Goal: Task Accomplishment & Management: Complete application form

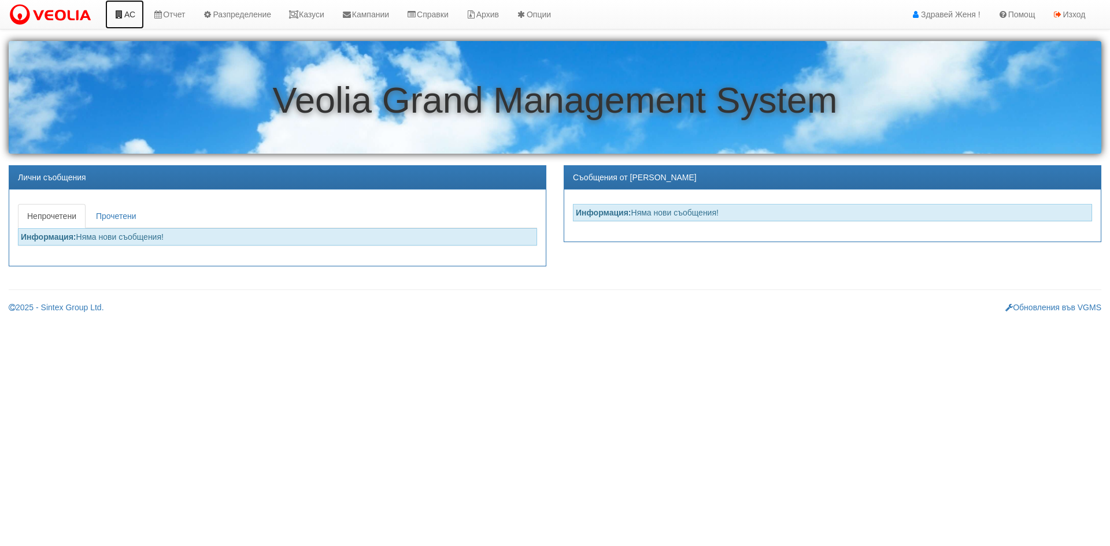
click at [125, 8] on link "АС" at bounding box center [124, 14] width 39 height 29
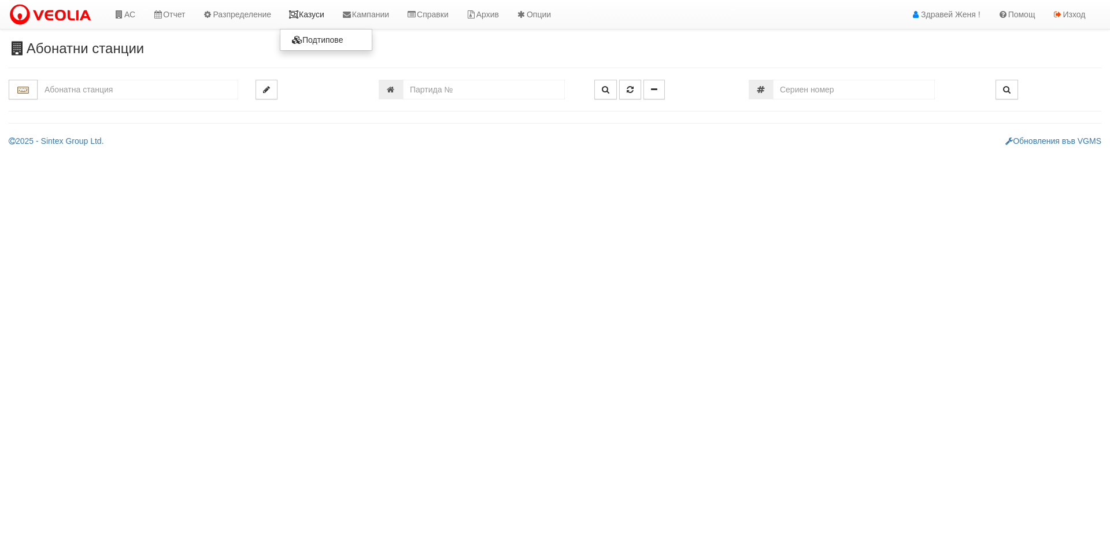
click at [329, 16] on link "Казуси" at bounding box center [306, 14] width 53 height 29
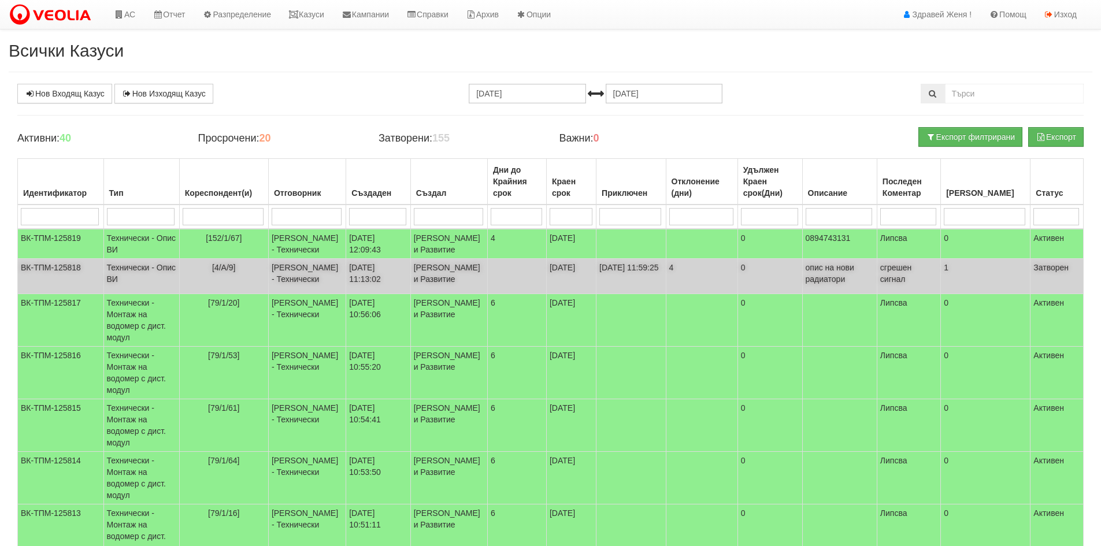
click at [397, 286] on td "06/10/2025 11:13:02" at bounding box center [378, 276] width 64 height 35
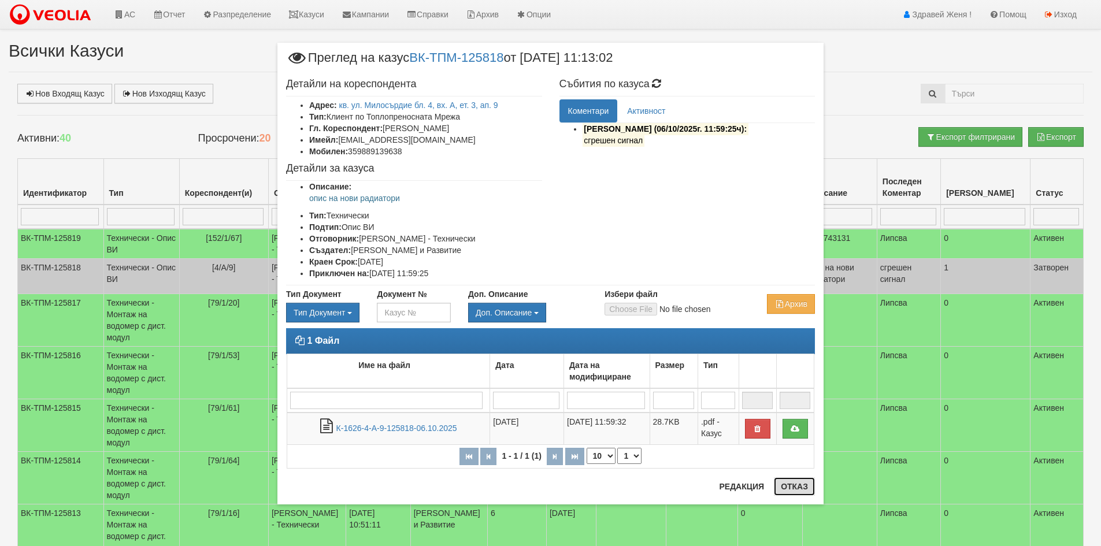
click at [786, 489] on button "Отказ" at bounding box center [794, 487] width 41 height 18
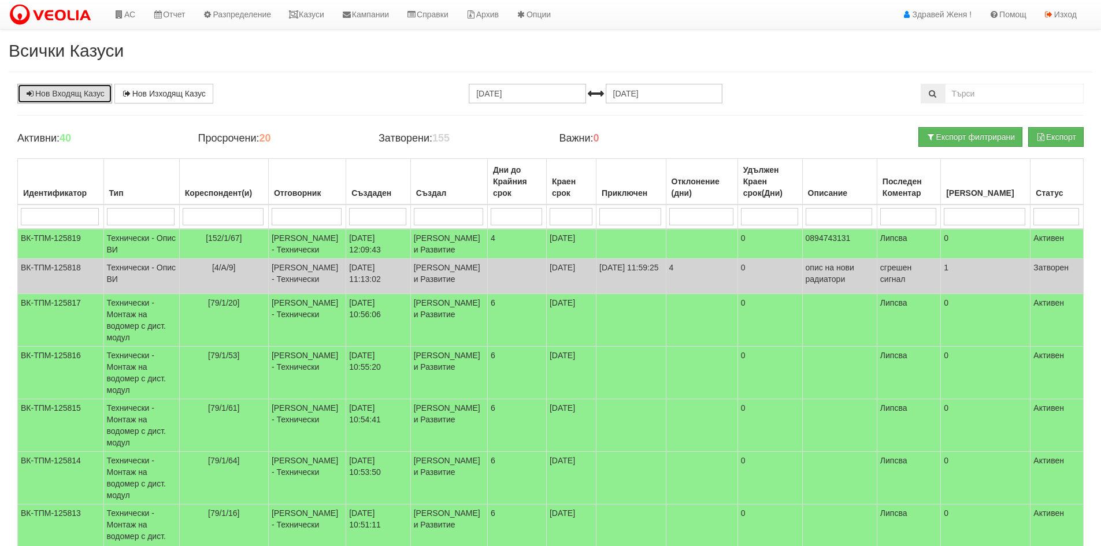
click at [68, 96] on link "Нов Входящ Казус" at bounding box center [64, 94] width 95 height 20
click at [267, 283] on td "[4/А/9]" at bounding box center [223, 276] width 89 height 35
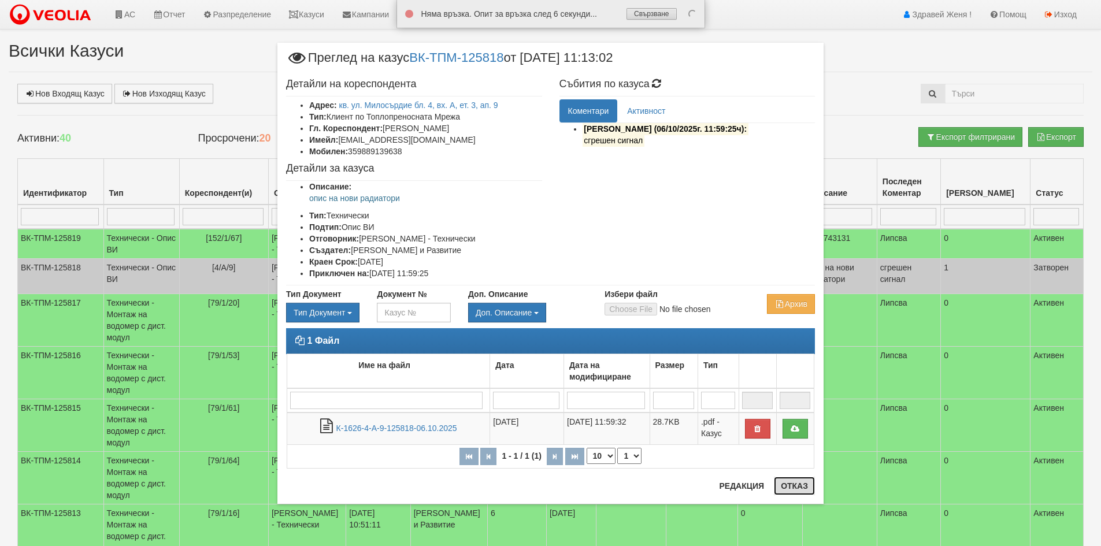
click at [797, 490] on button "Отказ" at bounding box center [794, 486] width 41 height 18
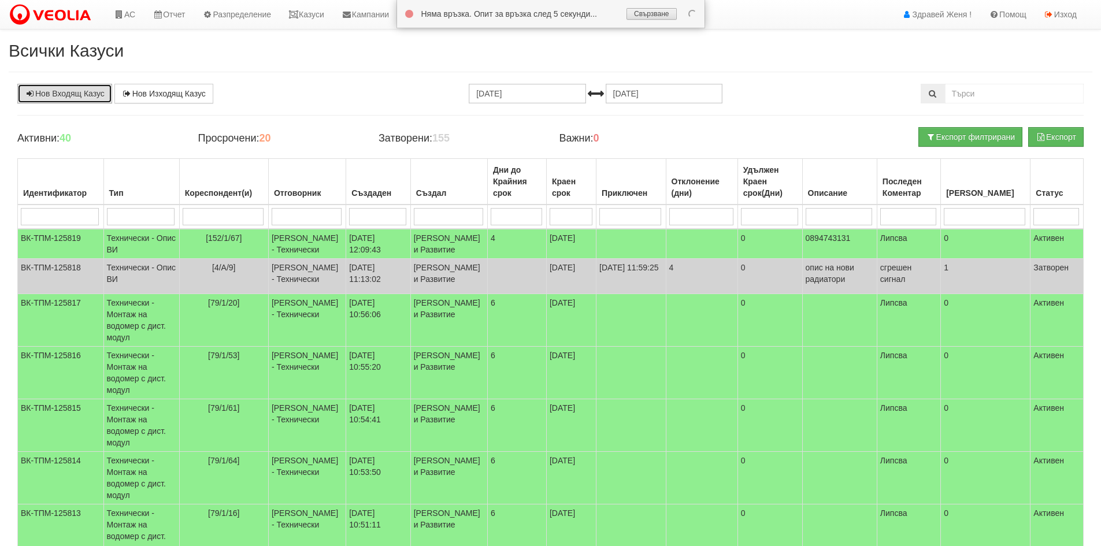
click at [79, 90] on link "Нов Входящ Казус" at bounding box center [64, 94] width 95 height 20
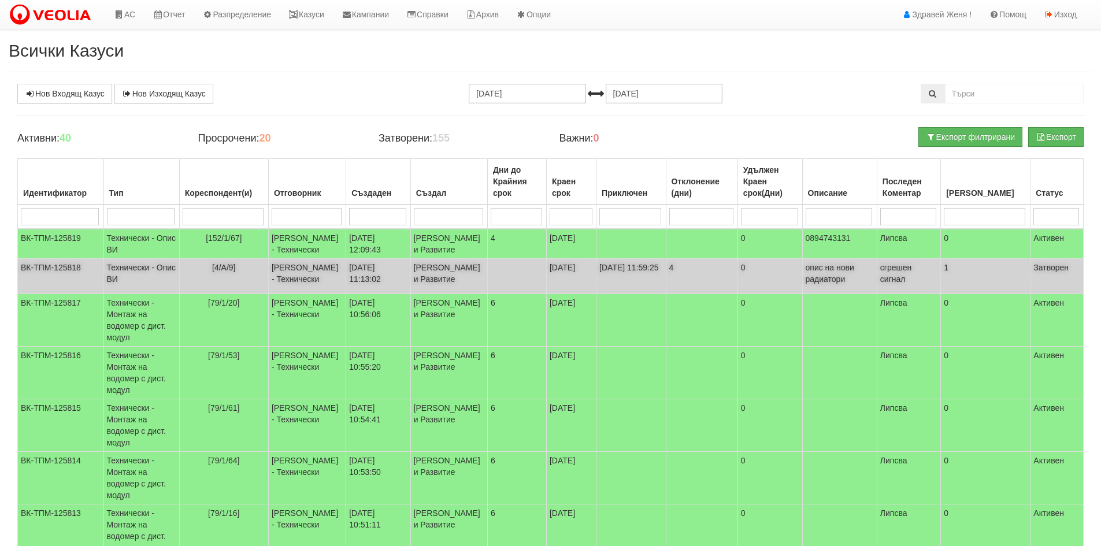
click at [229, 288] on td "[4/А/9]" at bounding box center [223, 276] width 89 height 35
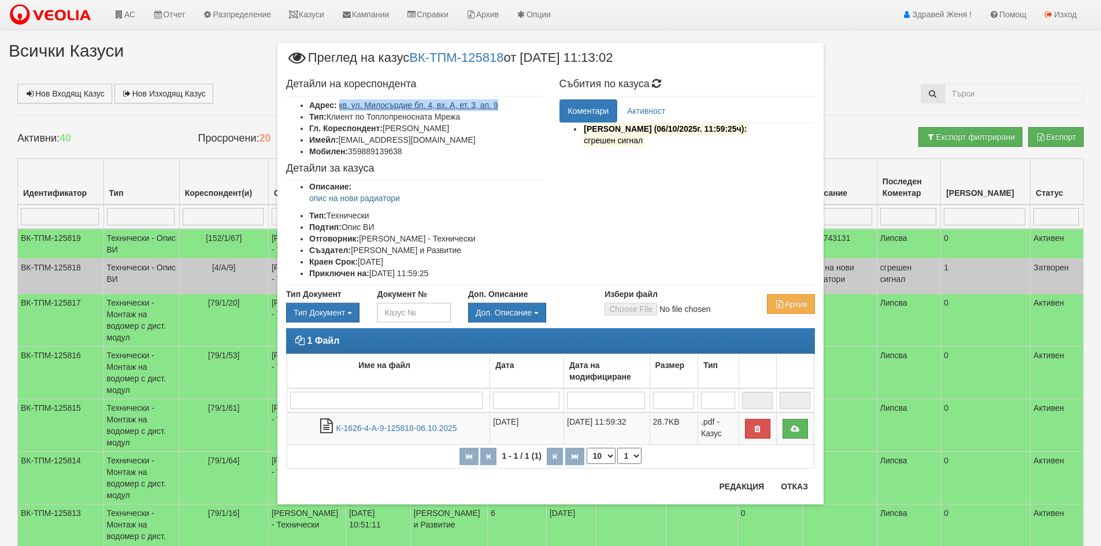
drag, startPoint x: 504, startPoint y: 105, endPoint x: 339, endPoint y: 101, distance: 165.4
click at [339, 101] on li "Адрес: кв. ул. Милосърдие бл. 4, вх. А, ет. 3, ап. 9" at bounding box center [425, 105] width 233 height 12
copy link "кв. ул. Милосърдие бл. 4, вх. А, ет. 3, ап. 9"
click at [84, 93] on div "× Преглед на казус ВК-ТПМ-125818 от 06/10/2025 11:13:02 Детайли на кореспондент…" at bounding box center [550, 273] width 1101 height 546
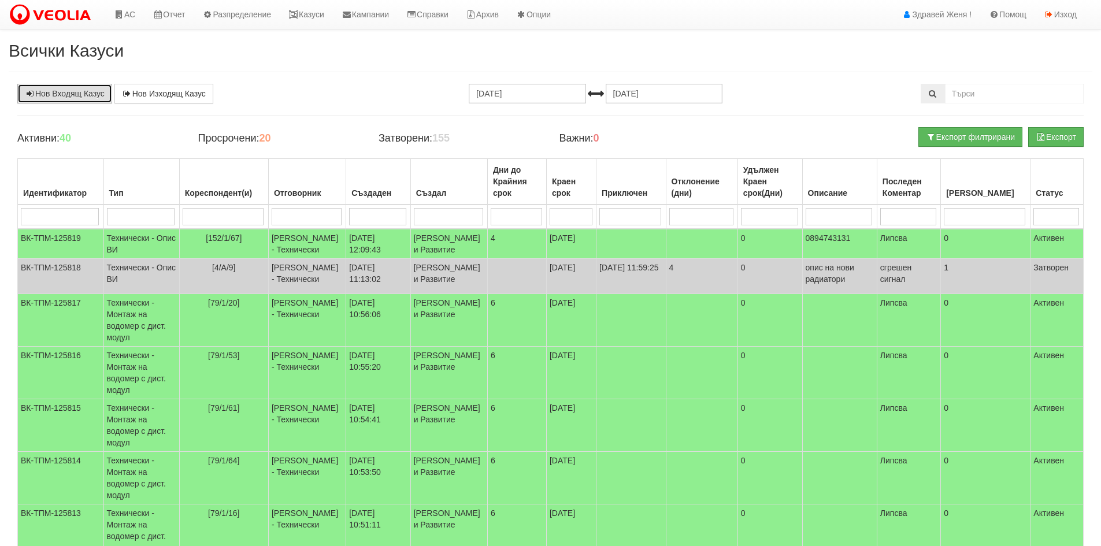
click at [84, 94] on link "Нов Входящ Казус" at bounding box center [64, 94] width 95 height 20
click at [322, 17] on link "Казуси" at bounding box center [306, 14] width 53 height 29
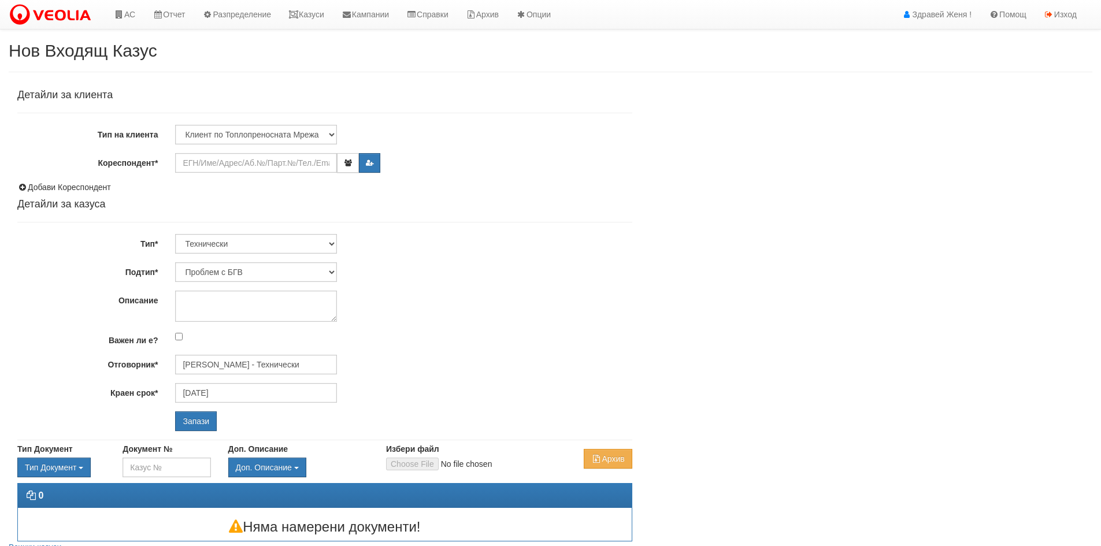
click at [642, 282] on div "Детайли за клиента Тип на клиента Клиент по Топлопреносната Мрежа Институция Па…" at bounding box center [551, 313] width 1084 height 458
click at [210, 166] on input "Кореспондент*" at bounding box center [256, 163] width 162 height 20
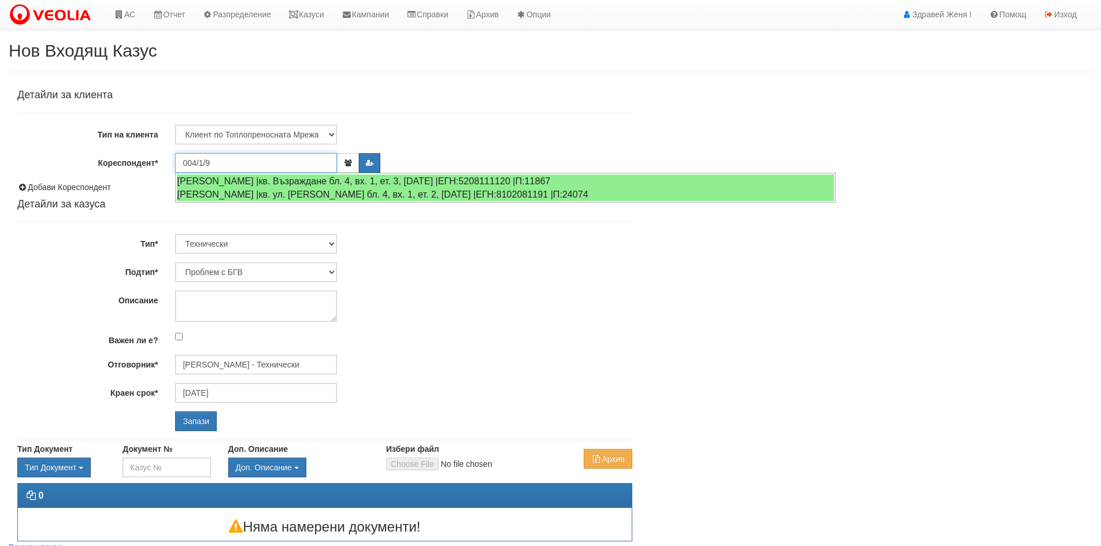
type input "004/1/9"
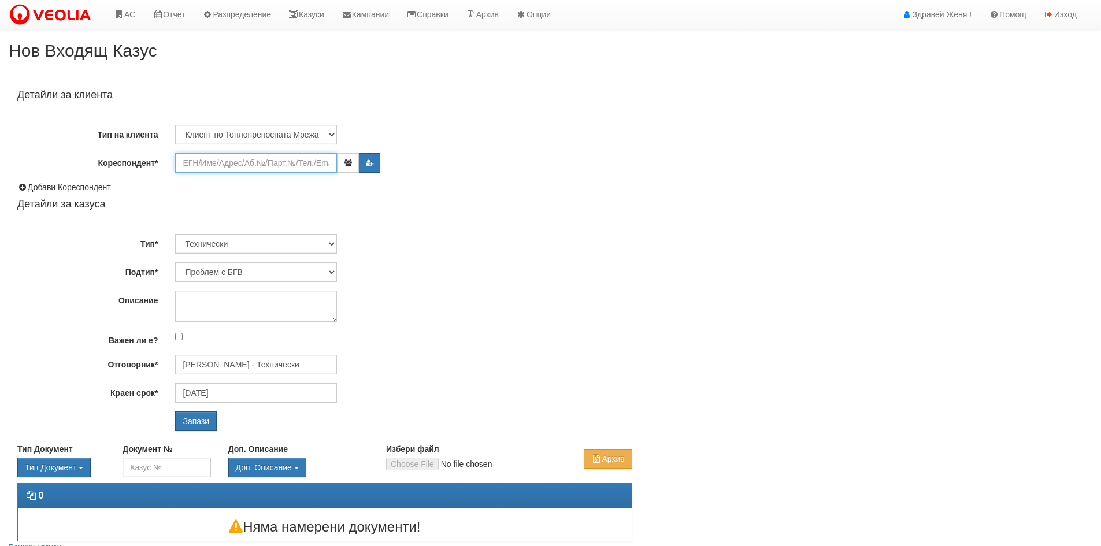
click at [239, 162] on input "Кореспондент*" at bounding box center [256, 163] width 162 height 20
paste input "кв. ул. Милосърдие бл. 4, вх. А, ет. 3, ап. 9"
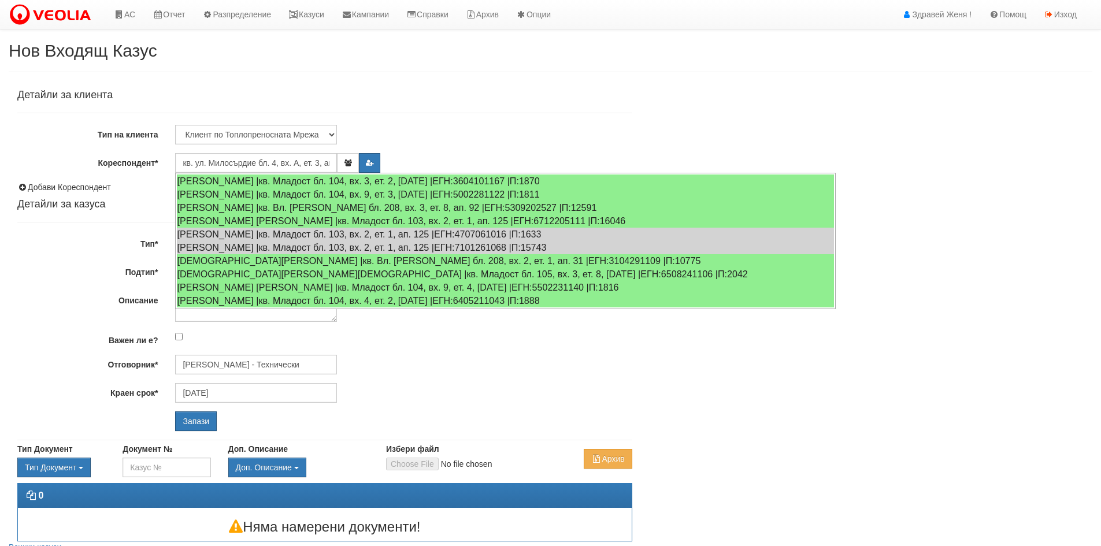
click at [476, 116] on div "Детайли за клиента Тип на клиента Клиент по Топлопреносната Мрежа Институция Па…" at bounding box center [324, 261] width 615 height 342
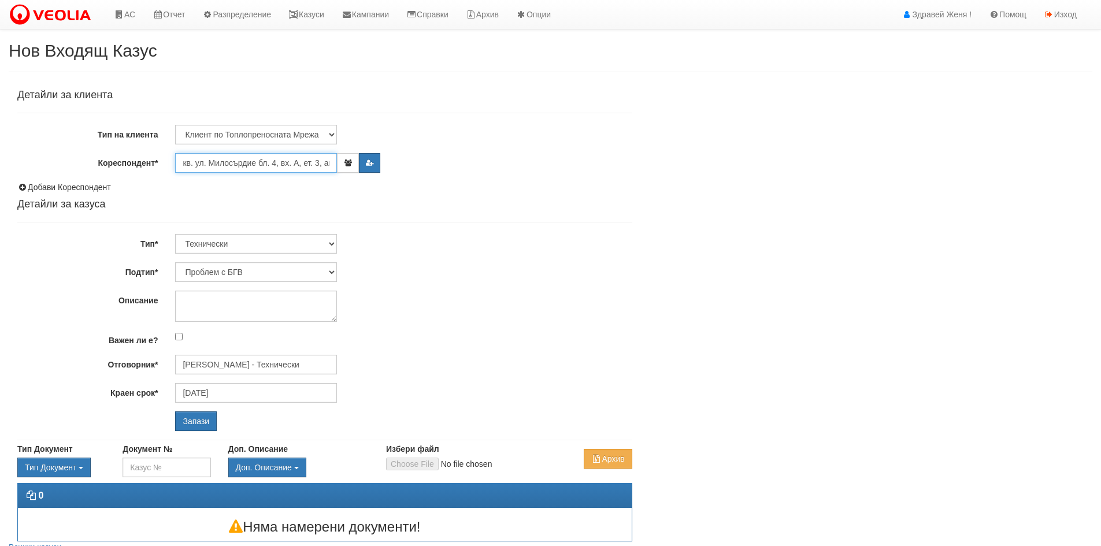
drag, startPoint x: 331, startPoint y: 164, endPoint x: 140, endPoint y: 140, distance: 191.7
click at [140, 140] on div "Детайли за клиента Тип на клиента Клиент по Топлопреносната Мрежа Институция Па…" at bounding box center [324, 261] width 615 height 342
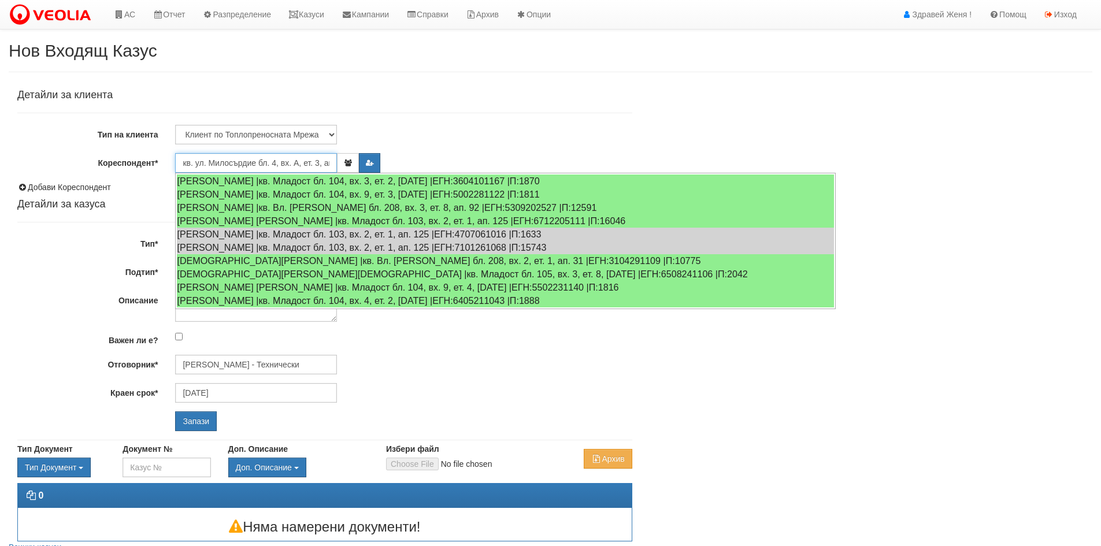
type input "п. 9"
drag, startPoint x: 209, startPoint y: 165, endPoint x: 0, endPoint y: 161, distance: 209.3
click at [0, 161] on div "Нов Входящ Казус Детайли за клиента Тип на клиента Клиент по Топлопреносната Мр…" at bounding box center [550, 314] width 1101 height 547
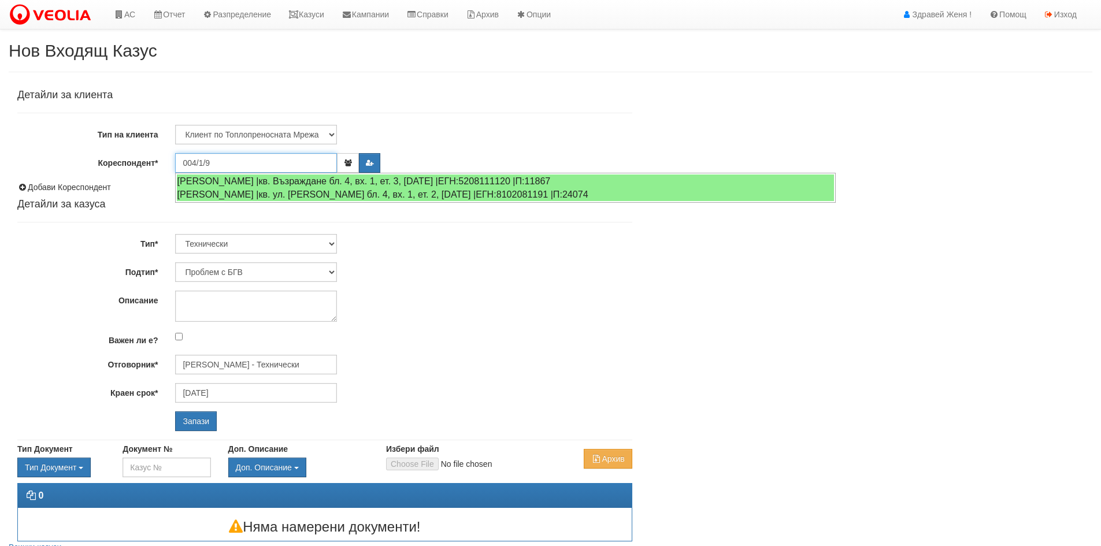
type input "004/1/9"
click at [175, 412] on input "Запази" at bounding box center [196, 422] width 42 height 20
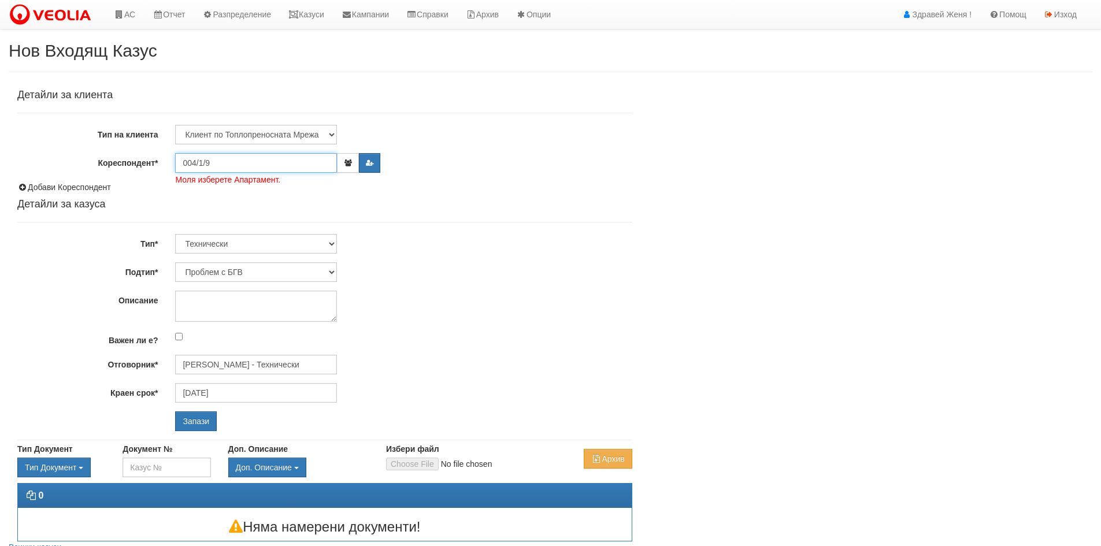
click at [232, 165] on input "004/1/9" at bounding box center [256, 163] width 162 height 20
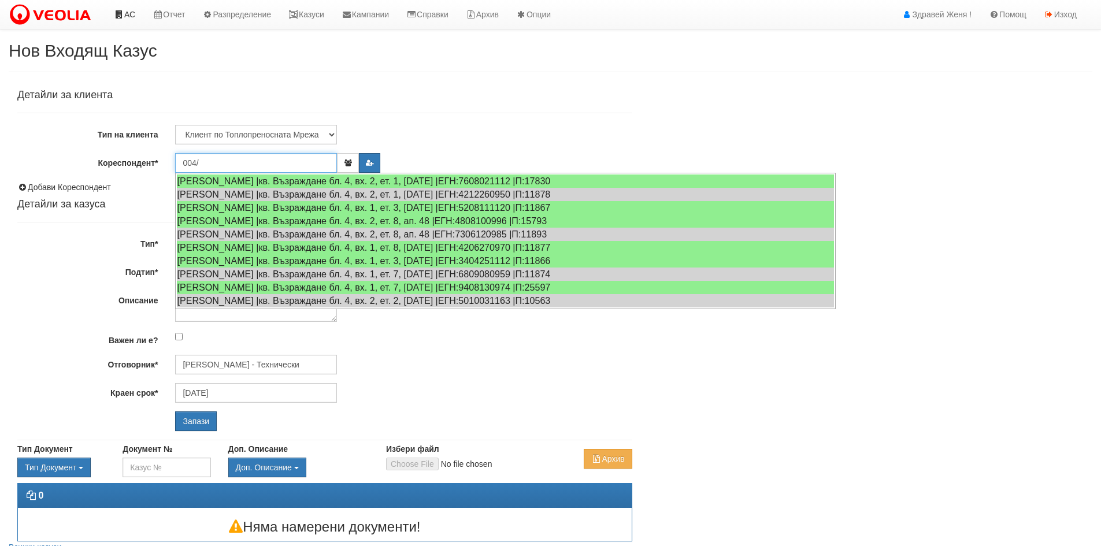
type input "004/"
click at [129, 18] on link "АС" at bounding box center [124, 14] width 39 height 29
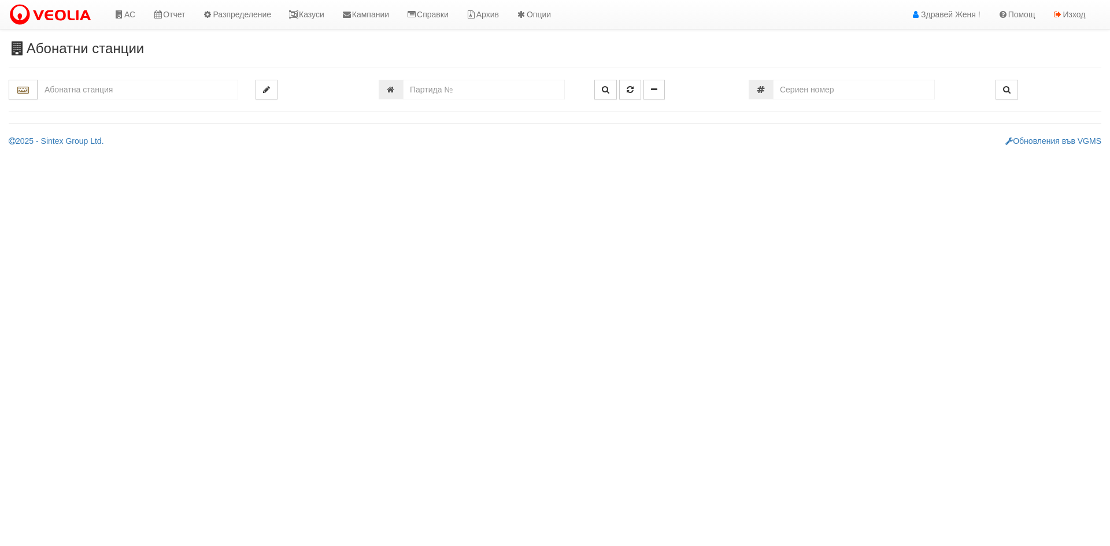
click at [113, 95] on input "text" at bounding box center [138, 90] width 201 height 20
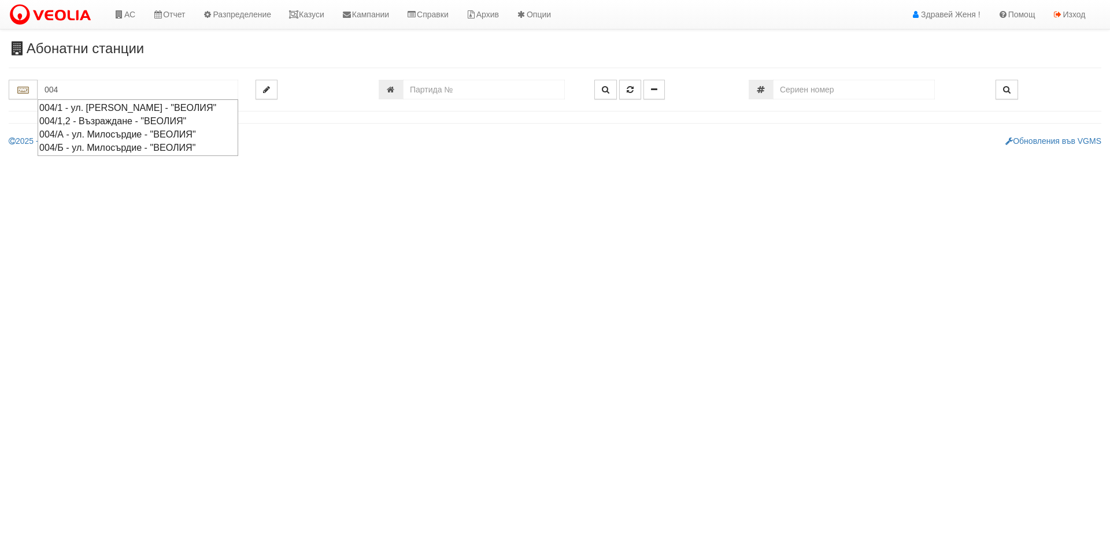
click at [112, 141] on div "004/А - ул. Милосърдие - "ВЕОЛИЯ"" at bounding box center [137, 134] width 197 height 13
type input "004/А - ул. Милосърдие - "ВЕОЛИЯ""
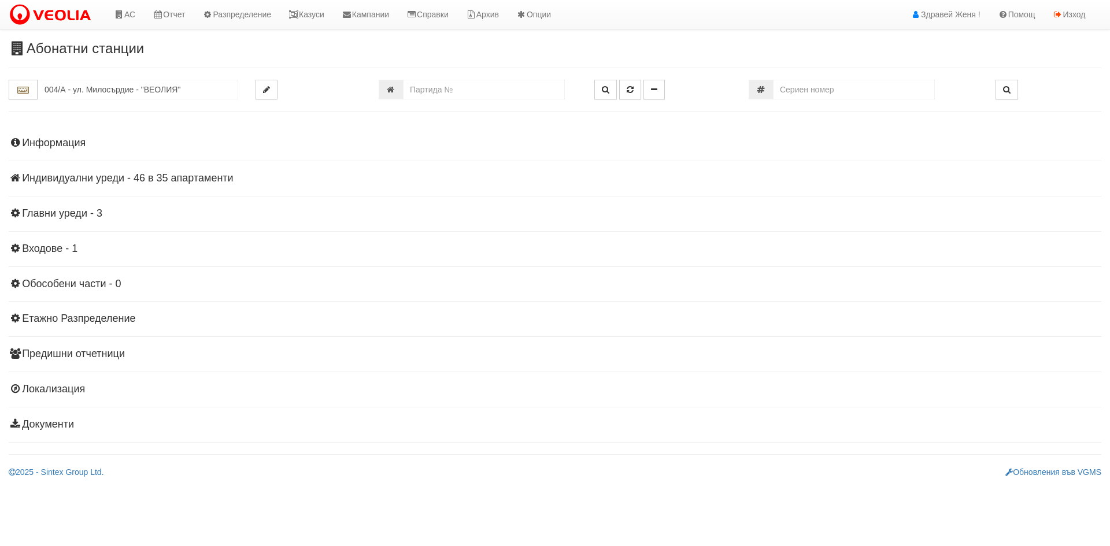
click at [136, 183] on h4 "Индивидуални уреди - 46 в 35 апартаменти" at bounding box center [555, 179] width 1093 height 12
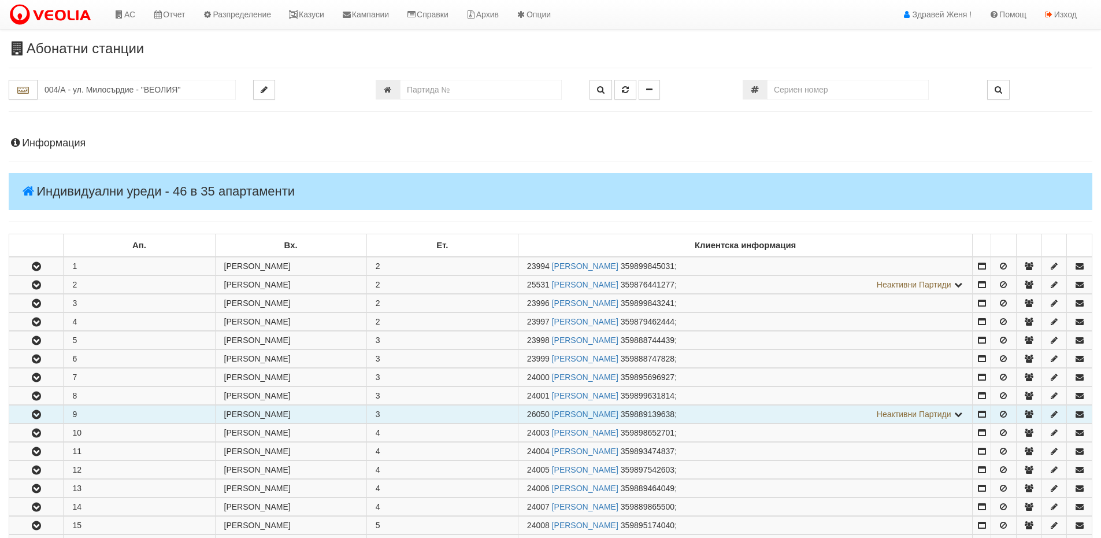
click at [32, 414] on icon "button" at bounding box center [36, 414] width 14 height 8
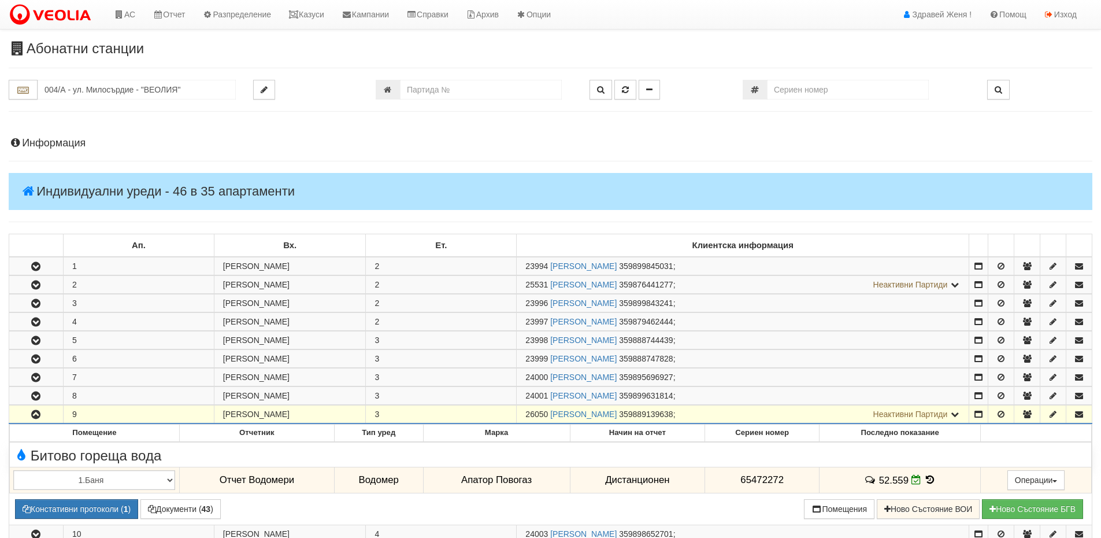
drag, startPoint x: 547, startPoint y: 415, endPoint x: 518, endPoint y: 413, distance: 28.9
click at [518, 413] on td "26050 ГЕОРГИ КРАСИМИРОВ ГЕОРГИЕВ 359889139638 ; Неактивни Партиди 24002 МАРИЯНА…" at bounding box center [743, 414] width 453 height 18
copy span "26050"
click at [316, 14] on link "Казуси" at bounding box center [306, 14] width 53 height 29
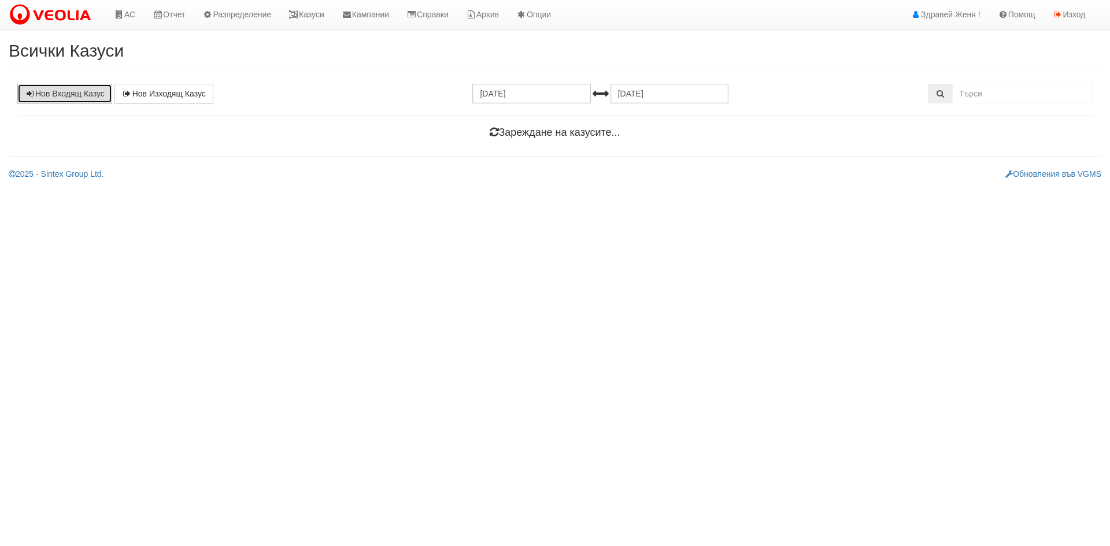
click at [35, 94] on link "Нов Входящ Казус" at bounding box center [64, 94] width 95 height 20
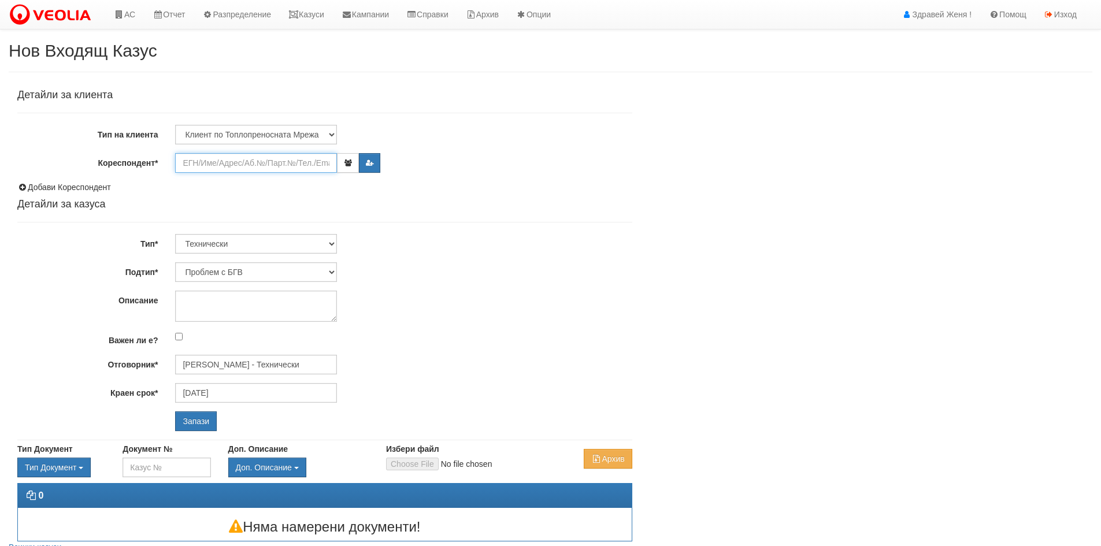
click at [222, 162] on input "Кореспондент*" at bounding box center [256, 163] width 162 height 20
paste input "26050"
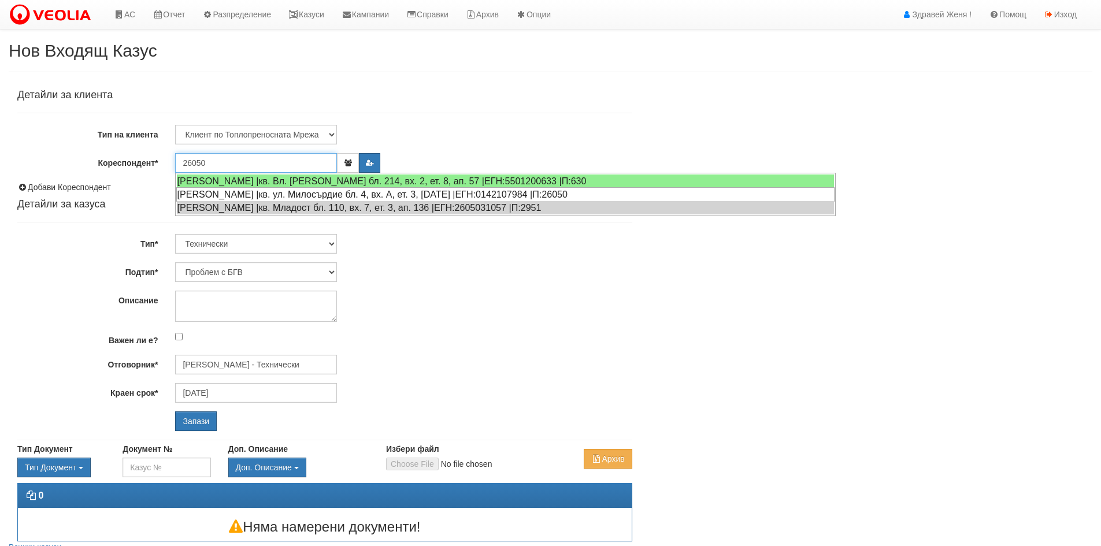
click at [237, 196] on div "ГЕОРГИ КРАСИМИРОВ ГЕОРГИЕВ |кв. ул. Милосърдие бл. 4, вх. А, ет. 3, ап. 9 |ЕГН:…" at bounding box center [505, 194] width 658 height 14
type input "Георги Красимиров Геориев"
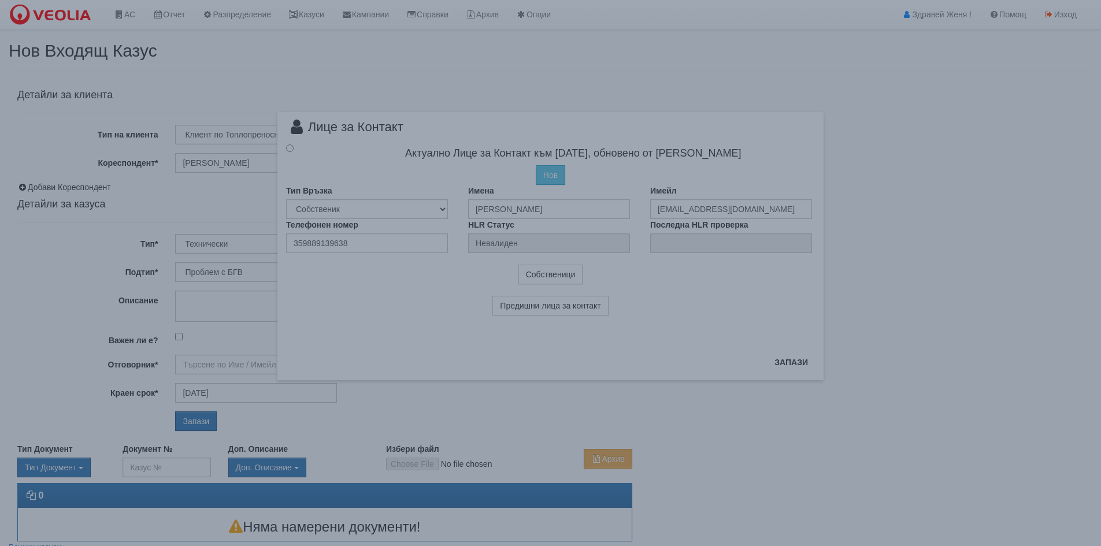
type input "[PERSON_NAME] - Технически"
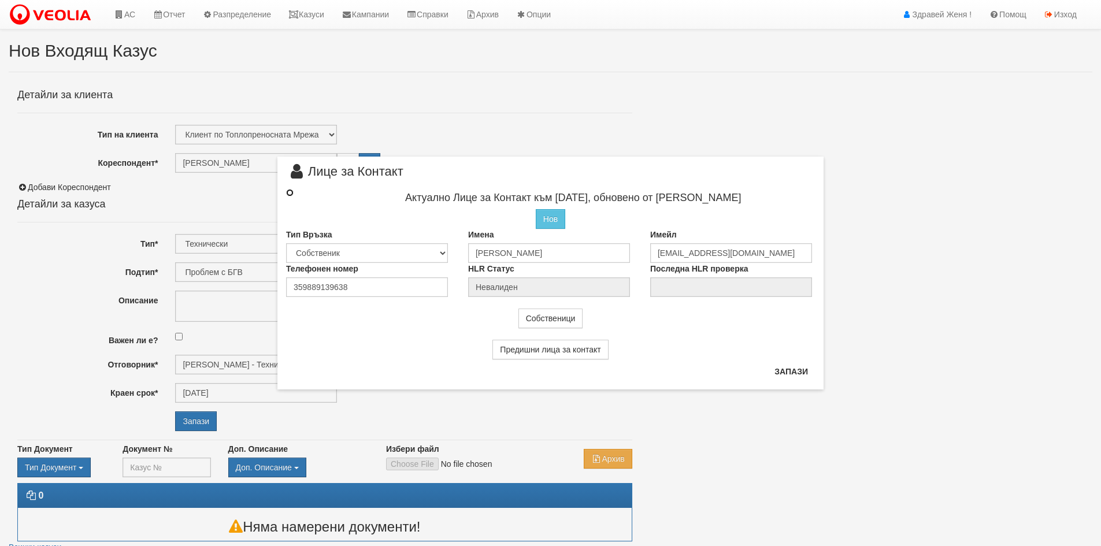
click at [293, 193] on input "radio" at bounding box center [290, 193] width 8 height 8
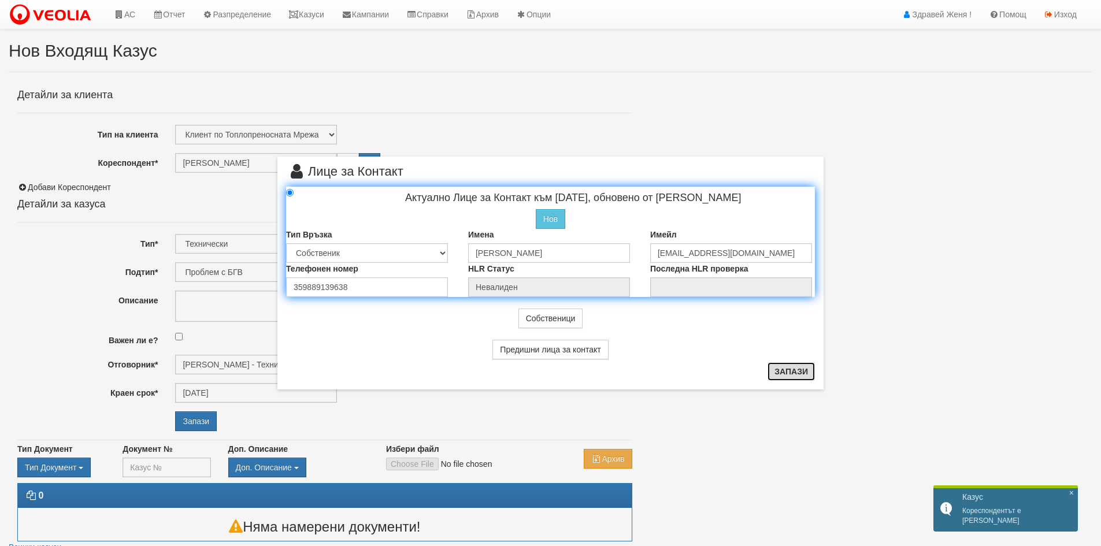
click at [787, 376] on button "Запази" at bounding box center [791, 371] width 47 height 18
radio input "true"
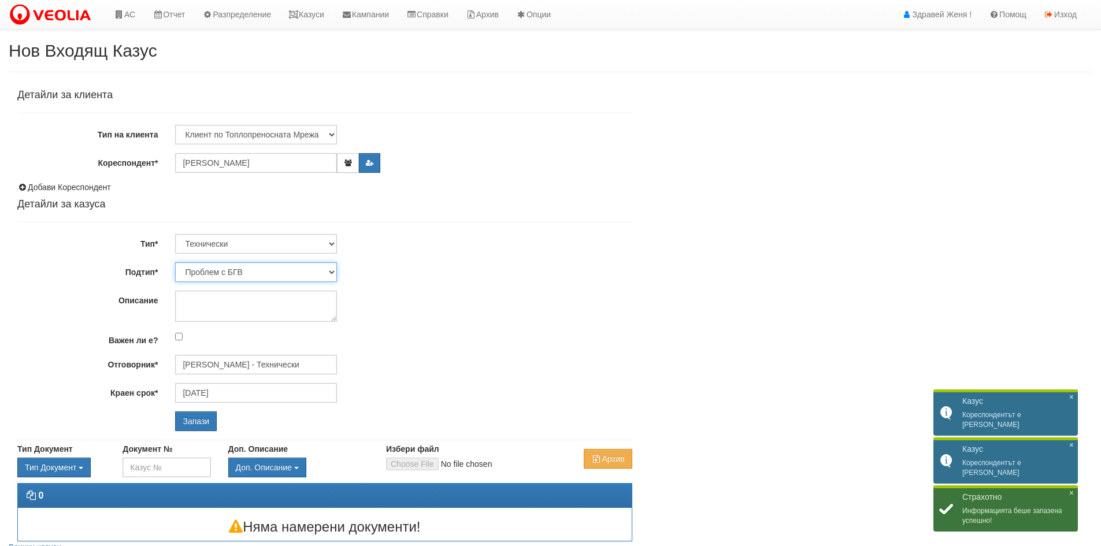
click at [334, 270] on select "Проблем с БГВ Теч ВОИ Теч БГВ Теч в АС Теч от водомер Проблем в АС Интервенция …" at bounding box center [256, 272] width 162 height 20
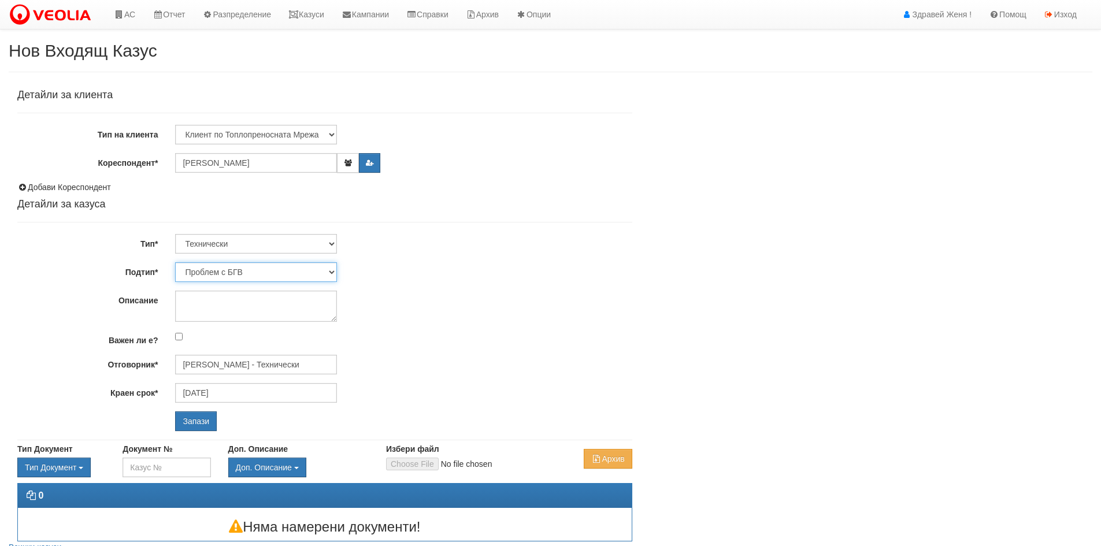
select select "Опис ВИ"
click at [175, 262] on select "Проблем с БГВ Теч ВОИ Теч БГВ Теч в АС Теч от водомер Проблем в АС Интервенция …" at bounding box center [256, 272] width 162 height 20
type input "[DATE]"
type input "[PERSON_NAME] - Технически"
click at [214, 300] on textarea "Описание" at bounding box center [256, 306] width 162 height 31
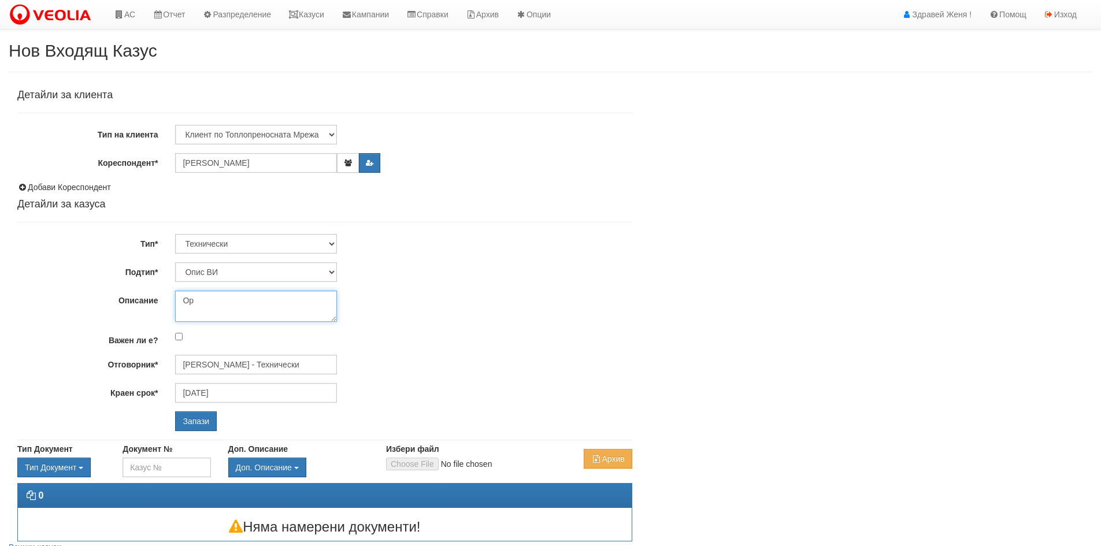
type textarea "O"
type textarea "Д"
type textarea "опис на апаратен топломер"
click at [198, 423] on input "Запази" at bounding box center [196, 422] width 42 height 20
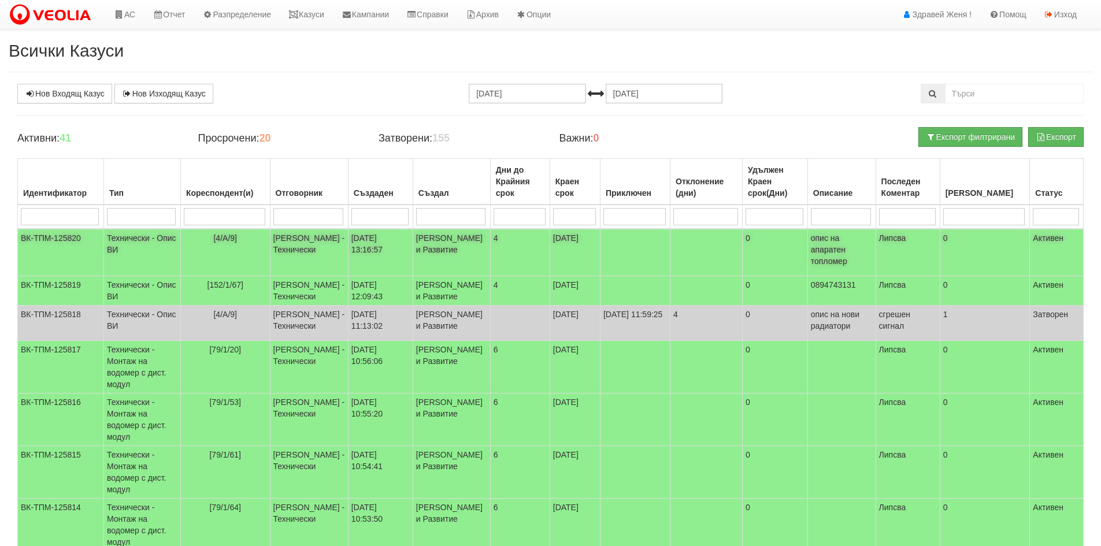
click at [808, 245] on td "0" at bounding box center [775, 252] width 65 height 47
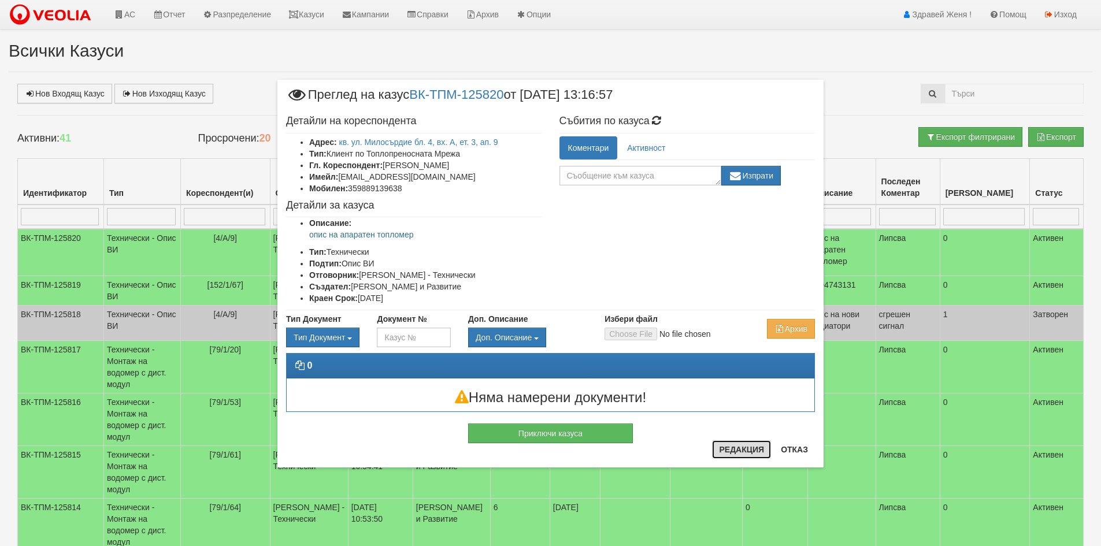
click at [750, 455] on button "Редакция" at bounding box center [741, 450] width 59 height 18
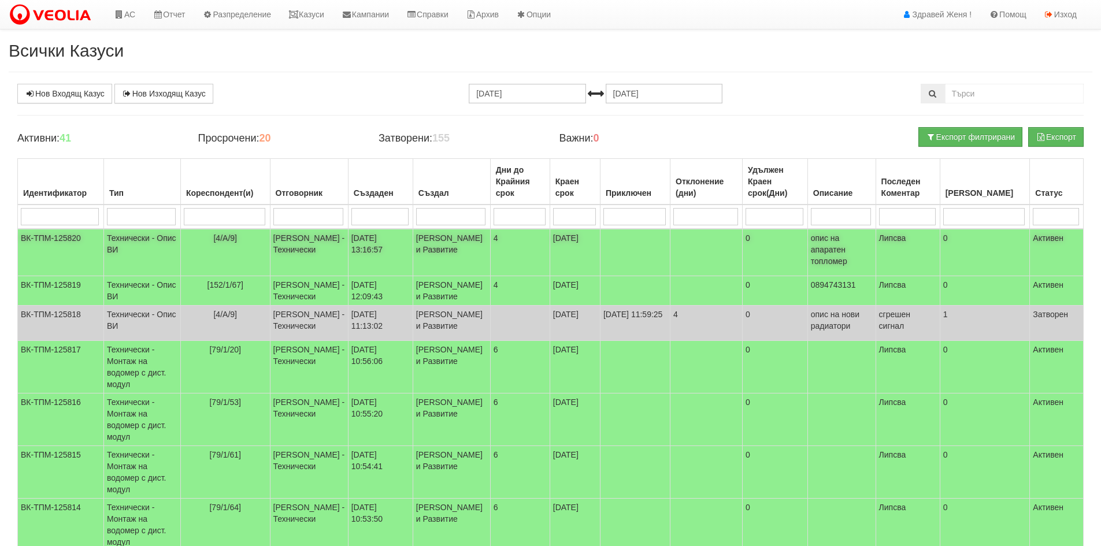
click at [453, 241] on td "Женя Димитрова - Клиенти и Развитие" at bounding box center [451, 252] width 77 height 47
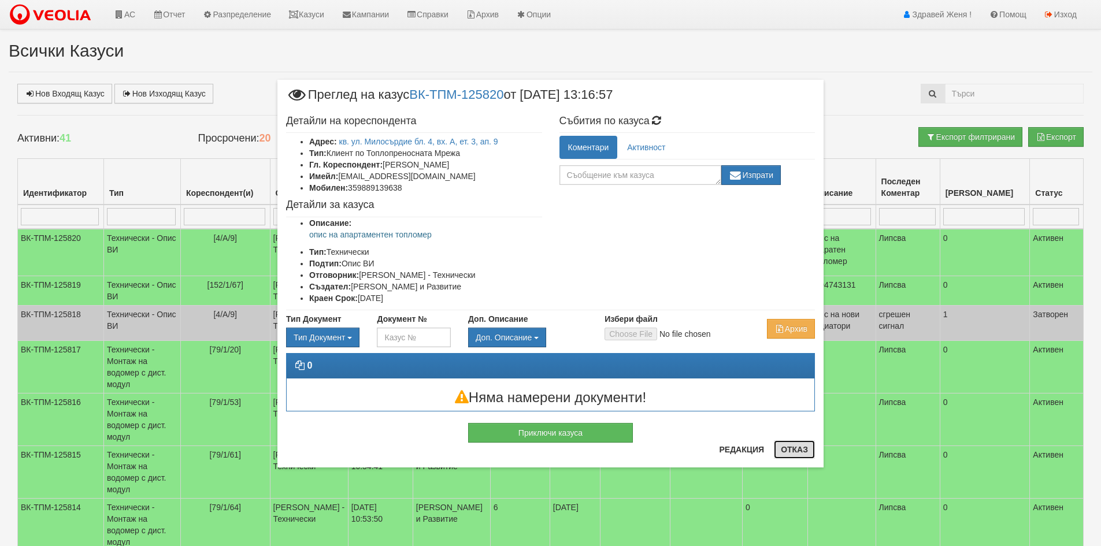
click at [789, 453] on button "Отказ" at bounding box center [794, 450] width 41 height 18
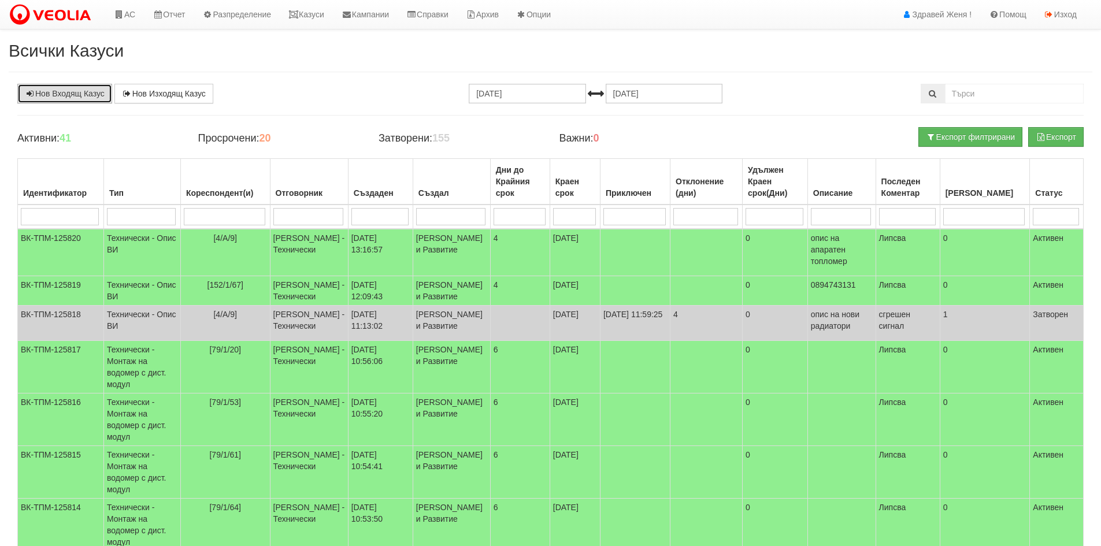
click at [59, 97] on link "Нов Входящ Казус" at bounding box center [64, 94] width 95 height 20
click at [88, 91] on link "Нов Входящ Казус" at bounding box center [64, 94] width 95 height 20
click at [132, 21] on link "АС" at bounding box center [124, 14] width 39 height 29
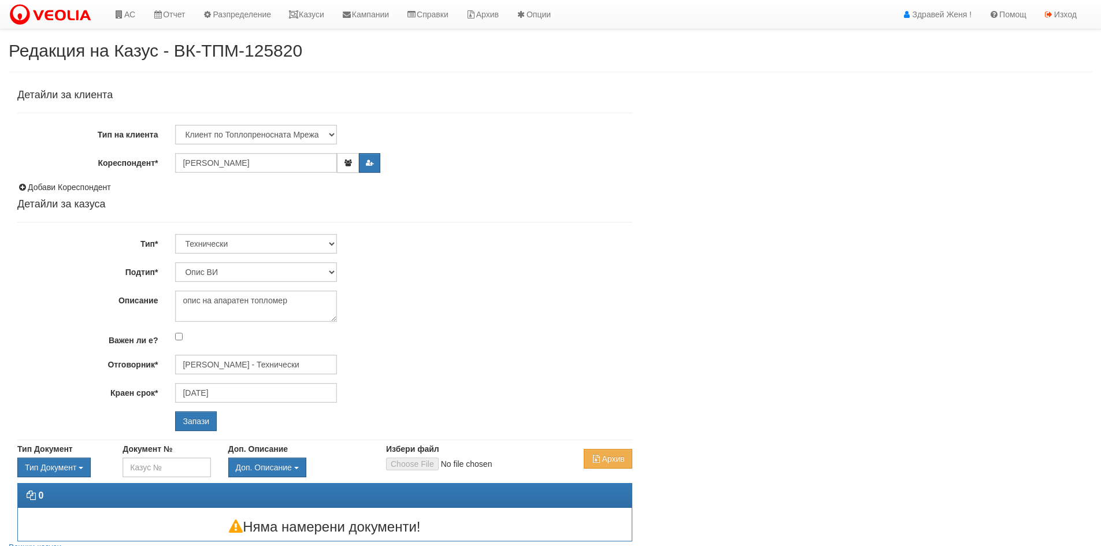
select select "Опис ВИ"
click at [247, 302] on textarea "опис на апаратен топломер" at bounding box center [256, 306] width 162 height 31
type textarea "опис на апартаментен топломер"
click at [208, 421] on input "Запази" at bounding box center [196, 422] width 42 height 20
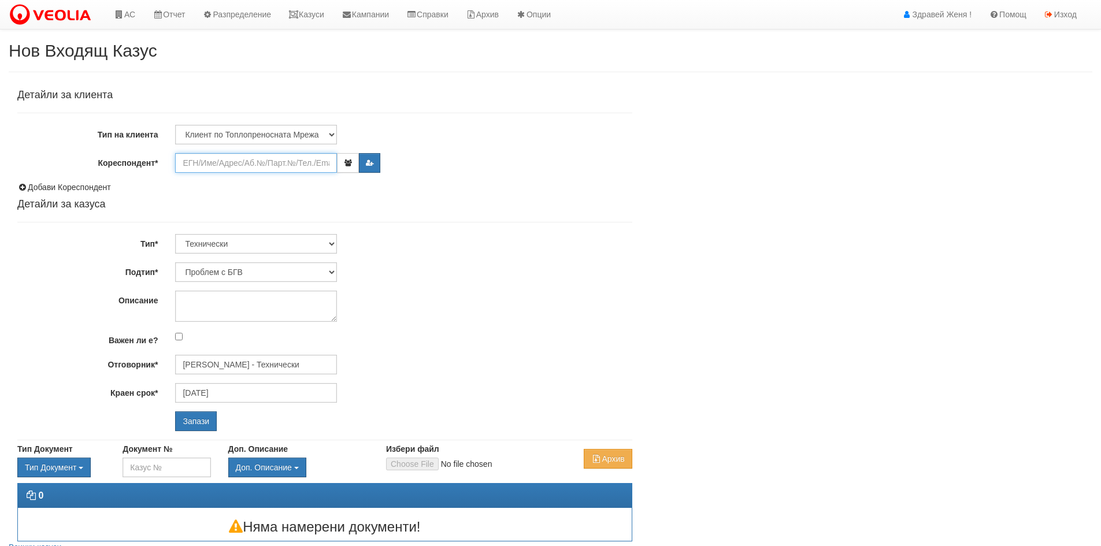
click at [221, 162] on input "Кореспондент*" at bounding box center [256, 163] width 162 height 20
click at [202, 160] on input "Кореспондент*" at bounding box center [256, 163] width 162 height 20
click at [234, 156] on input "Кореспондент*" at bounding box center [256, 163] width 162 height 20
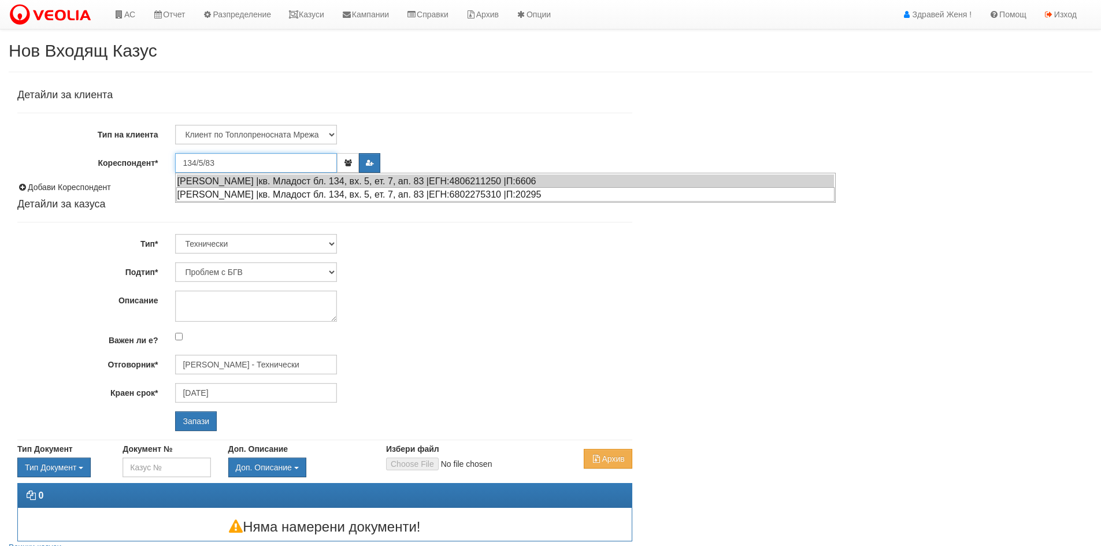
click at [407, 201] on div "АНТОАНЕТА АНГЕЛОВА ИВАНОВА |кв. Младост бл. 134, вх. 5, ет. 7, ап. 83 |ЕГН:6802…" at bounding box center [505, 194] width 658 height 14
type input "Антоанета Иванова"
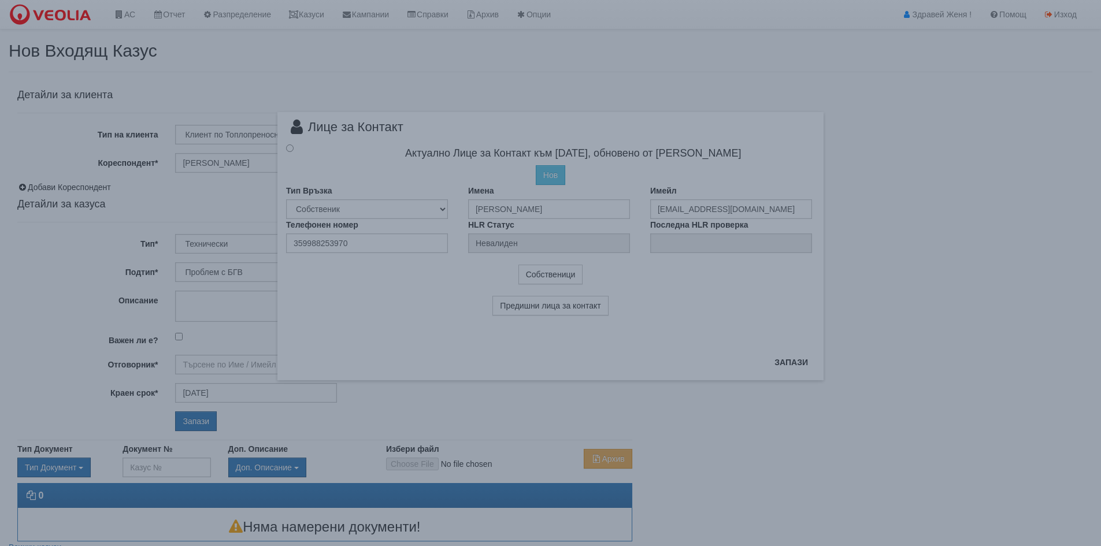
type input "[PERSON_NAME] - Технически"
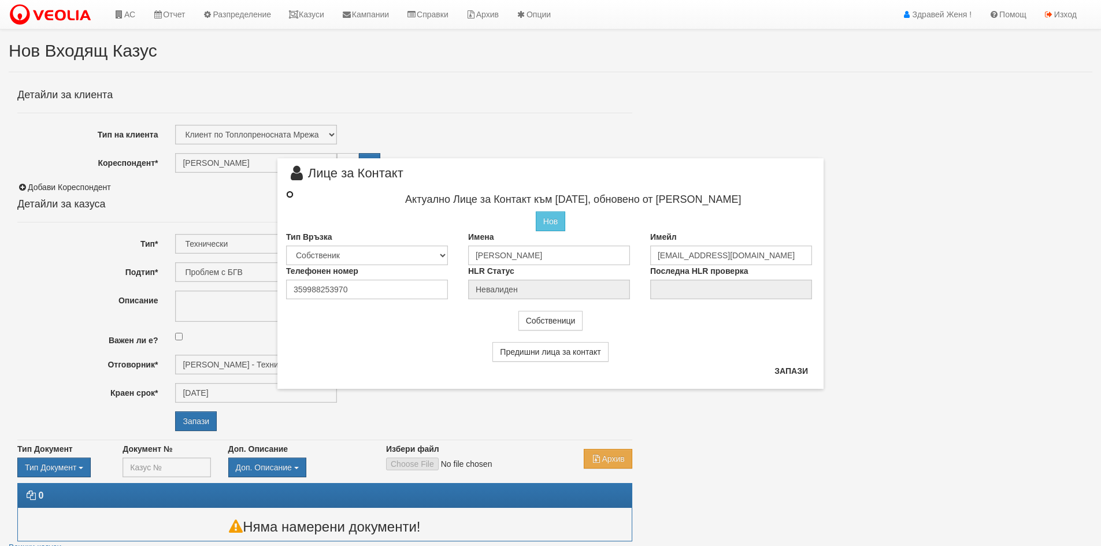
click at [288, 194] on input "radio" at bounding box center [290, 195] width 8 height 8
radio input "true"
type input "Антоанета Иванова"
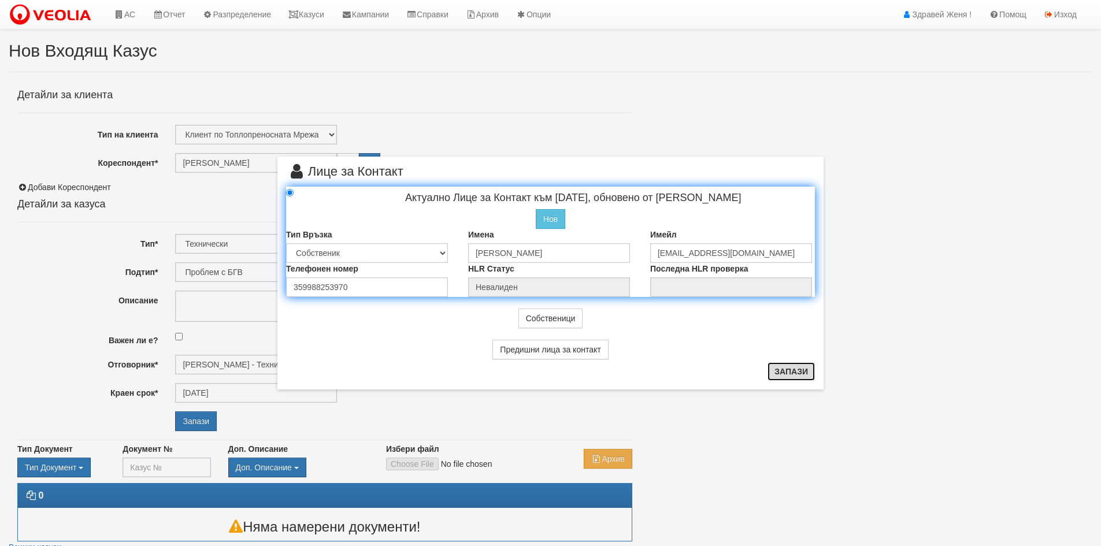
click at [802, 373] on button "Запази" at bounding box center [791, 371] width 47 height 18
radio input "true"
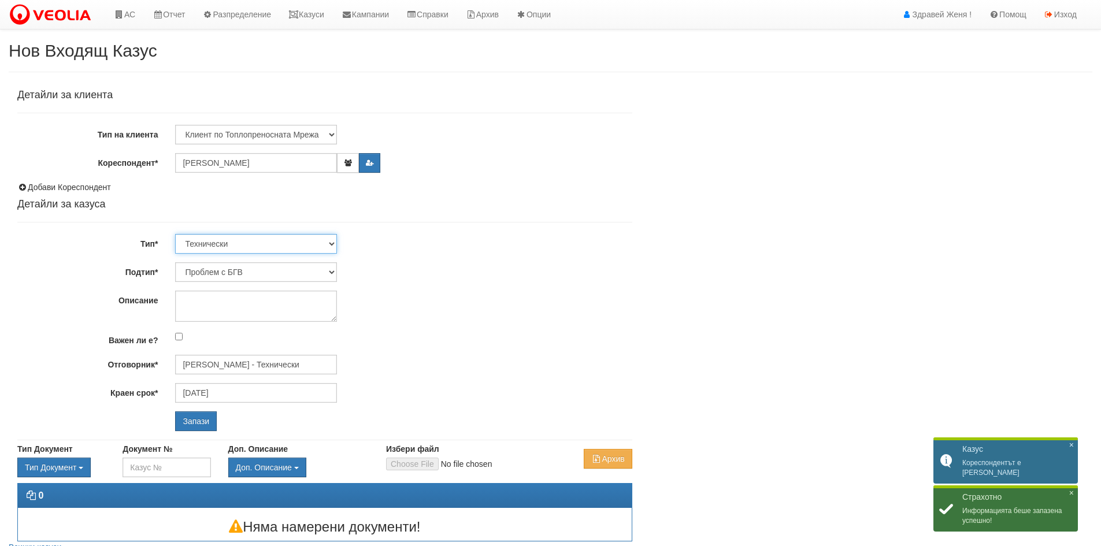
click at [327, 237] on select "Технически ФТС Търговски Административен Производствен Експлоатационен Финансов…" at bounding box center [256, 244] width 162 height 20
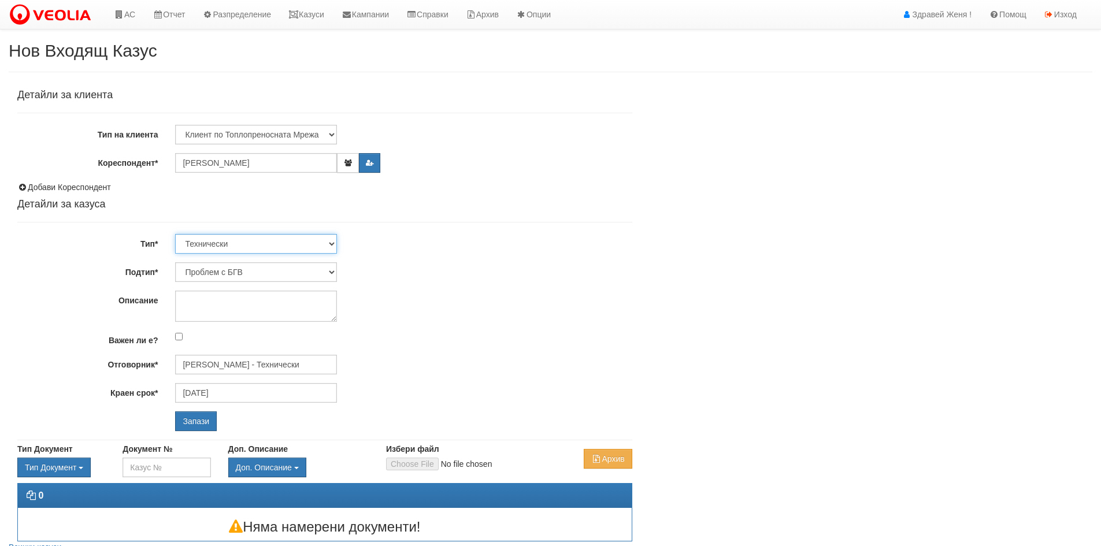
click at [175, 234] on select "Технически ФТС Търговски Административен Производствен Експлоатационен Финансов…" at bounding box center [256, 244] width 162 height 20
click at [331, 271] on select "Проблем с БГВ Теч ВОИ Теч БГВ Теч в АС Теч от водомер Проблем в АС Интервенция …" at bounding box center [256, 272] width 162 height 20
select select "Теч от водомер"
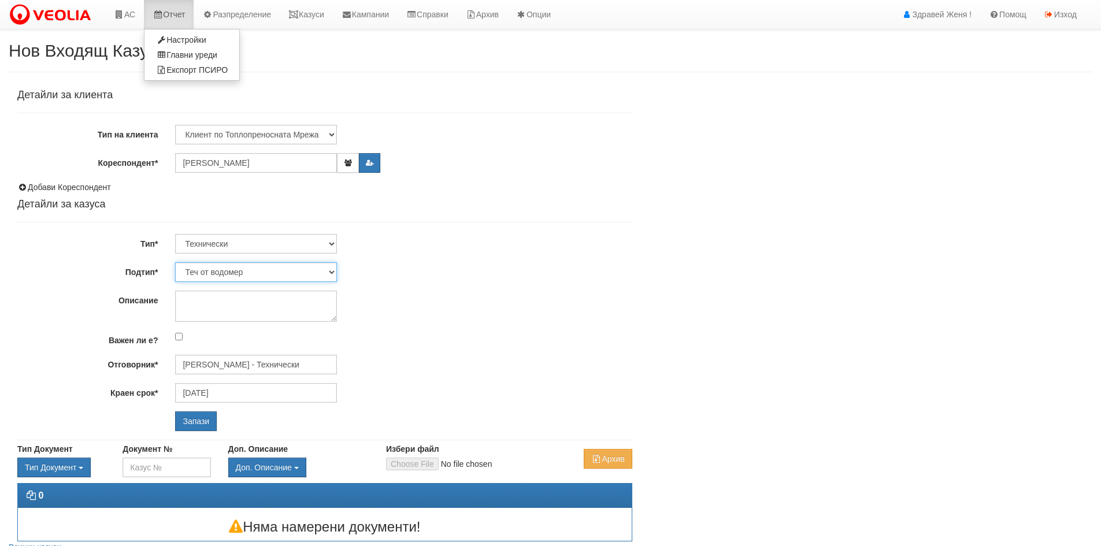
click at [175, 262] on select "Проблем с БГВ Теч ВОИ Теч БГВ Теч в АС Теч от водомер Проблем в АС Интервенция …" at bounding box center [256, 272] width 162 height 20
type input "07/10/2025"
type input "[PERSON_NAME] - Технически"
click at [201, 300] on textarea "Описание" at bounding box center [256, 306] width 162 height 31
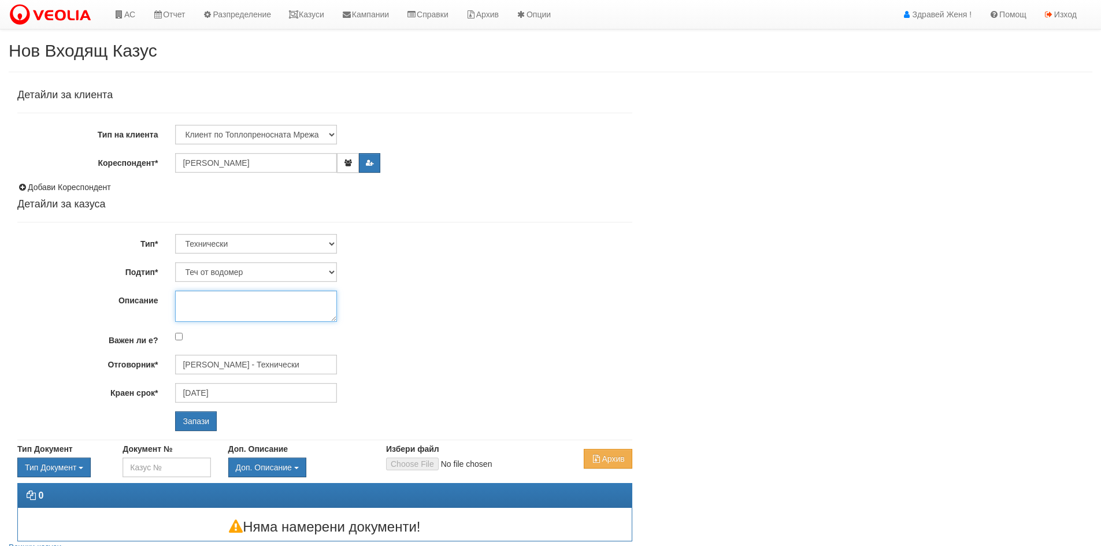
click at [201, 300] on textarea "Описание" at bounding box center [256, 306] width 162 height 31
click at [206, 425] on input "Запази" at bounding box center [196, 422] width 42 height 20
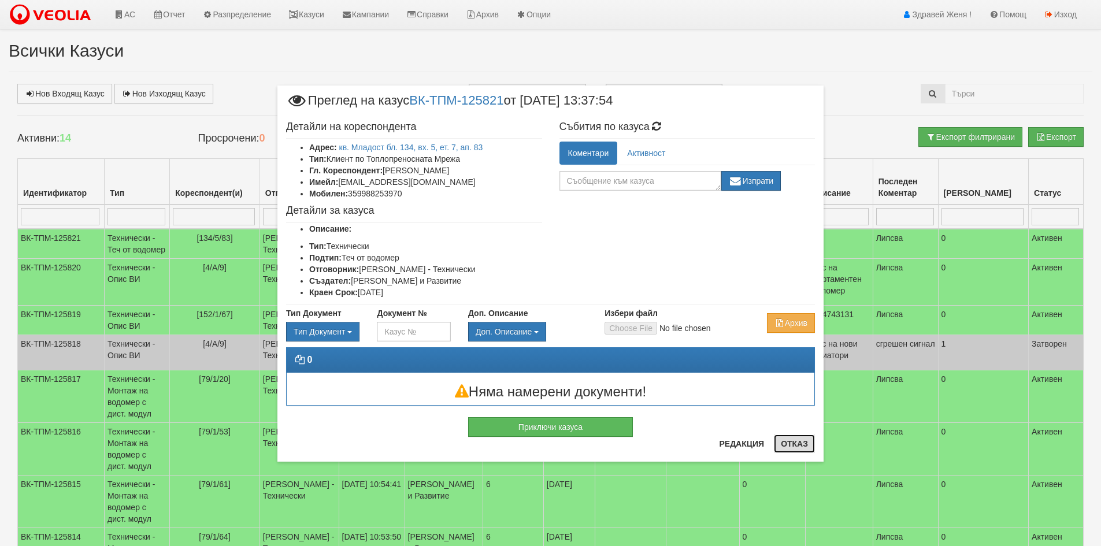
click at [809, 446] on button "Отказ" at bounding box center [794, 444] width 41 height 18
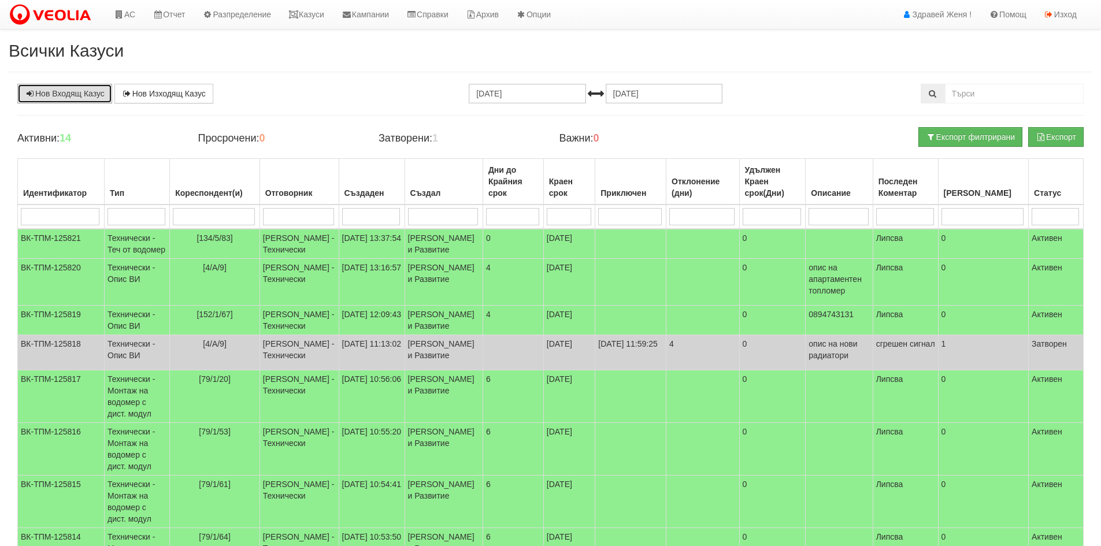
click at [66, 95] on link "Нов Входящ Казус" at bounding box center [64, 94] width 95 height 20
click at [316, 13] on link "Казуси" at bounding box center [306, 14] width 53 height 29
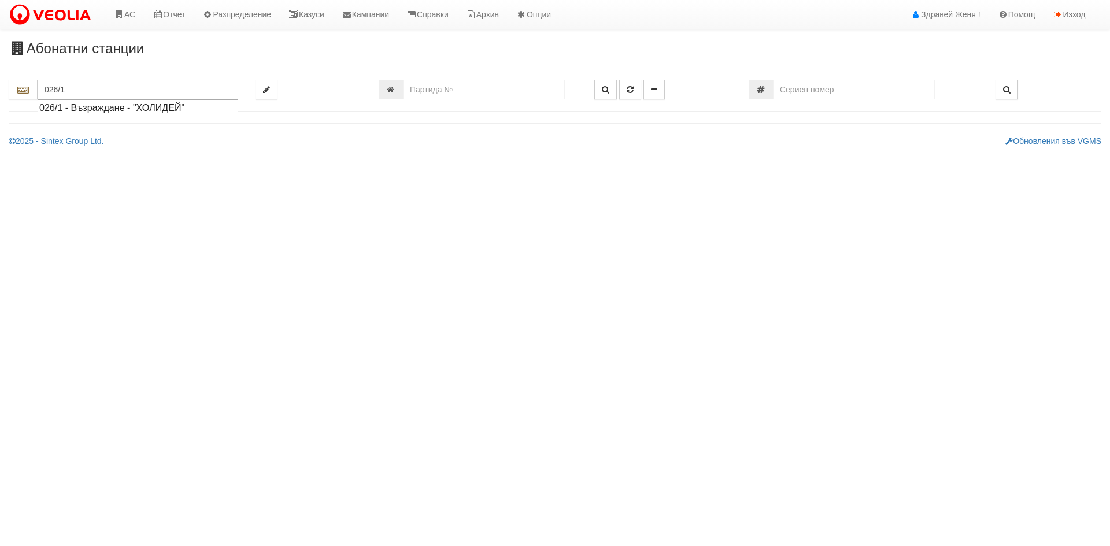
click at [78, 90] on input "026/1" at bounding box center [138, 90] width 201 height 20
click at [78, 89] on input "026/1" at bounding box center [138, 90] width 201 height 20
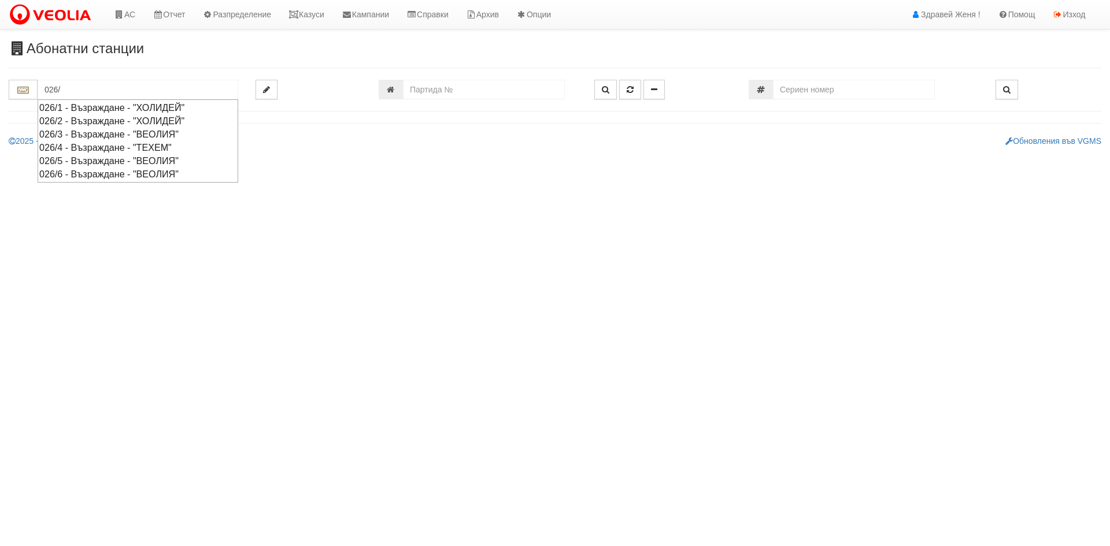
click at [67, 133] on div "026/3 - Възраждане - "ВЕОЛИЯ"" at bounding box center [137, 134] width 197 height 13
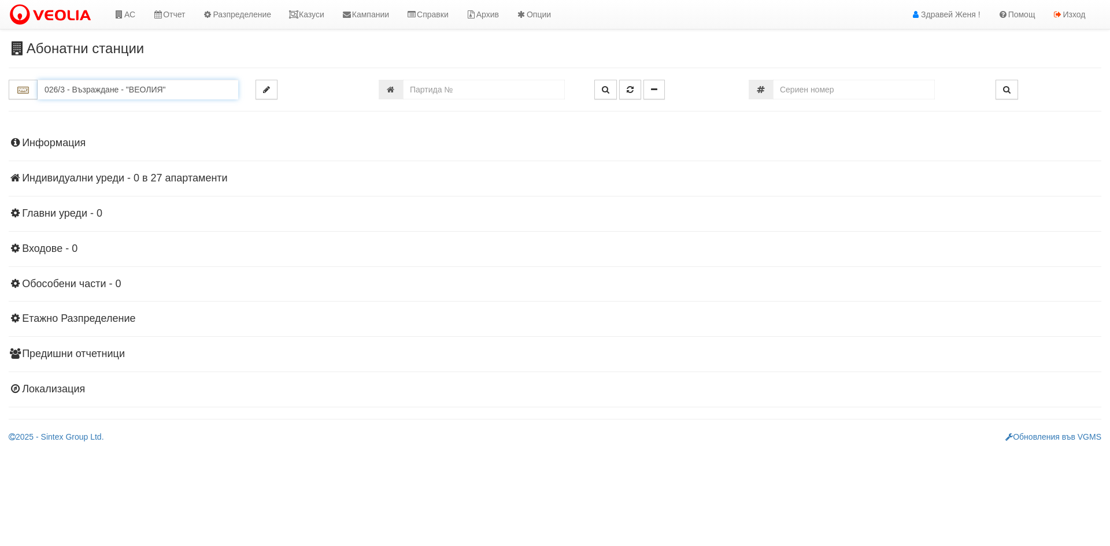
click at [120, 94] on input "026/3 - Възраждане - "ВЕОЛИЯ"" at bounding box center [138, 90] width 201 height 20
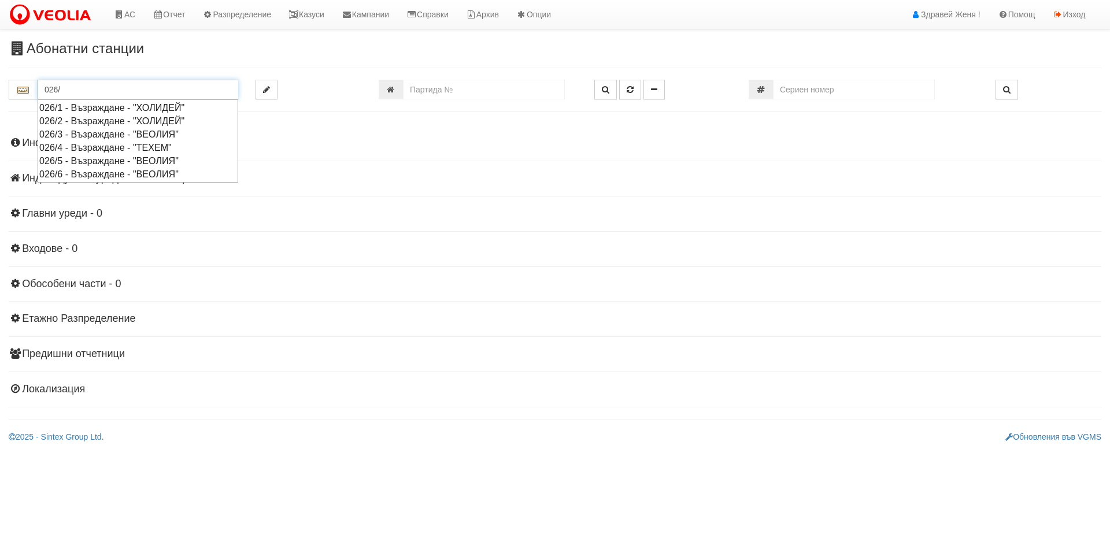
click at [146, 108] on div "026/1 - Възраждане - "ХОЛИДЕЙ"" at bounding box center [137, 107] width 197 height 13
type input "026/1 - Възраждане - "ХОЛИДЕЙ""
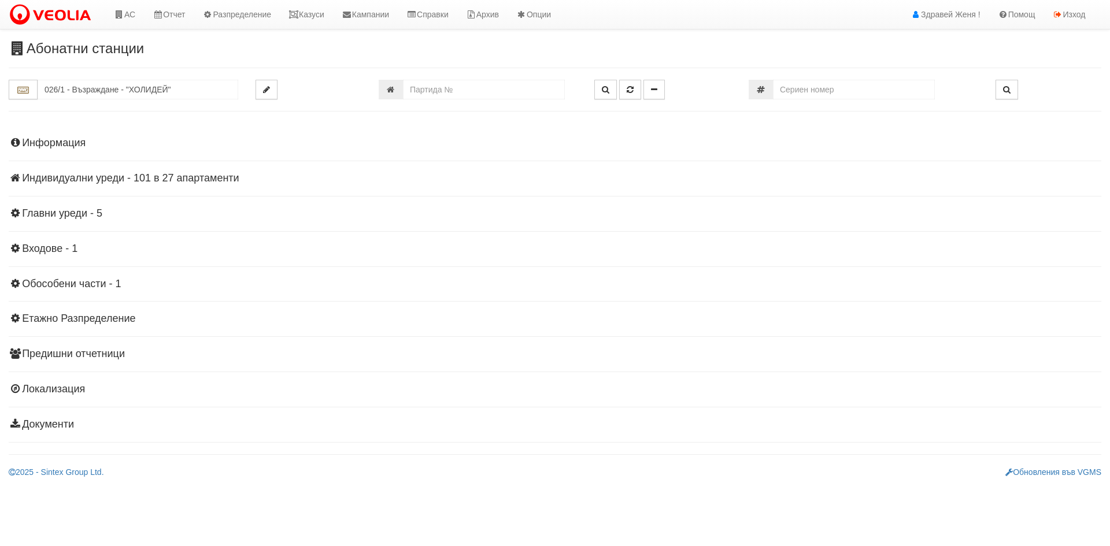
click at [194, 175] on h4 "Индивидуални уреди - 101 в 27 апартаменти" at bounding box center [555, 179] width 1093 height 12
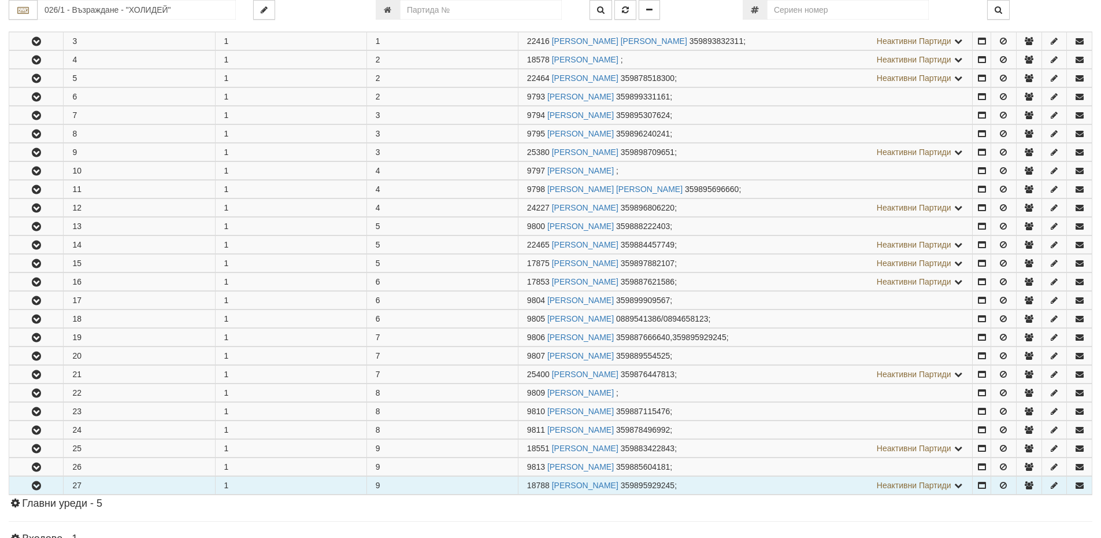
scroll to position [462, 0]
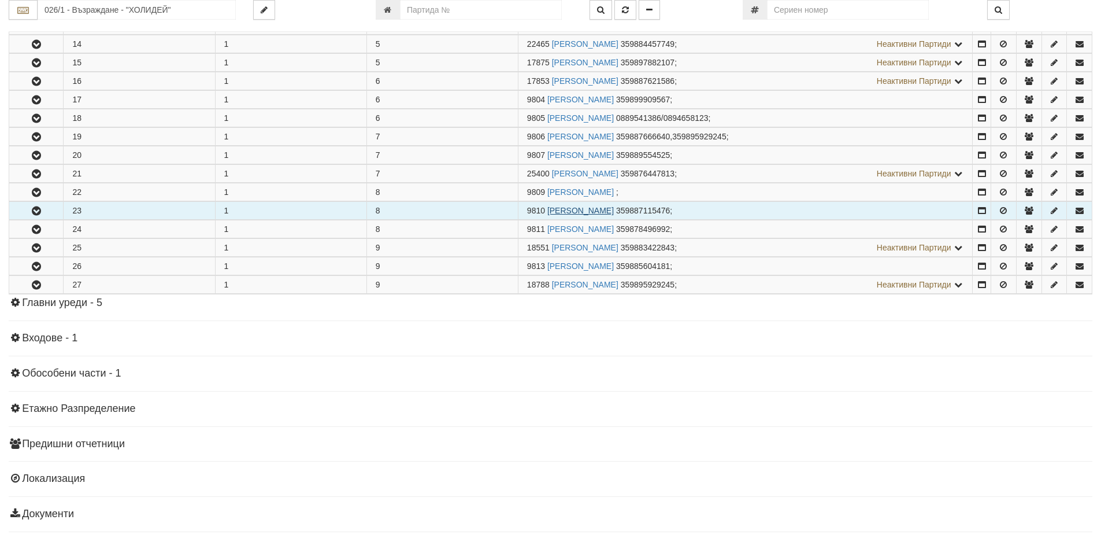
click at [569, 207] on link "ЛАМБИЯ ТОДОРОВА МИРЧЕВА" at bounding box center [580, 210] width 66 height 9
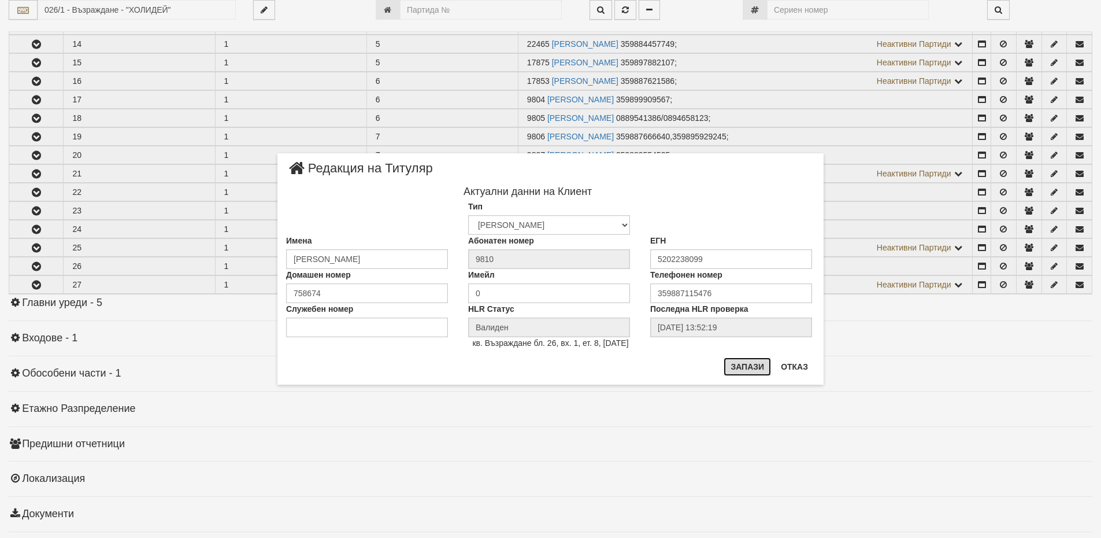
click at [746, 367] on button "Запази" at bounding box center [747, 366] width 47 height 18
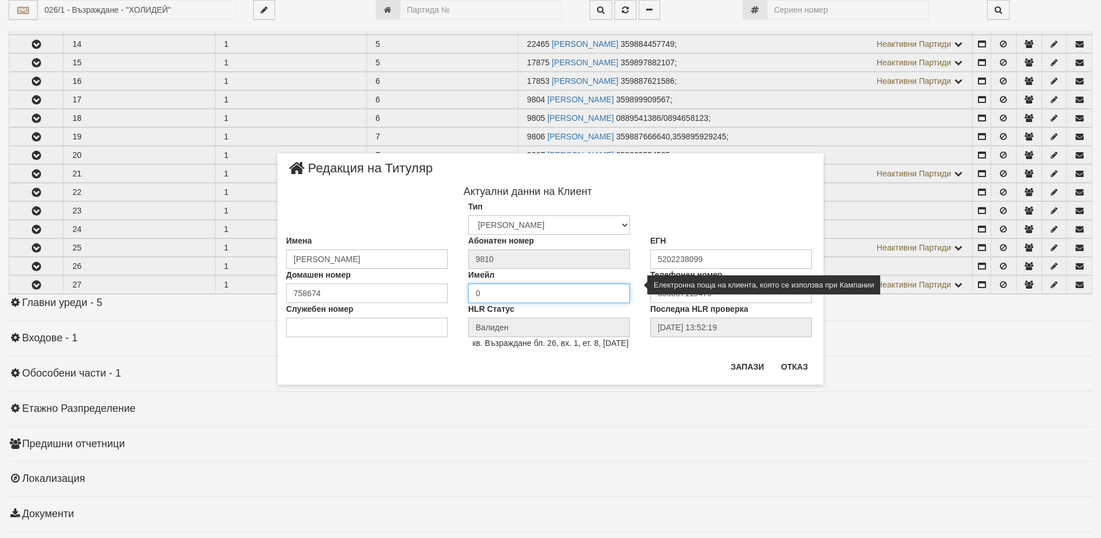
click at [482, 294] on input "0" at bounding box center [549, 293] width 162 height 20
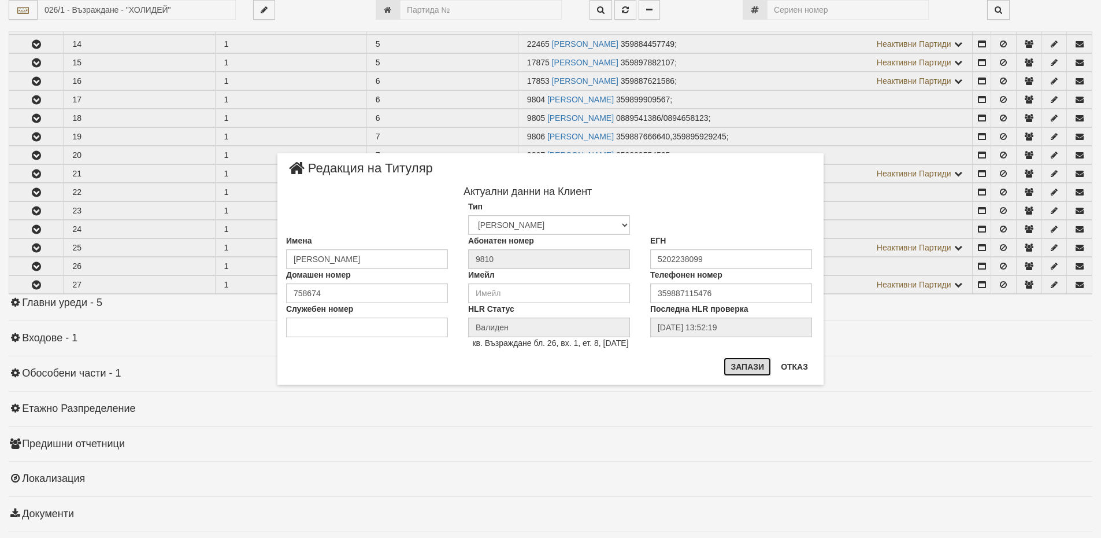
click at [744, 367] on button "Запази" at bounding box center [747, 366] width 47 height 18
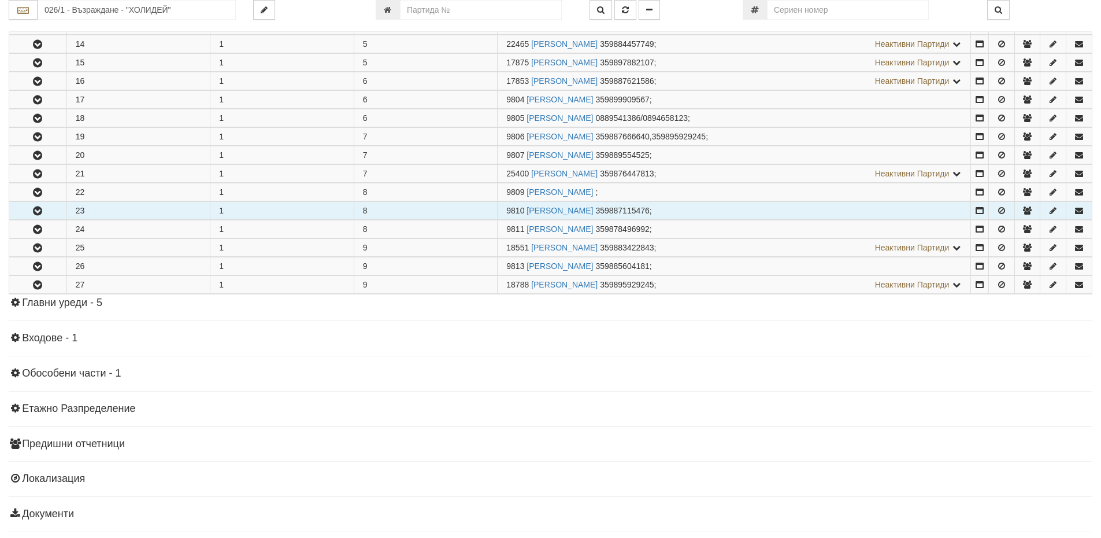
drag, startPoint x: 526, startPoint y: 208, endPoint x: 506, endPoint y: 211, distance: 20.4
click at [506, 211] on td "9810 ЛАМБИЯ ТОДОРОВА МИРЧЕВА 359887115476 ;" at bounding box center [734, 211] width 473 height 18
copy span "9810"
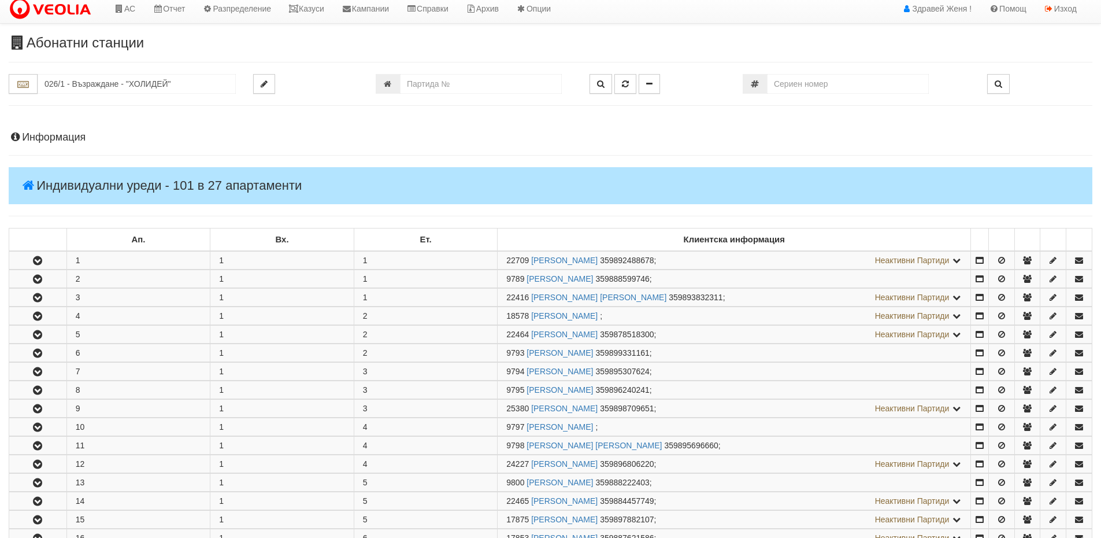
scroll to position [0, 0]
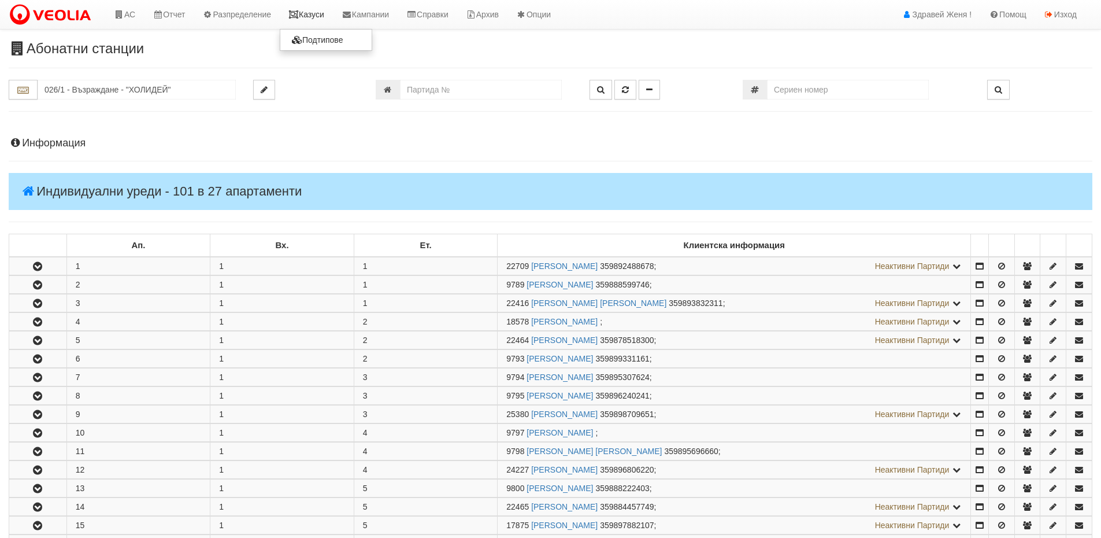
click at [323, 17] on link "Казуси" at bounding box center [306, 14] width 53 height 29
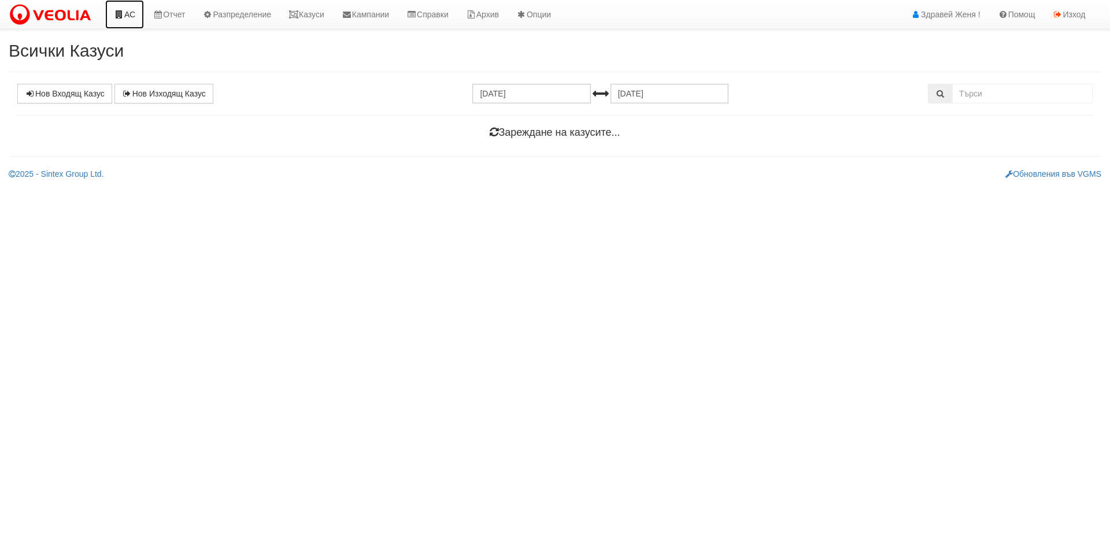
click at [130, 14] on link "АС" at bounding box center [124, 14] width 39 height 29
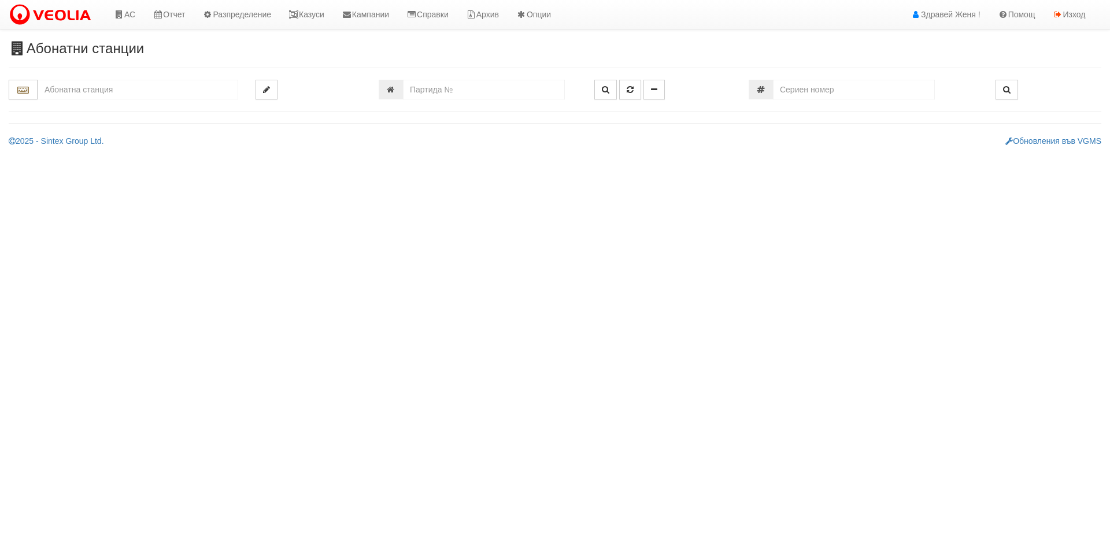
click at [80, 93] on input "text" at bounding box center [138, 90] width 201 height 20
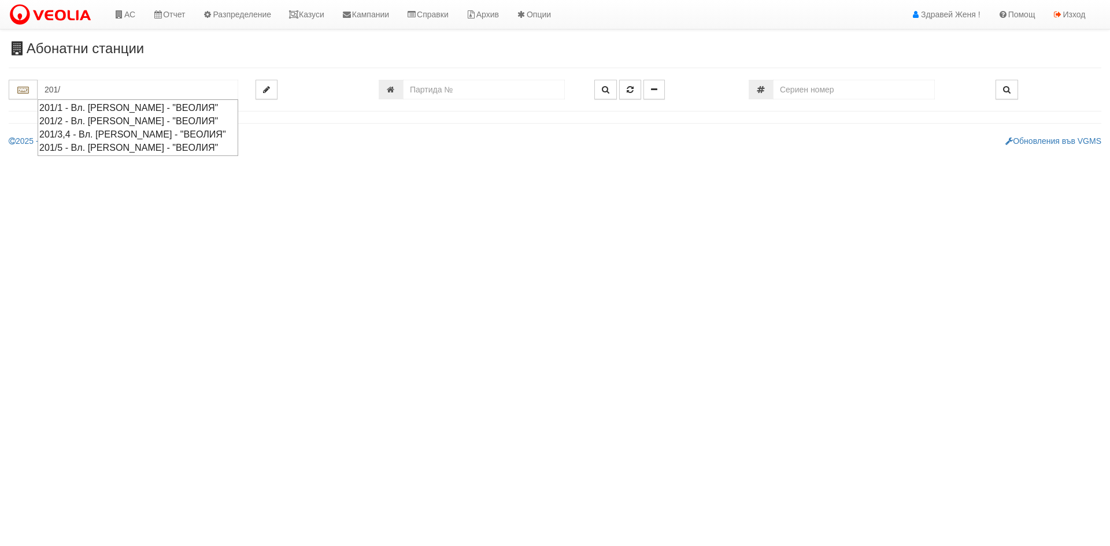
click at [115, 133] on div "201/3,4 - Вл. [PERSON_NAME] - "ВЕОЛИЯ"" at bounding box center [137, 134] width 197 height 13
type input "201/3,4 - Вл. [PERSON_NAME] - "ВЕОЛИЯ""
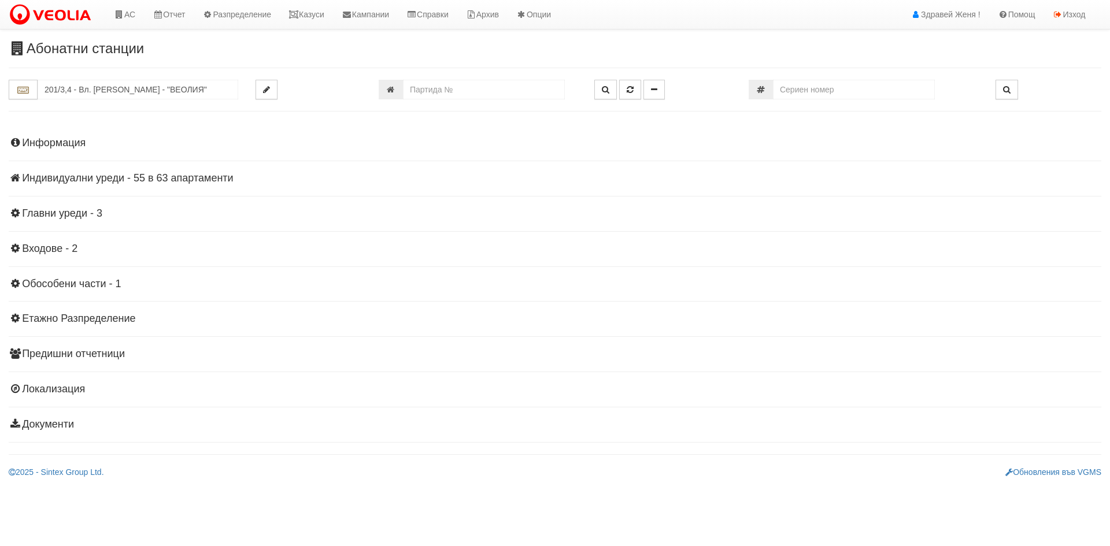
click at [82, 177] on h4 "Индивидуални уреди - 55 в 63 апартаменти" at bounding box center [555, 179] width 1093 height 12
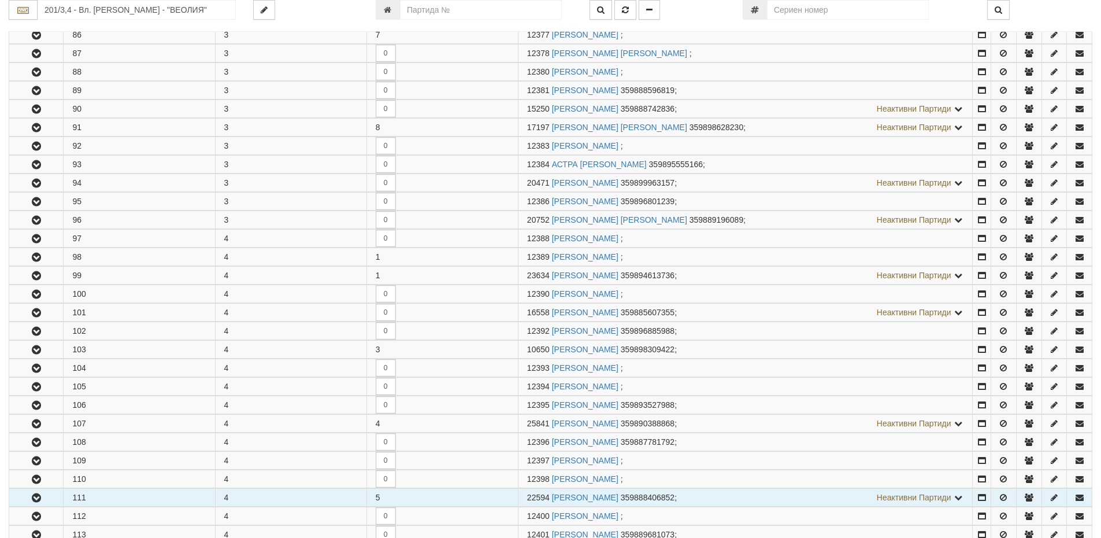
scroll to position [752, 0]
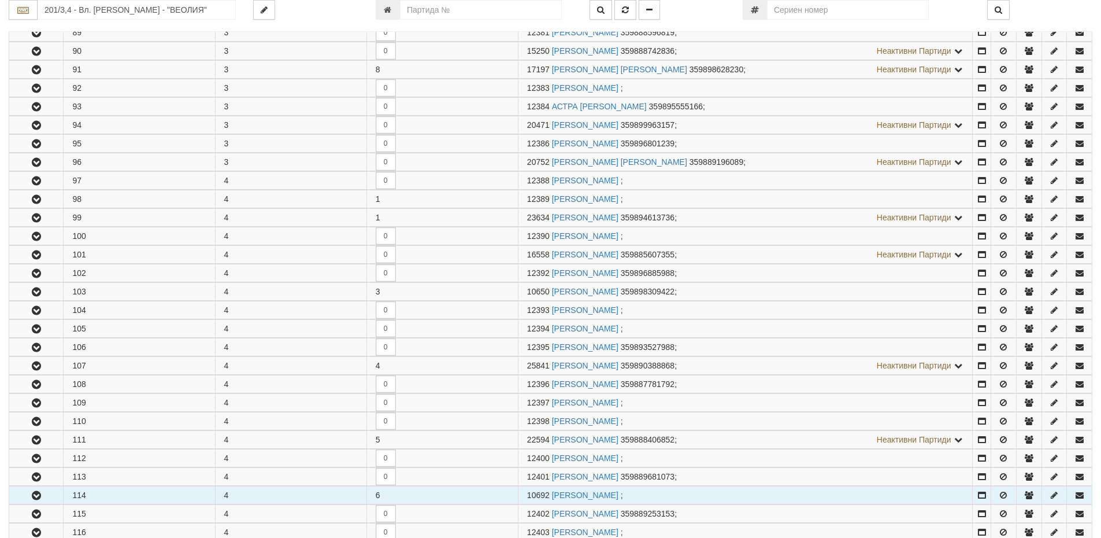
click at [36, 491] on icon "button" at bounding box center [36, 495] width 14 height 8
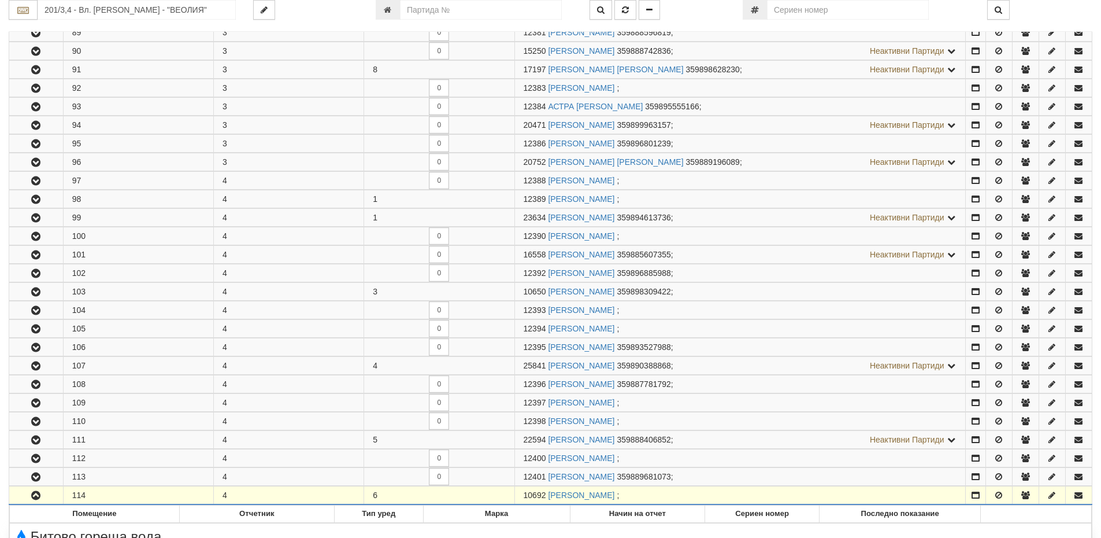
drag, startPoint x: 544, startPoint y: 494, endPoint x: 521, endPoint y: 494, distance: 22.5
click at [521, 494] on td "10692 ИВАН ПЕТРОВ РУСЕВ ;" at bounding box center [740, 495] width 451 height 18
copy span "10692"
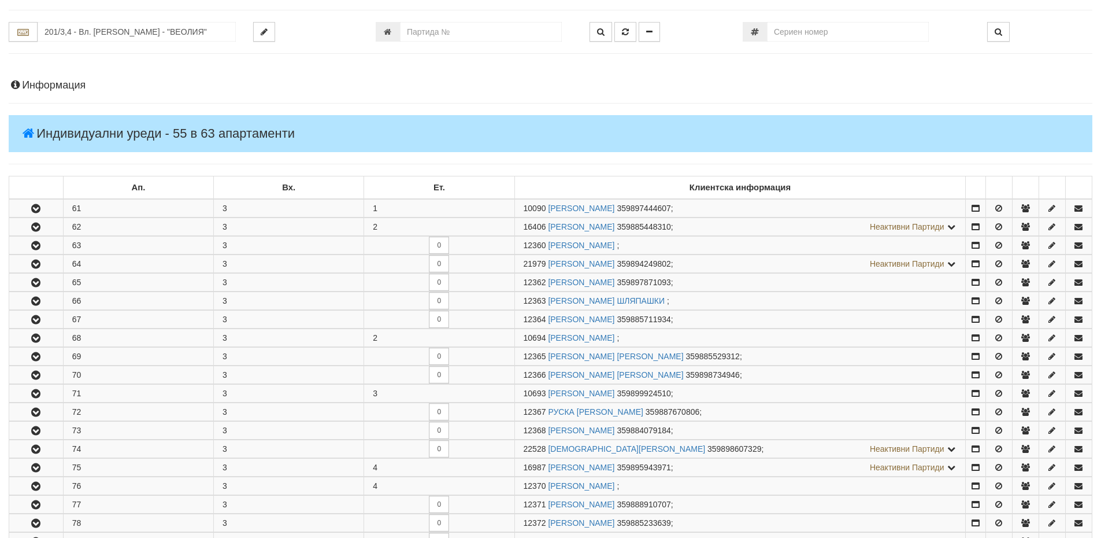
scroll to position [0, 0]
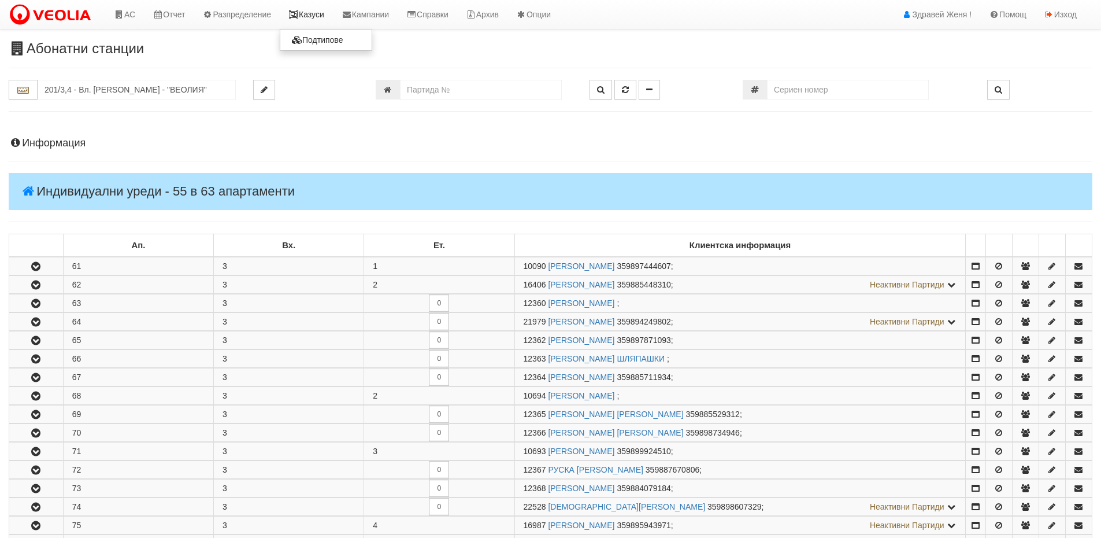
click at [313, 15] on link "Казуси" at bounding box center [306, 14] width 53 height 29
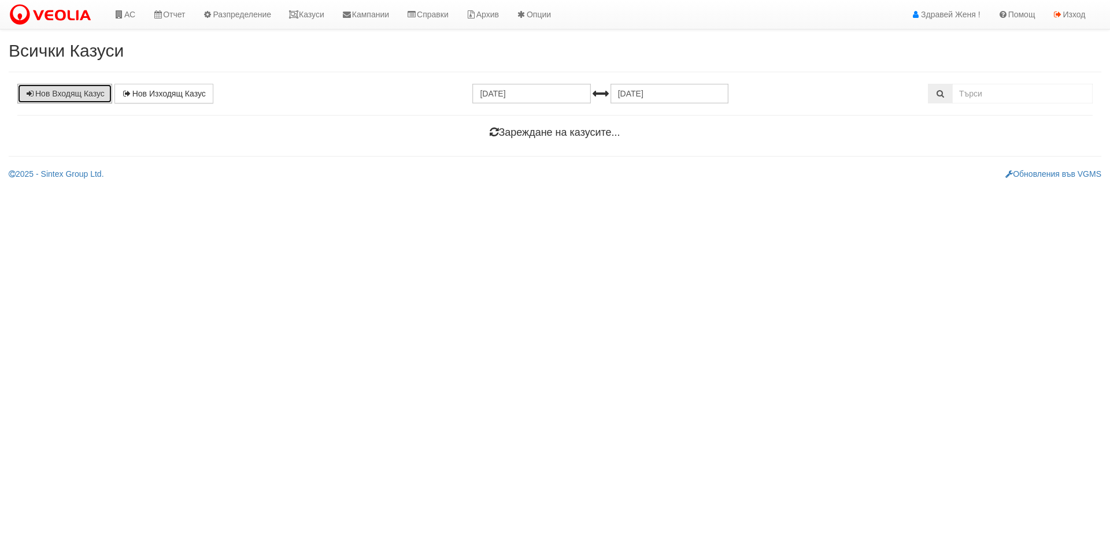
click at [61, 94] on link "Нов Входящ Казус" at bounding box center [64, 94] width 95 height 20
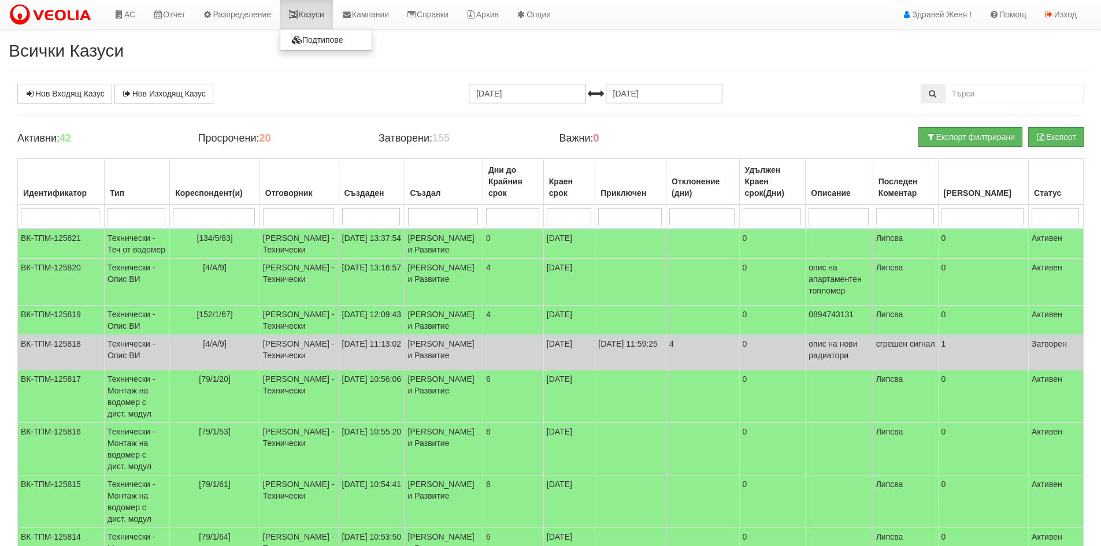
click at [313, 11] on link "Казуси" at bounding box center [306, 14] width 53 height 29
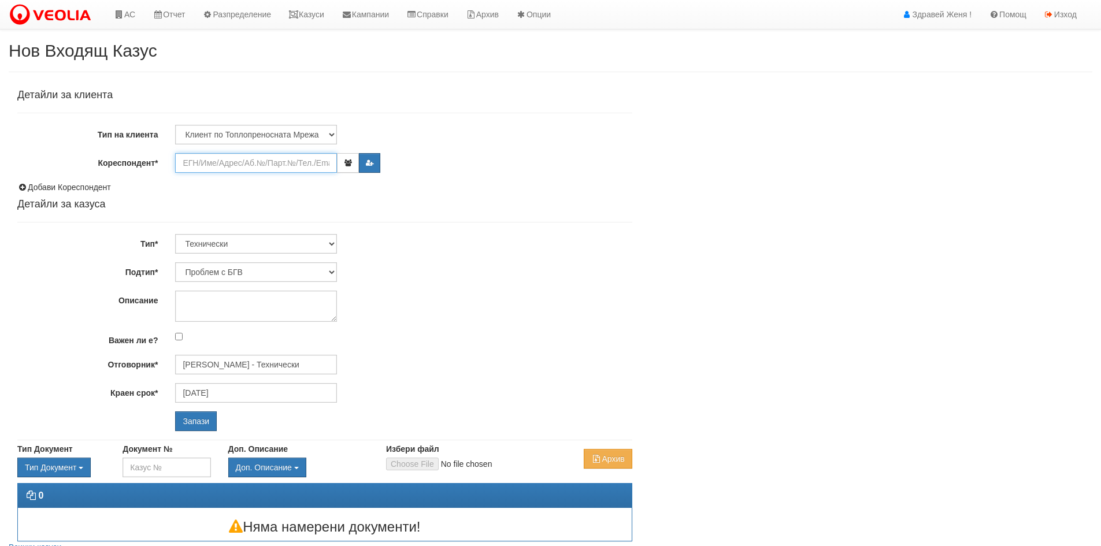
click at [206, 162] on input "Кореспондент*" at bounding box center [256, 163] width 162 height 20
paste input "10692"
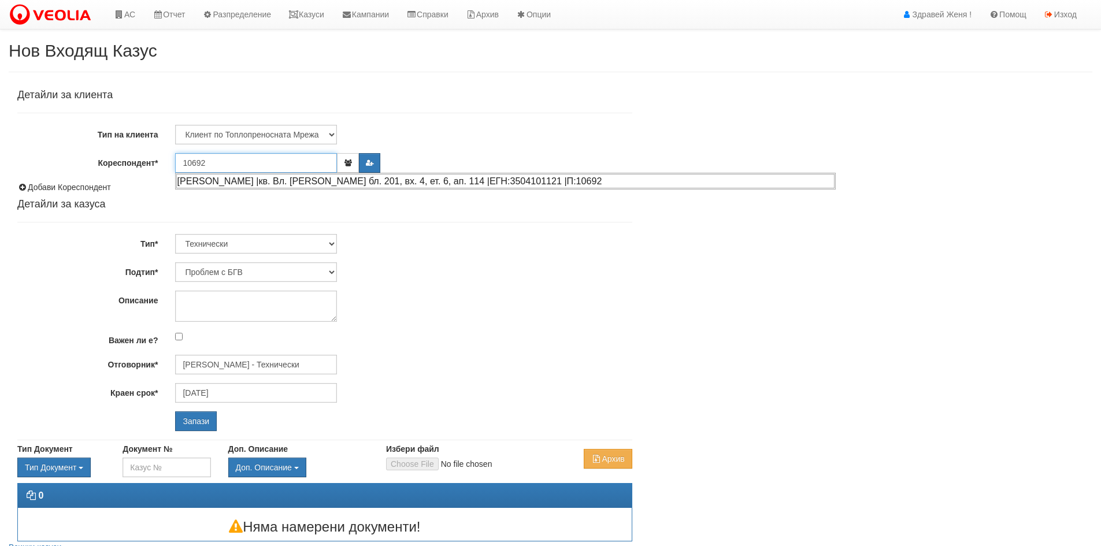
click at [245, 180] on div "ИВАН ПЕТРОВ РУСЕВ |кв. Вл. Варненчик бл. 201, вх. 4, ет. 6, ап. 114 |ЕГН:350410…" at bounding box center [505, 181] width 658 height 14
type input "Христо Петров"
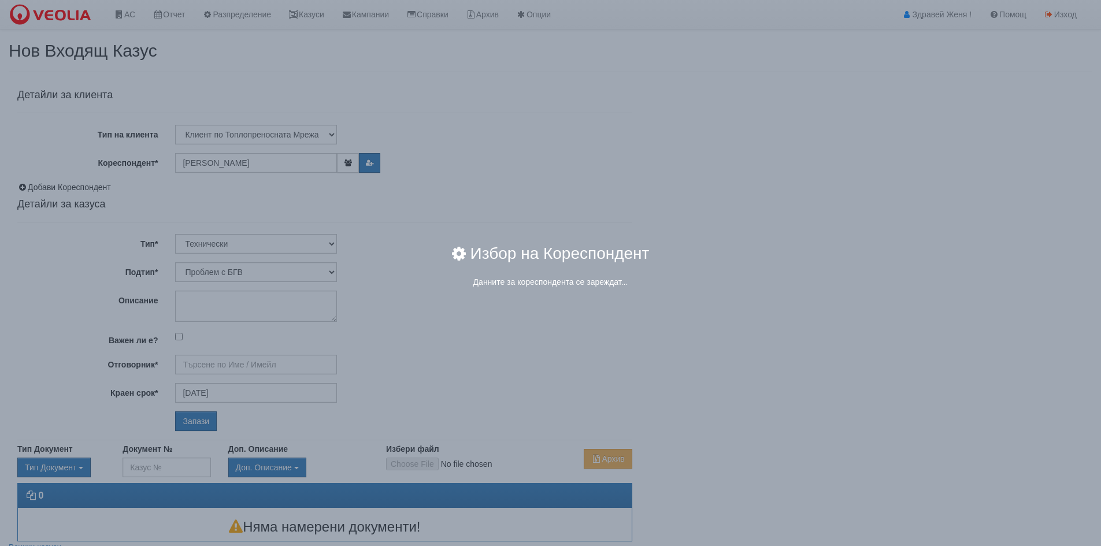
type input "[PERSON_NAME] - Технически"
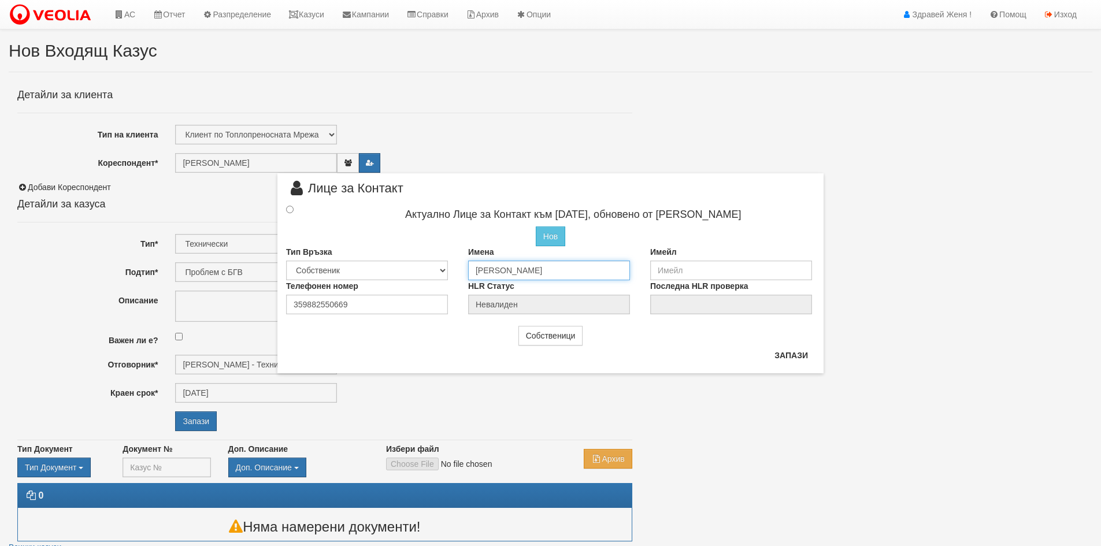
drag, startPoint x: 543, startPoint y: 269, endPoint x: 453, endPoint y: 260, distance: 90.1
click at [453, 260] on div "Тип Връзка Собственик Наемател Роднина Съсед Приятел Имена Христо Петров Имейл" at bounding box center [550, 263] width 546 height 34
type input "[PERSON_NAME]"
drag, startPoint x: 366, startPoint y: 306, endPoint x: 261, endPoint y: 312, distance: 105.4
click at [261, 312] on div "× Лице за Контакт Актуално Лице за Контакт към 22/08/2023, обновено от Стефка К…" at bounding box center [551, 187] width 676 height 374
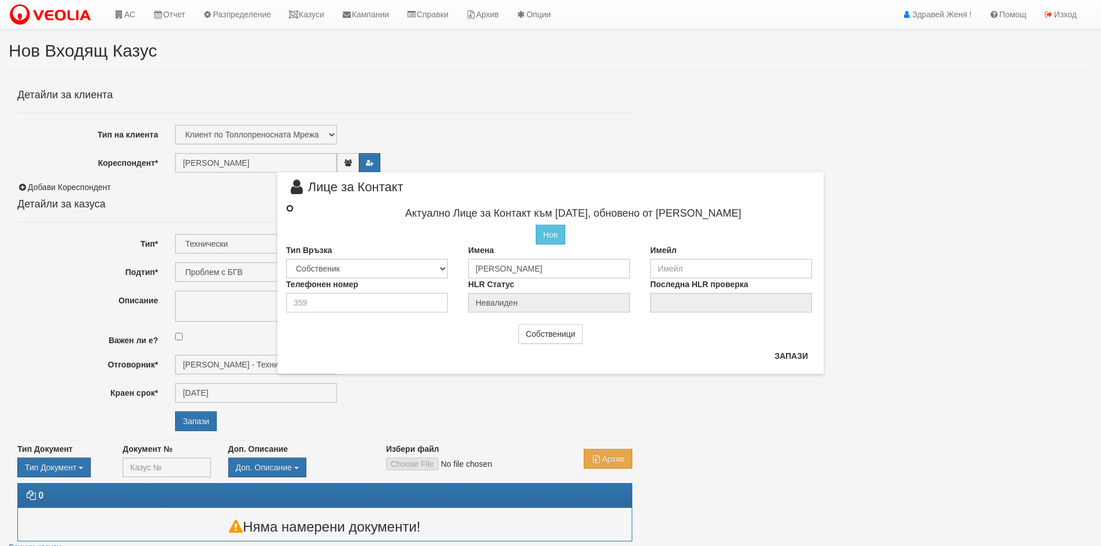
click at [288, 208] on input "radio" at bounding box center [290, 209] width 8 height 8
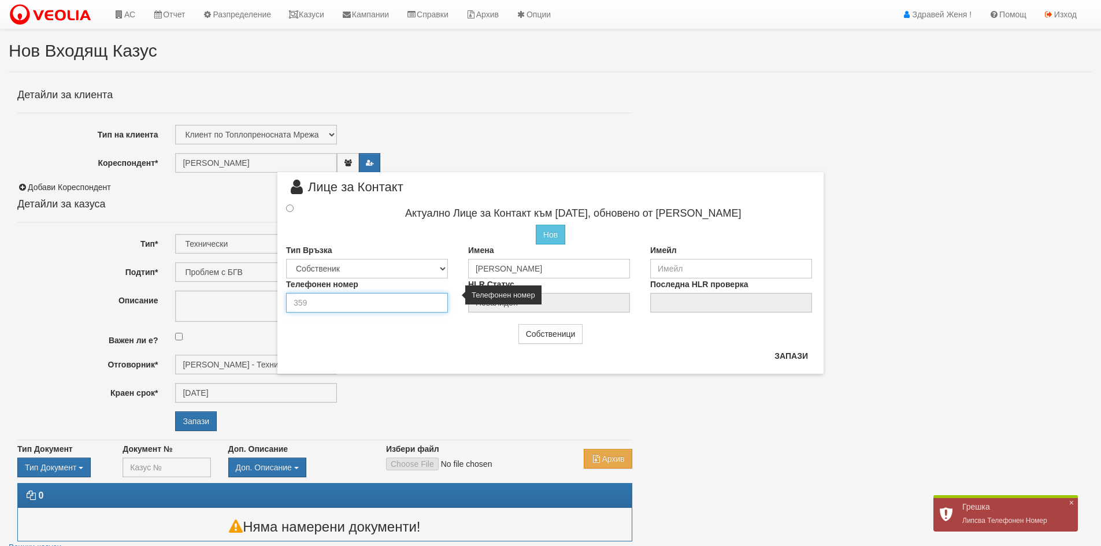
click at [338, 304] on input "number" at bounding box center [367, 303] width 162 height 20
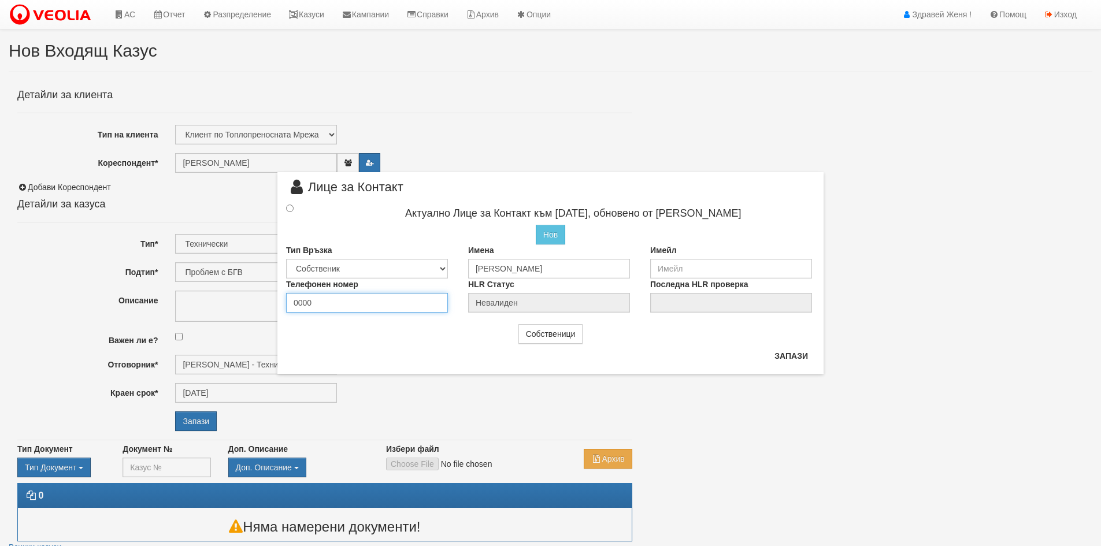
type input "0000"
click at [289, 208] on input "radio" at bounding box center [290, 209] width 8 height 8
radio input "true"
type input "[PERSON_NAME]"
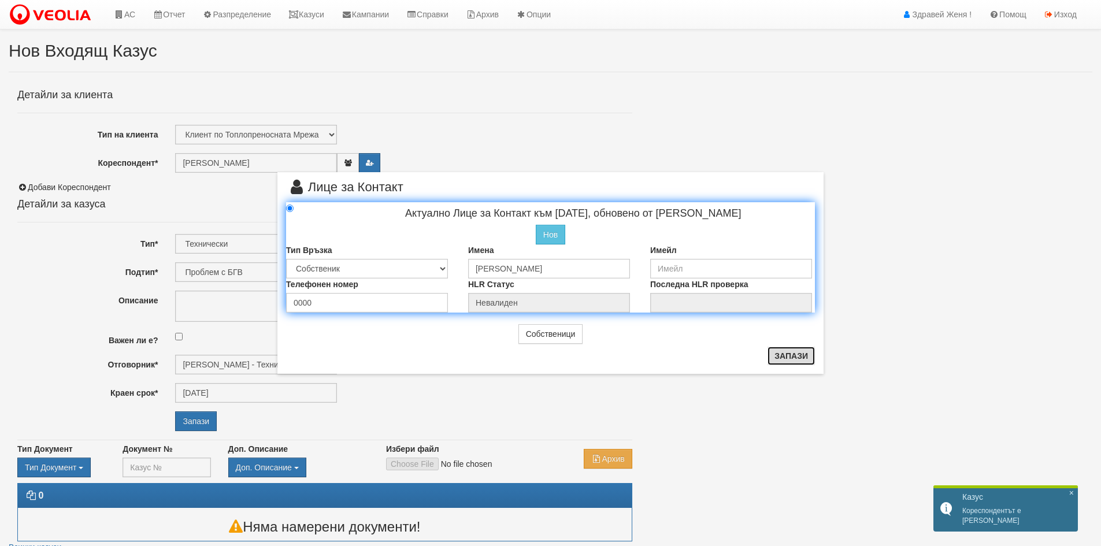
click at [787, 356] on button "Запази" at bounding box center [791, 356] width 47 height 18
radio input "true"
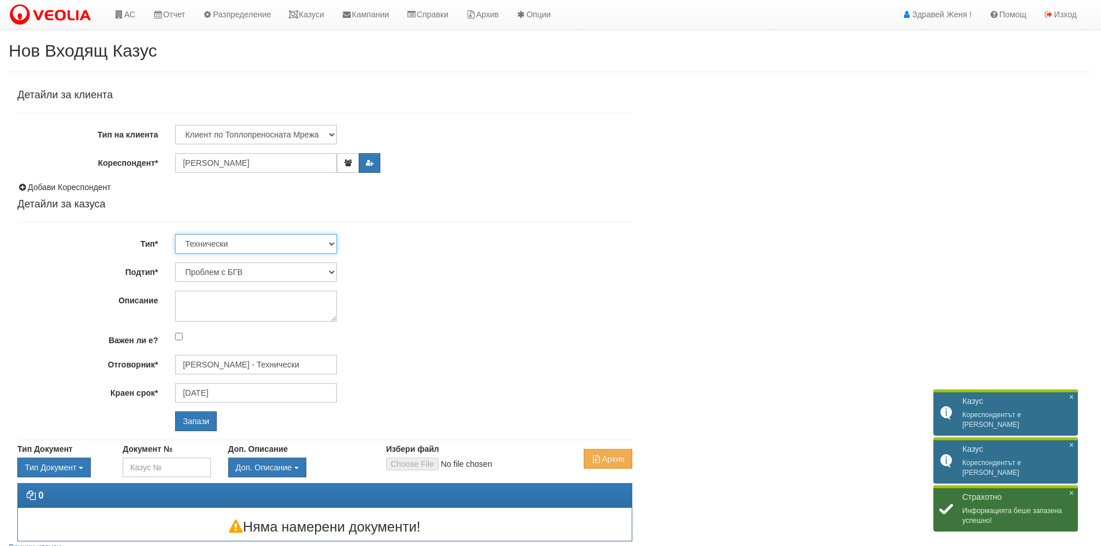
click at [332, 244] on select "Технически ФТС Търговски Административен Производствен Експлоатационен Финансов…" at bounding box center [256, 244] width 162 height 20
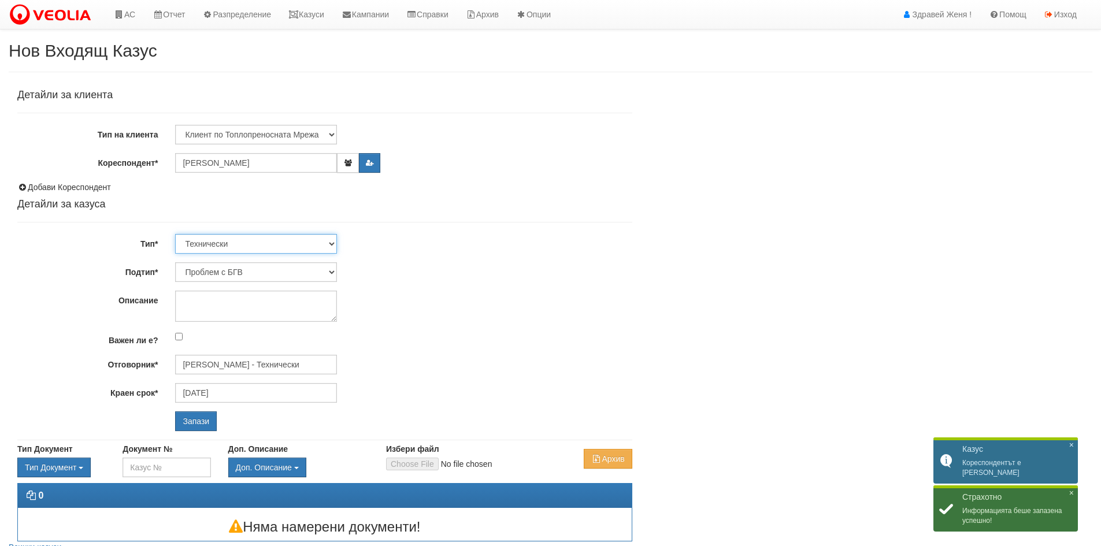
select select "1"
click at [175, 234] on select "Технически ФТС Търговски Административен Производствен Експлоатационен Финансов…" at bounding box center [256, 244] width 162 height 20
type input "[DATE]"
type input "[PERSON_NAME] и Развитие"
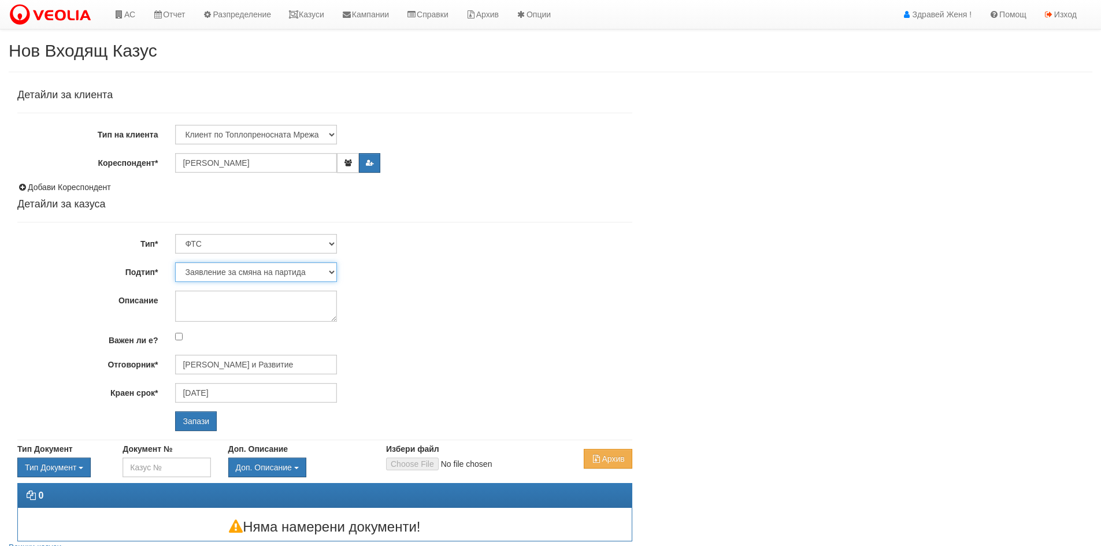
drag, startPoint x: 332, startPoint y: 273, endPoint x: 303, endPoint y: 276, distance: 29.6
click at [332, 273] on select "Заявление за смяна на партида Заявление за равни месечни вноски Разпределение о…" at bounding box center [256, 272] width 162 height 20
click at [175, 262] on select "Заявление за смяна на партида Заявление за равни месечни вноски Разпределение о…" at bounding box center [256, 272] width 162 height 20
click at [199, 419] on input "Запази" at bounding box center [196, 422] width 42 height 20
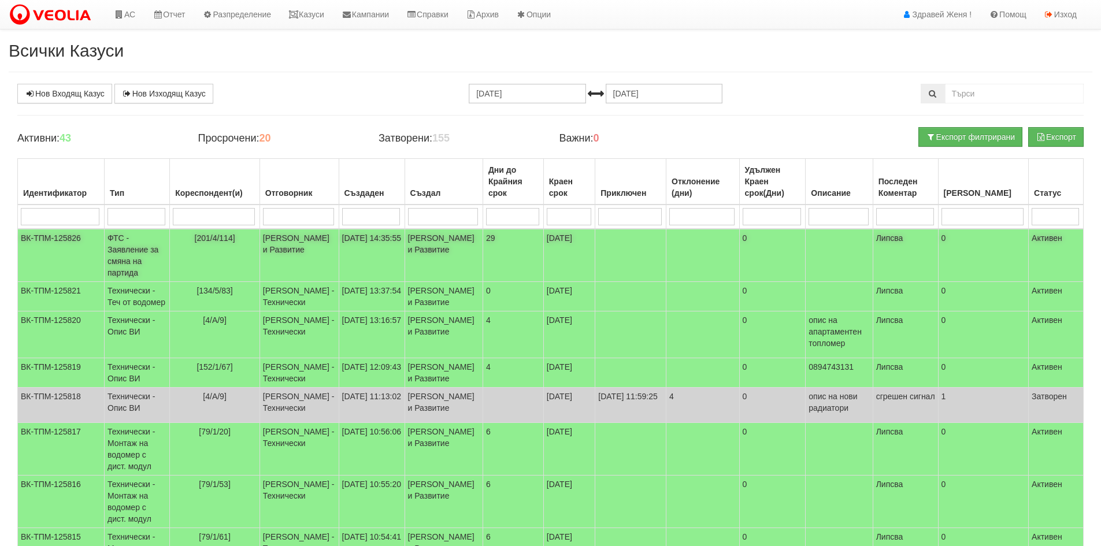
click at [168, 246] on td "ФТС - Заявление за смяна на партида" at bounding box center [137, 255] width 65 height 53
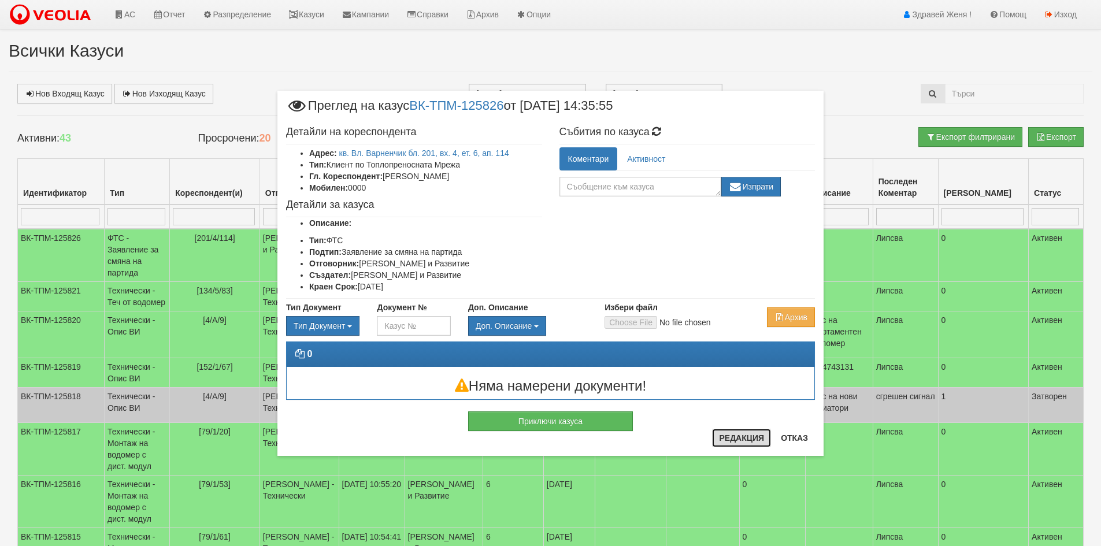
click at [741, 442] on button "Редакция" at bounding box center [741, 438] width 59 height 18
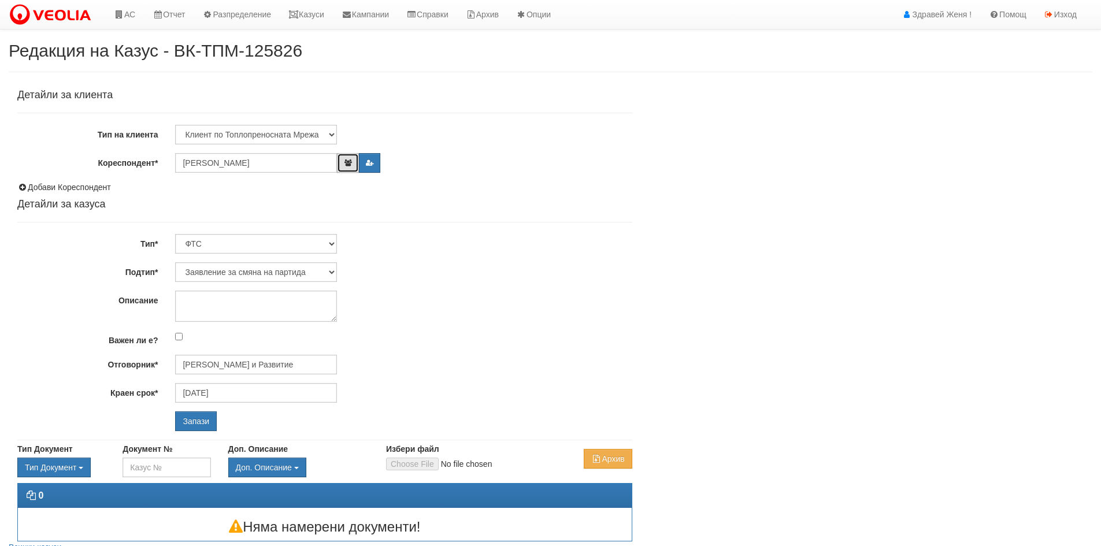
click at [350, 161] on icon "button" at bounding box center [347, 163] width 9 height 7
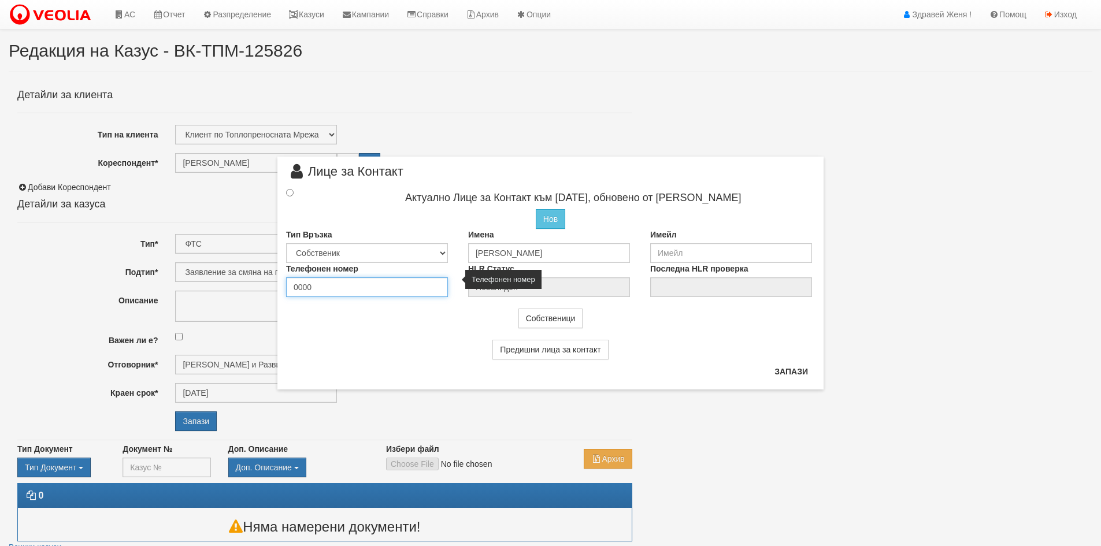
click at [325, 283] on input "0000" at bounding box center [367, 287] width 162 height 20
type input "0"
click at [320, 290] on input "number" at bounding box center [367, 287] width 162 height 20
type input "0896936670"
click at [672, 250] on input "email" at bounding box center [731, 253] width 162 height 20
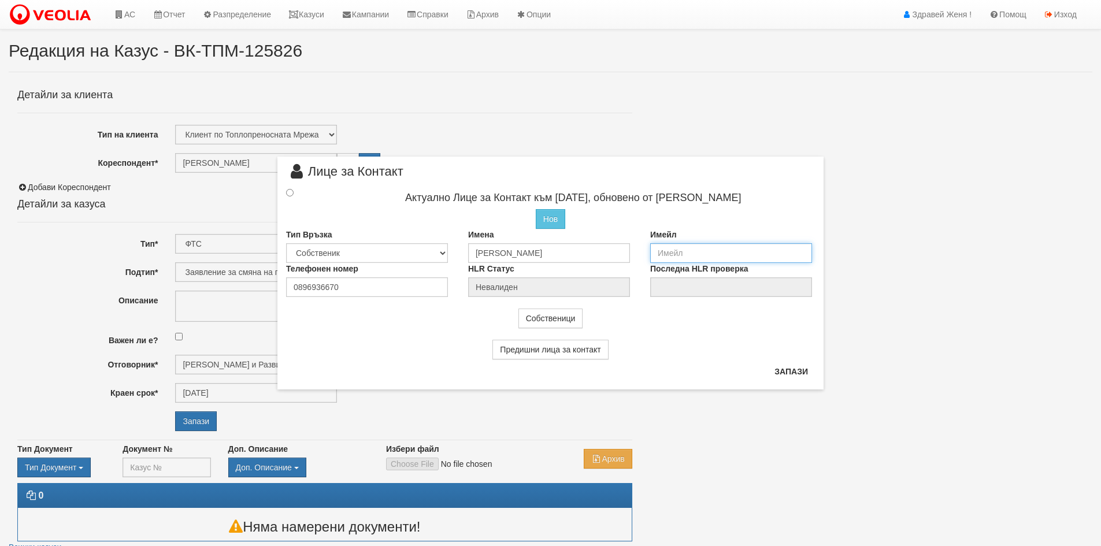
click at [661, 249] on input "email" at bounding box center [731, 253] width 162 height 20
click at [708, 253] on input "dimityr_dimitriw@abv.bg" at bounding box center [731, 253] width 162 height 20
type input "dimityr_dimitrow@abv.bg"
click at [289, 192] on input "radio" at bounding box center [290, 193] width 8 height 8
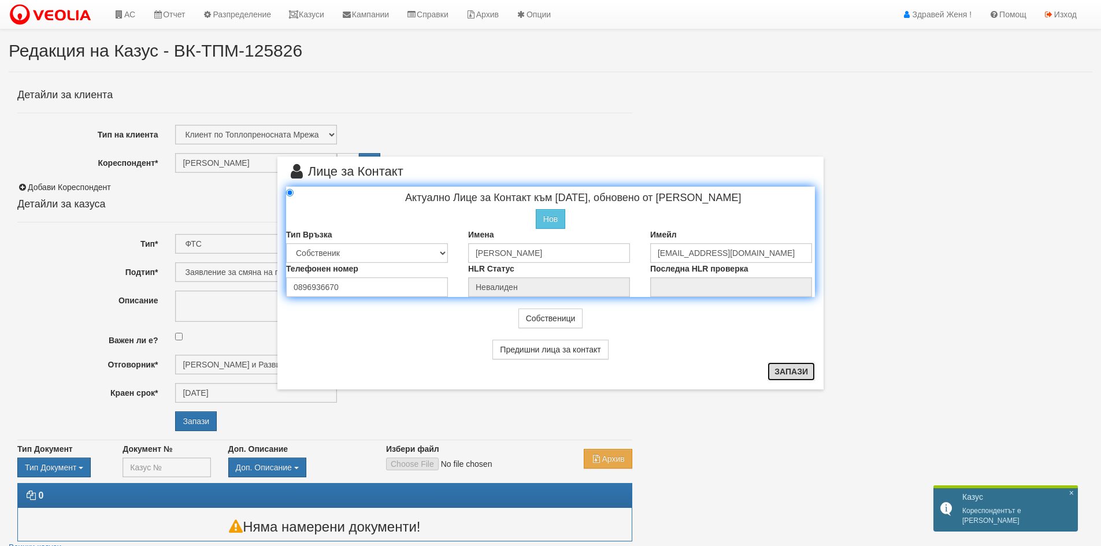
click at [773, 369] on button "Запази" at bounding box center [791, 371] width 47 height 18
radio input "true"
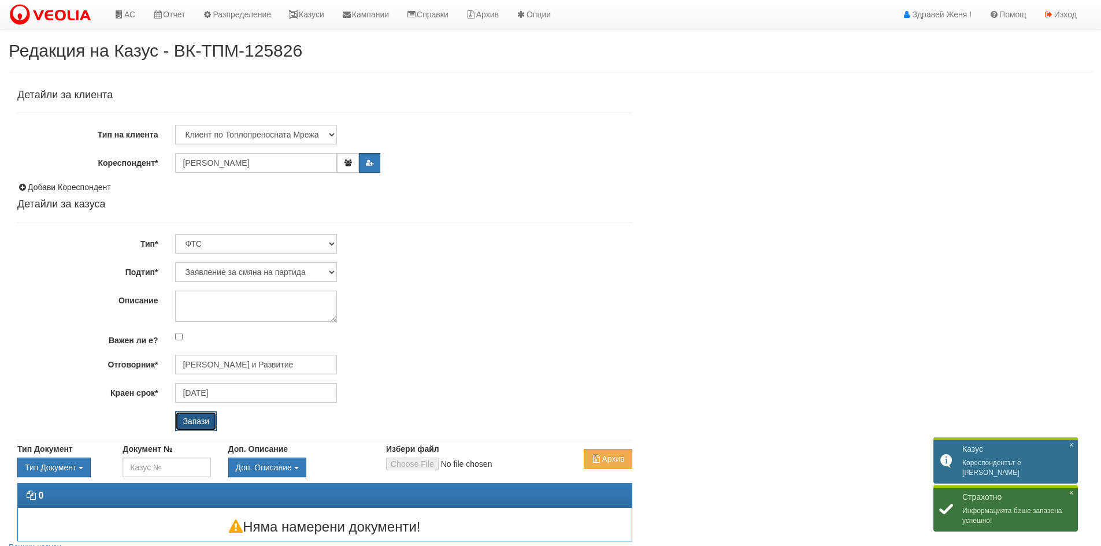
click at [197, 420] on input "Запази" at bounding box center [196, 422] width 42 height 20
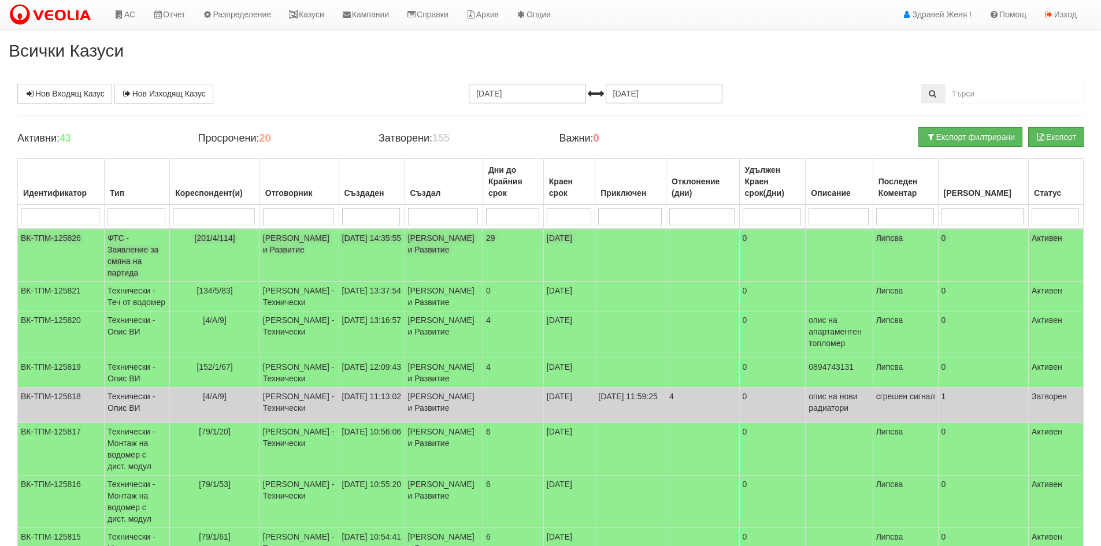
click at [284, 243] on td "[PERSON_NAME] и Развитие" at bounding box center [299, 255] width 79 height 53
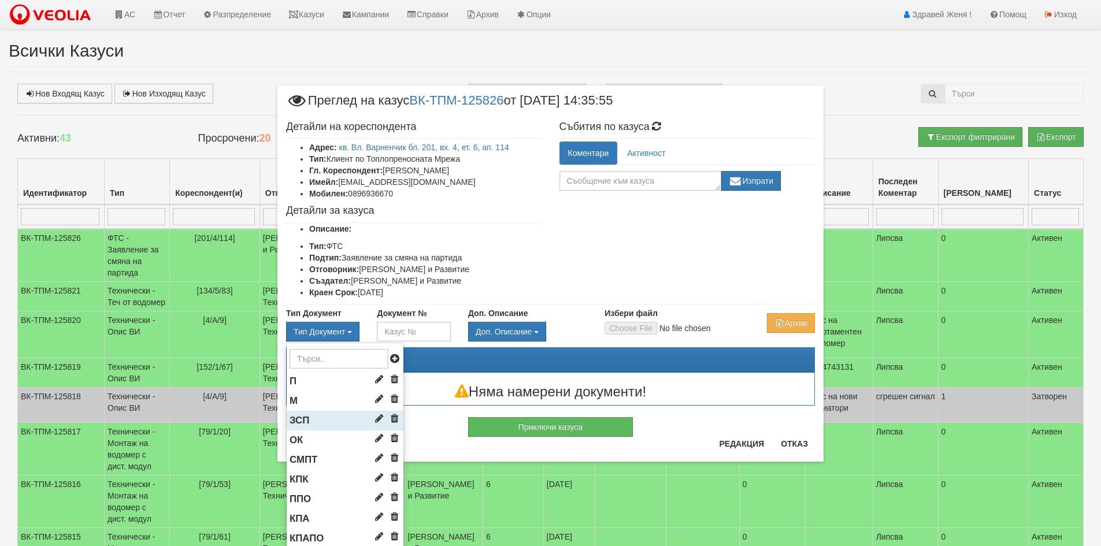
click at [324, 419] on li "ЗСП" at bounding box center [345, 421] width 117 height 20
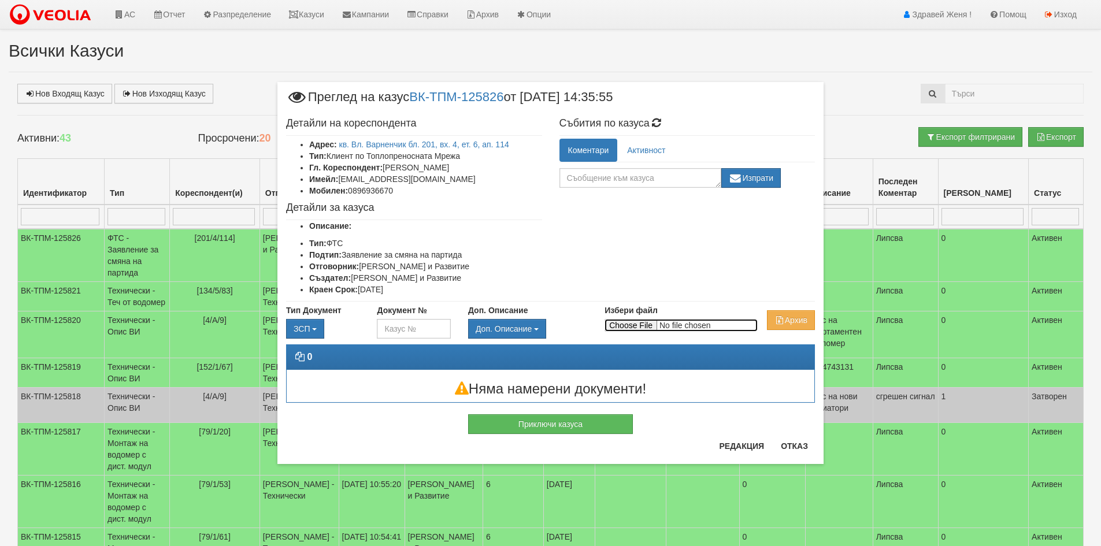
click at [627, 321] on input "Избери файл" at bounding box center [681, 325] width 153 height 13
click at [629, 323] on input "Избери файл" at bounding box center [681, 325] width 153 height 13
type input "C:\fakepath\DOC181.pdf"
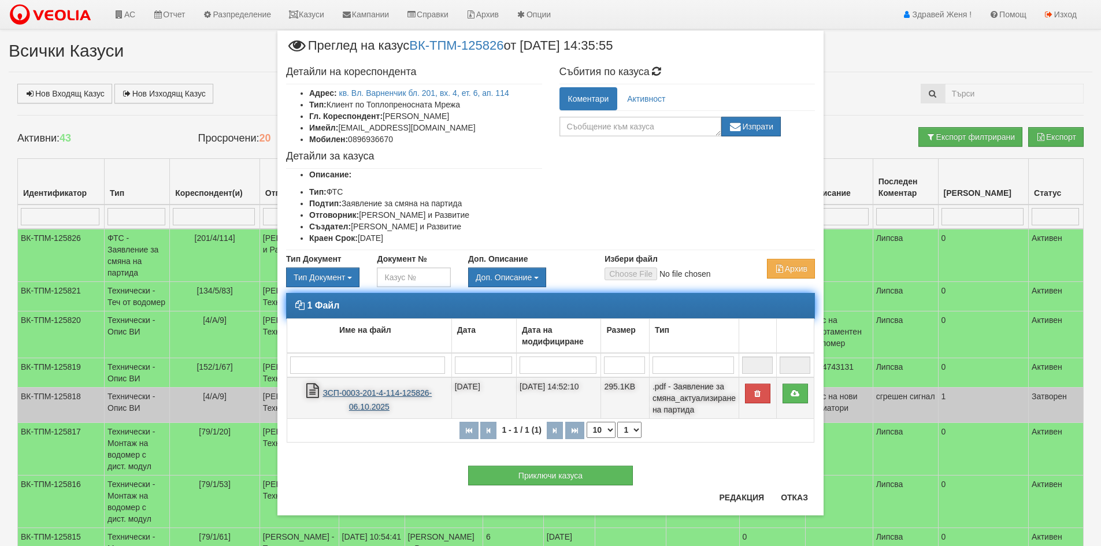
click at [371, 397] on link "ЗСП-0003-201-4-114-125826-06.10.2025" at bounding box center [377, 400] width 109 height 24
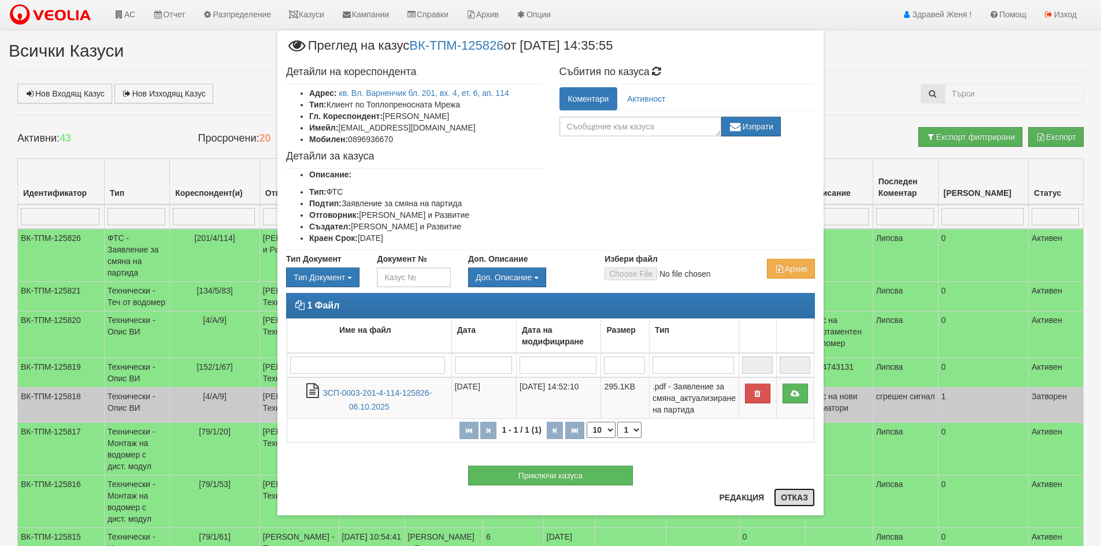
click at [803, 502] on button "Отказ" at bounding box center [794, 497] width 41 height 18
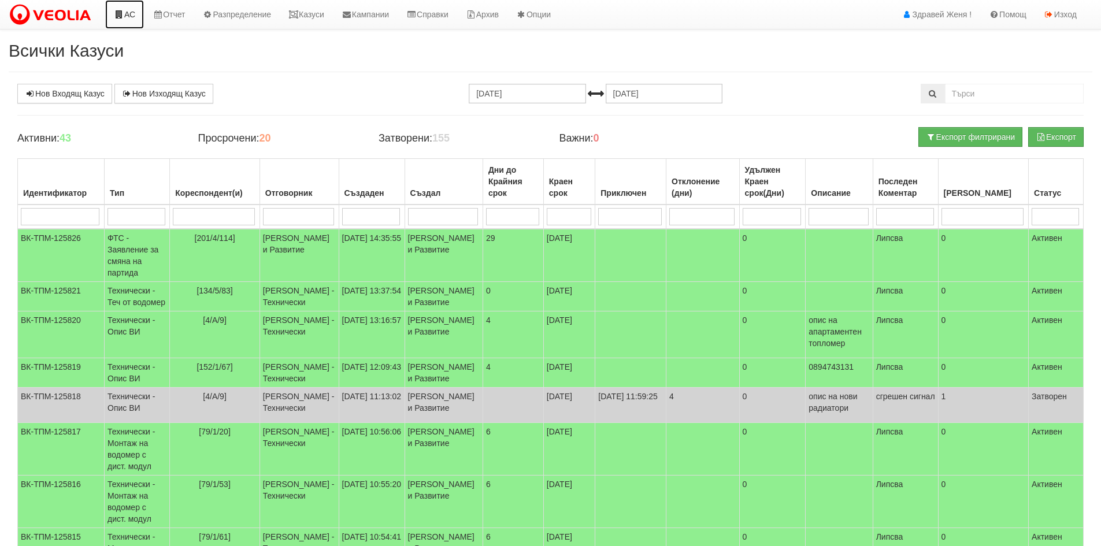
click at [131, 20] on link "АС" at bounding box center [124, 14] width 39 height 29
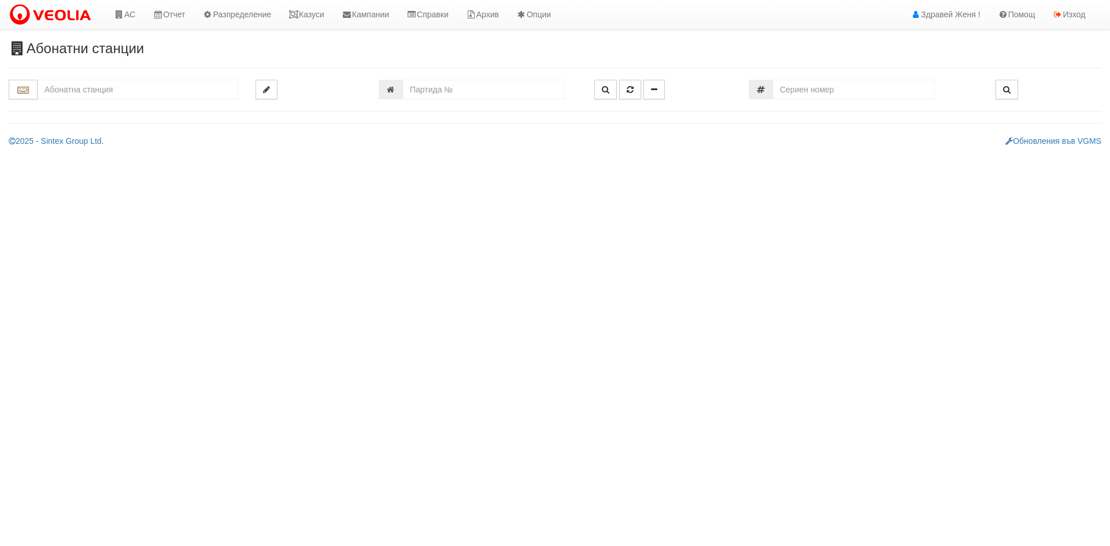
click at [128, 86] on input "text" at bounding box center [138, 90] width 201 height 20
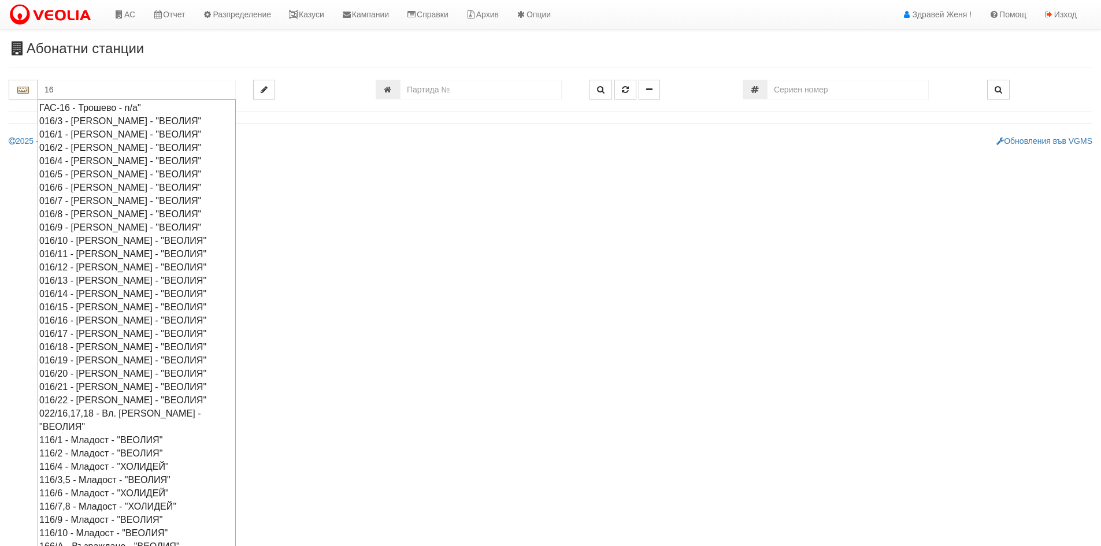
click at [87, 319] on div "016/16 - [PERSON_NAME] - "ВЕОЛИЯ"" at bounding box center [136, 320] width 195 height 13
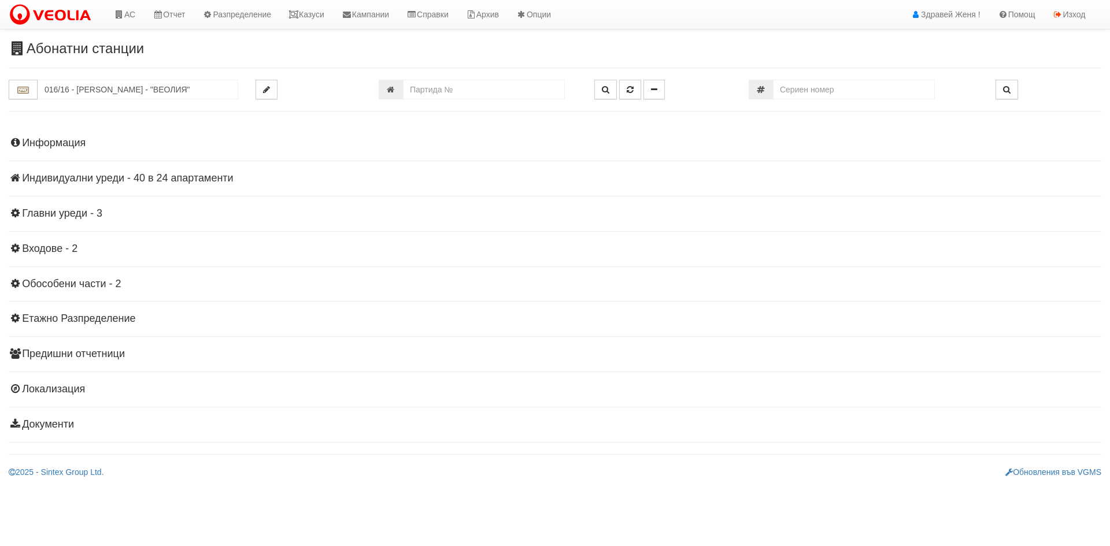
click at [136, 180] on h4 "Индивидуални уреди - 40 в 24 апартаменти" at bounding box center [555, 179] width 1093 height 12
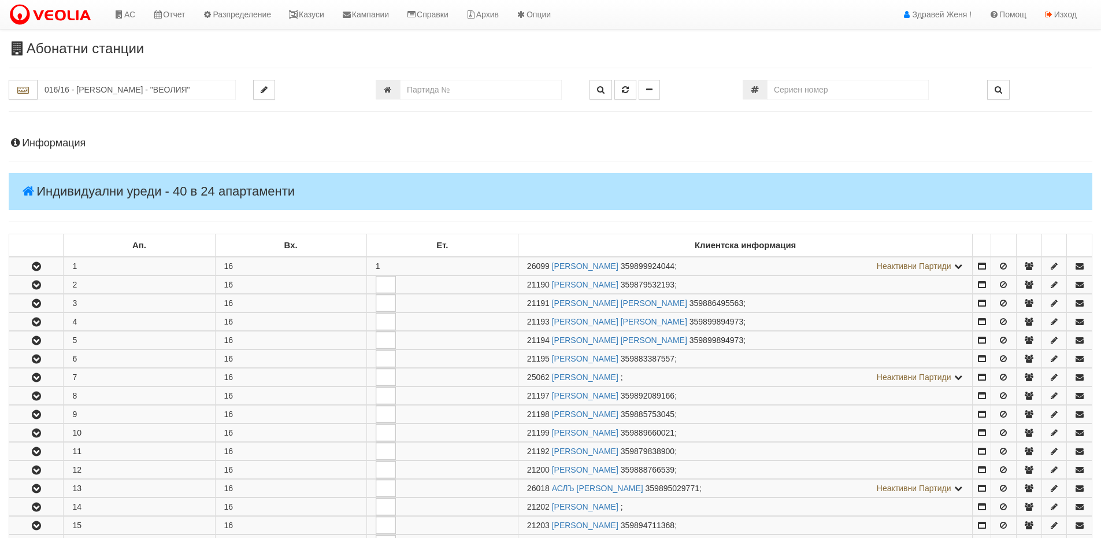
click at [60, 147] on h4 "Информация" at bounding box center [551, 144] width 1084 height 12
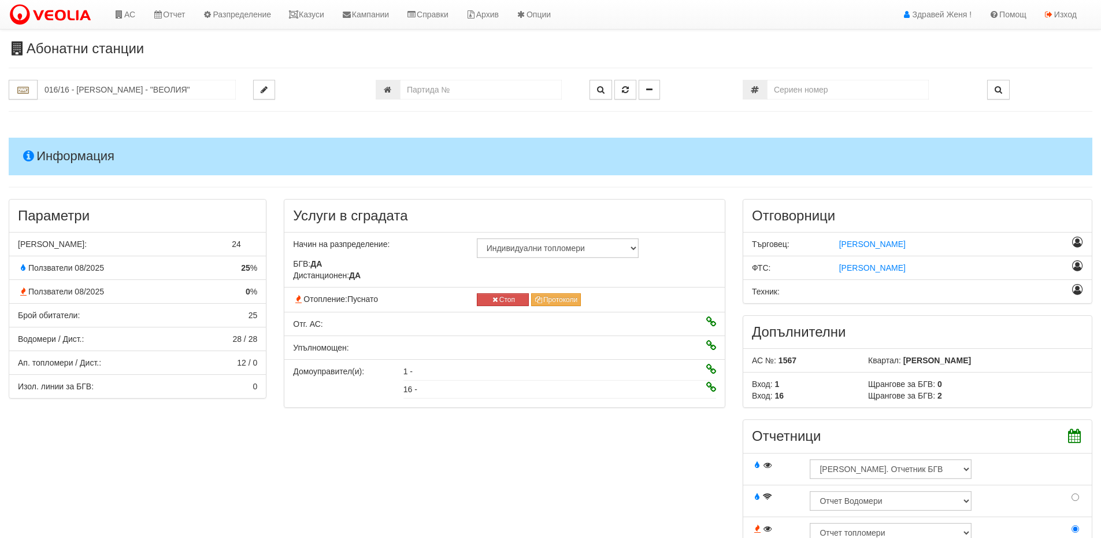
click at [60, 147] on h4 "Информация" at bounding box center [551, 156] width 1084 height 37
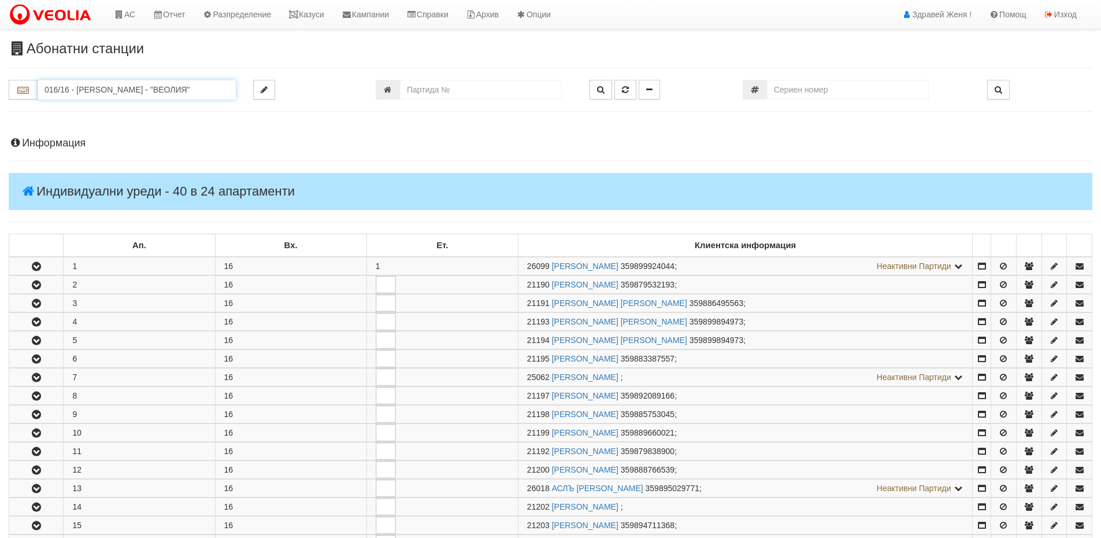
click at [106, 91] on input "016/16 - [PERSON_NAME] - "ВЕОЛИЯ"" at bounding box center [137, 90] width 198 height 20
click at [92, 123] on div "242/2 - Вл. [PERSON_NAME] - "ВЕОЛИЯ"" at bounding box center [136, 120] width 195 height 13
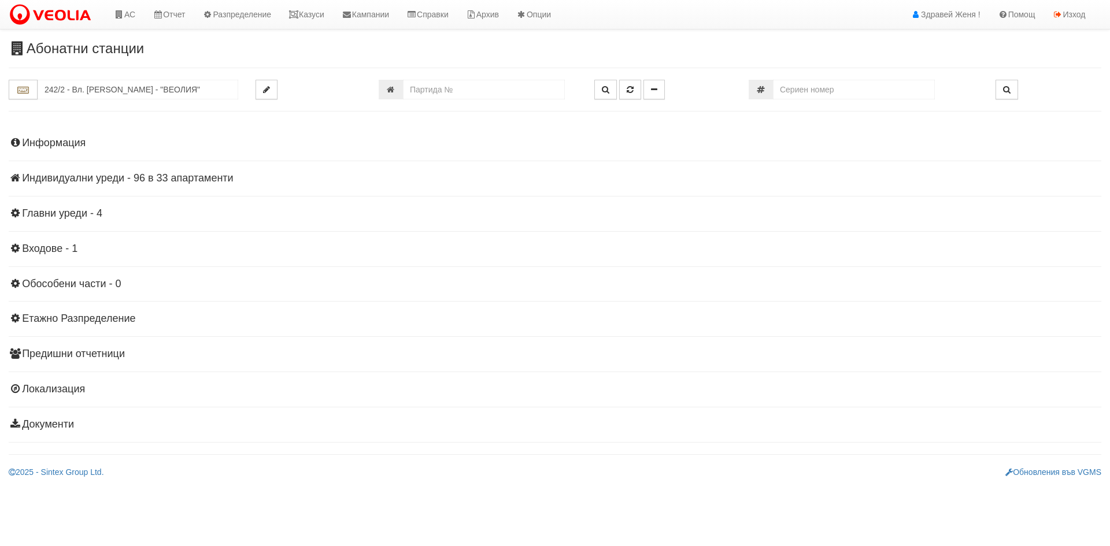
click at [157, 178] on h4 "Индивидуални уреди - 96 в 33 апартаменти" at bounding box center [555, 179] width 1093 height 12
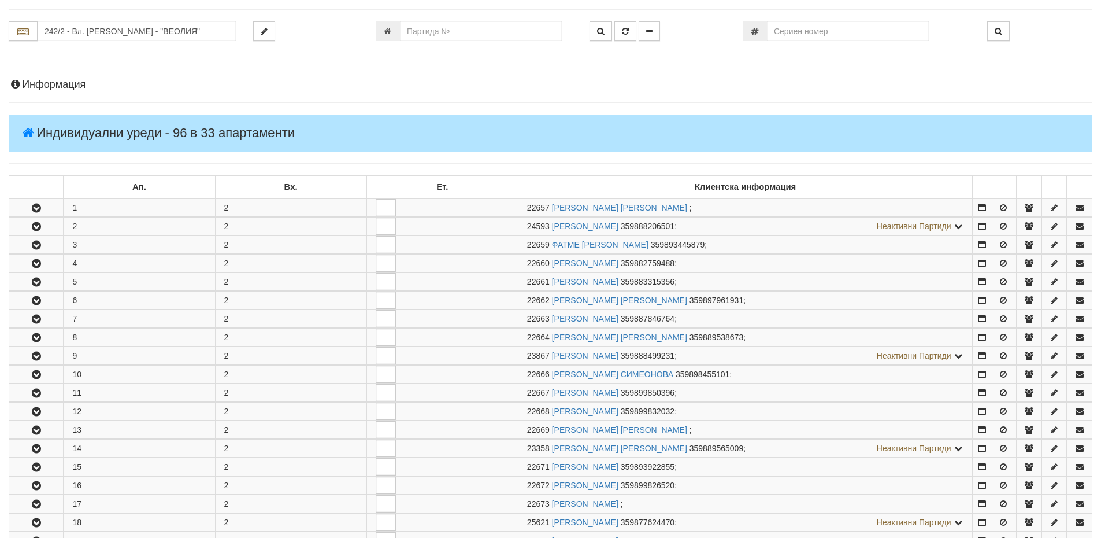
scroll to position [58, 0]
click at [138, 38] on input "242/2 - Вл. [PERSON_NAME] - "ВЕОЛИЯ"" at bounding box center [137, 32] width 198 height 20
click at [93, 49] on div "242/1 - Вл. [PERSON_NAME] - "ВЕОЛИЯ"" at bounding box center [136, 49] width 195 height 13
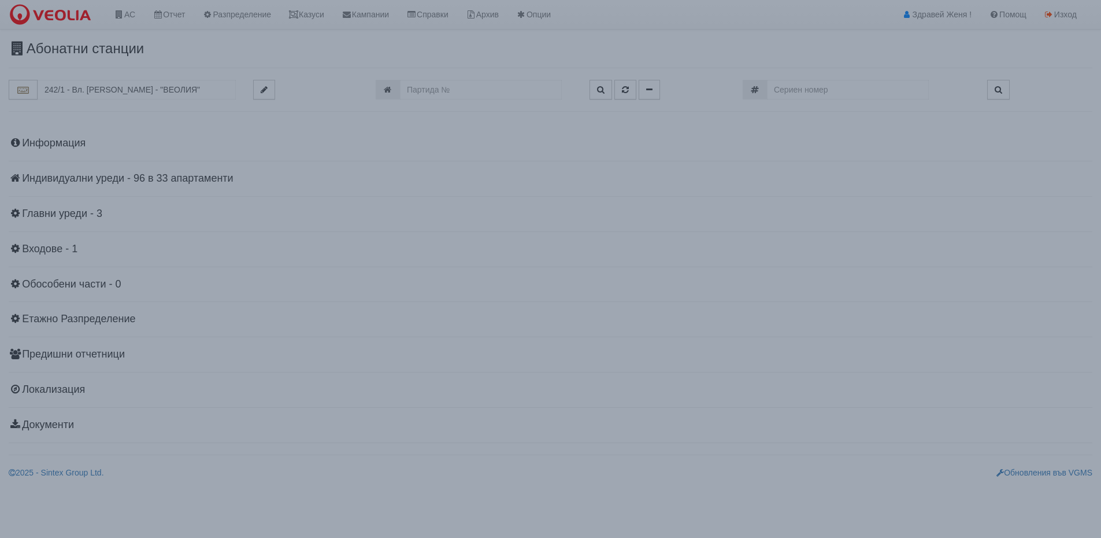
scroll to position [0, 0]
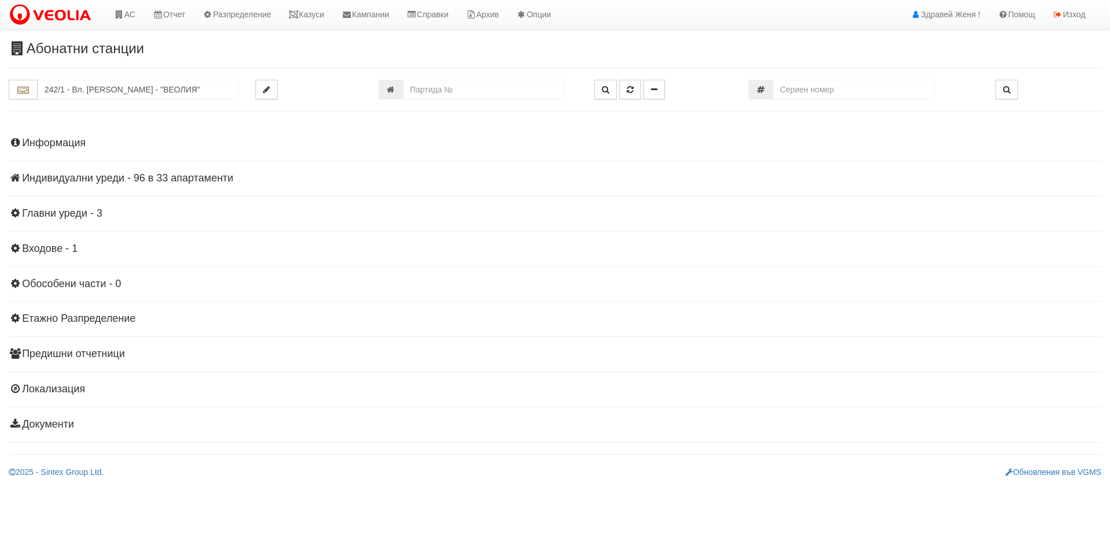
click at [153, 180] on h4 "Индивидуални уреди - 96 в 33 апартаменти" at bounding box center [555, 179] width 1093 height 12
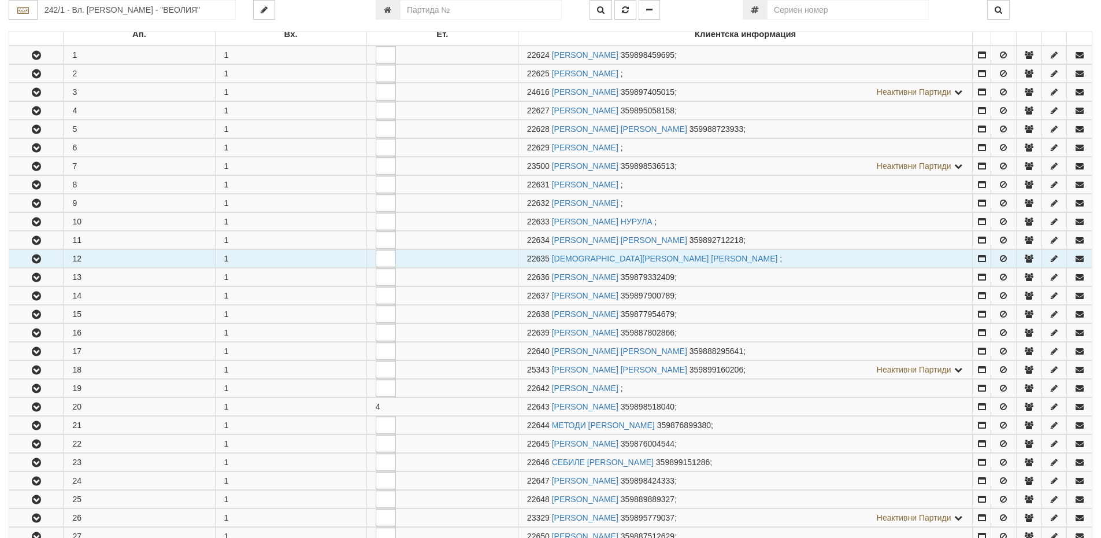
scroll to position [231, 0]
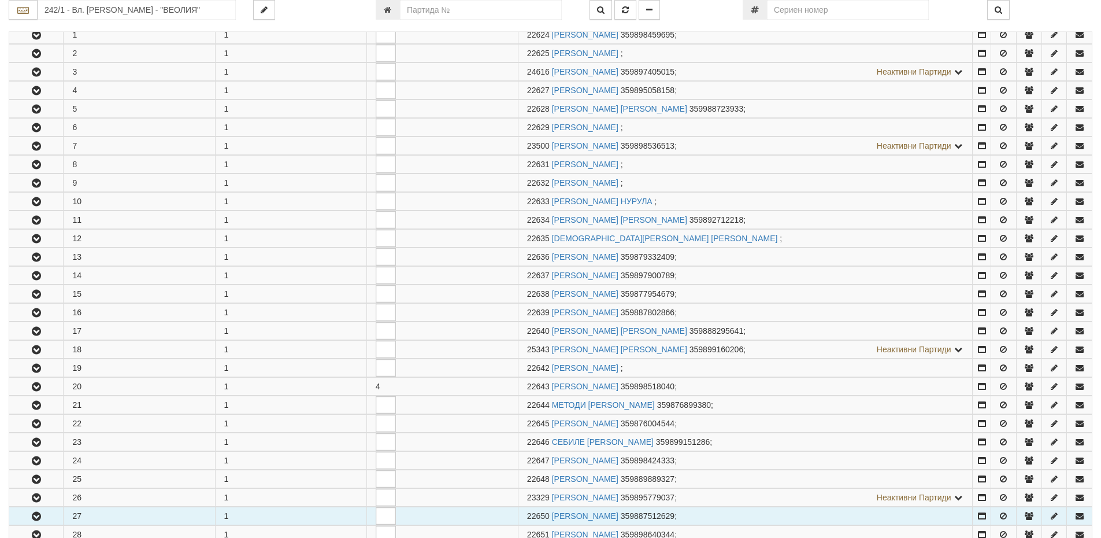
drag, startPoint x: 549, startPoint y: 515, endPoint x: 519, endPoint y: 514, distance: 30.1
click at [519, 514] on td "22650 [PERSON_NAME] 359887512629 ;" at bounding box center [745, 516] width 455 height 18
copy span "22650"
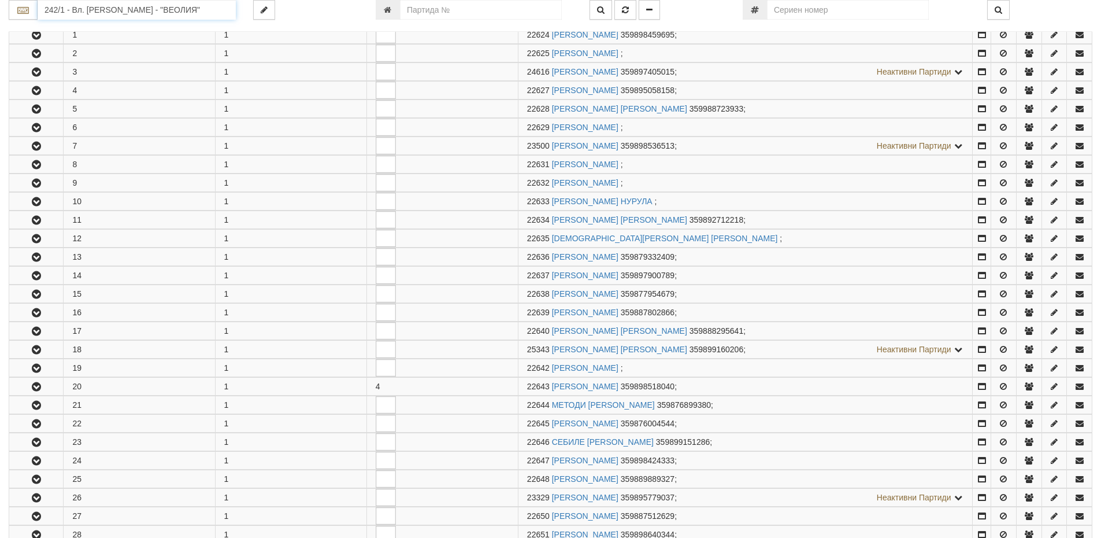
click at [173, 14] on input "242/1 - Вл. [PERSON_NAME] - "ВЕОЛИЯ"" at bounding box center [137, 10] width 198 height 20
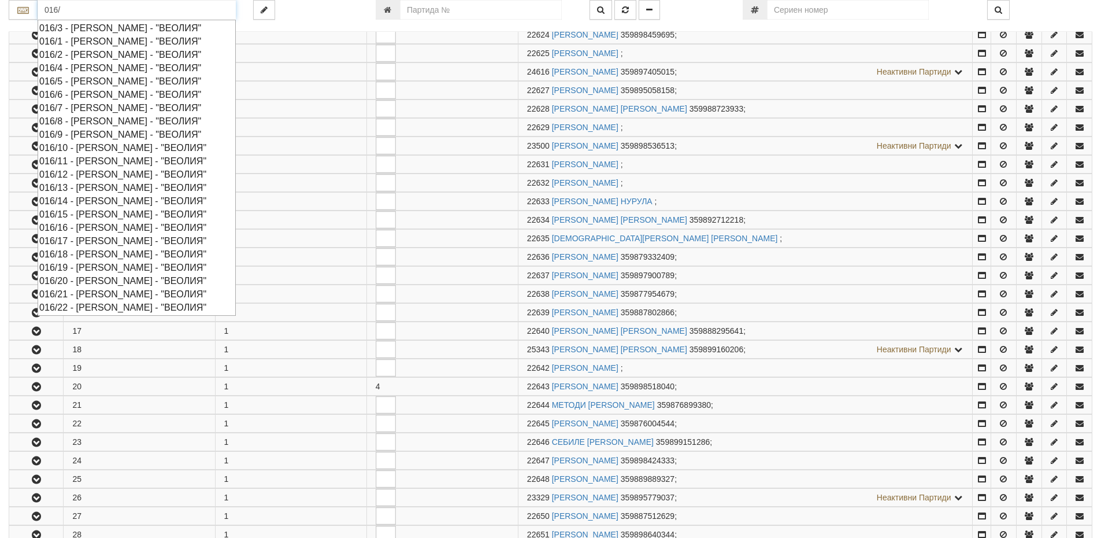
click at [92, 177] on div "016/12 - [PERSON_NAME] - "ВЕОЛИЯ"" at bounding box center [136, 174] width 195 height 13
type input "016/12 - [PERSON_NAME] - "ВЕОЛИЯ""
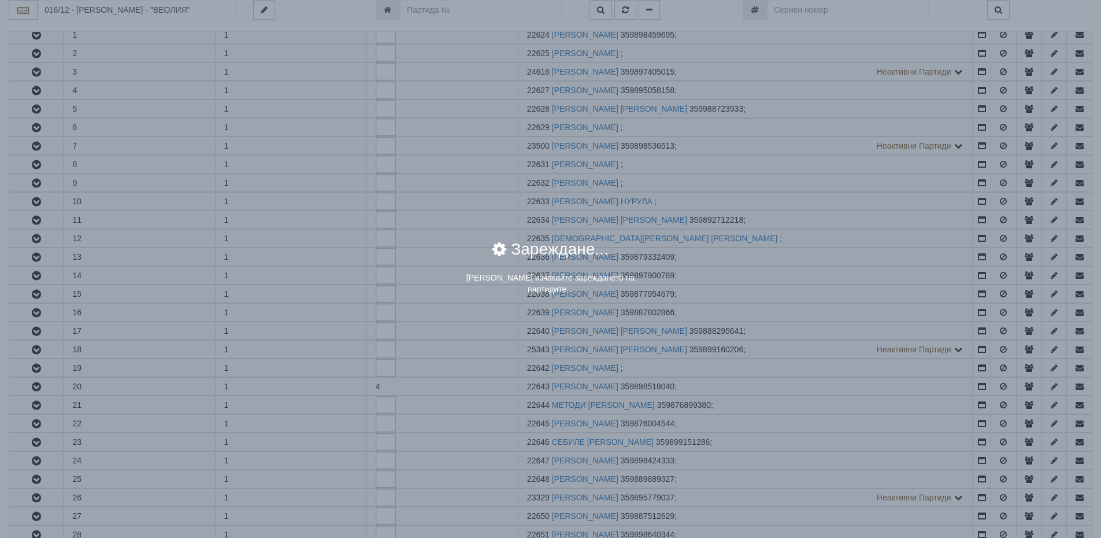
scroll to position [0, 0]
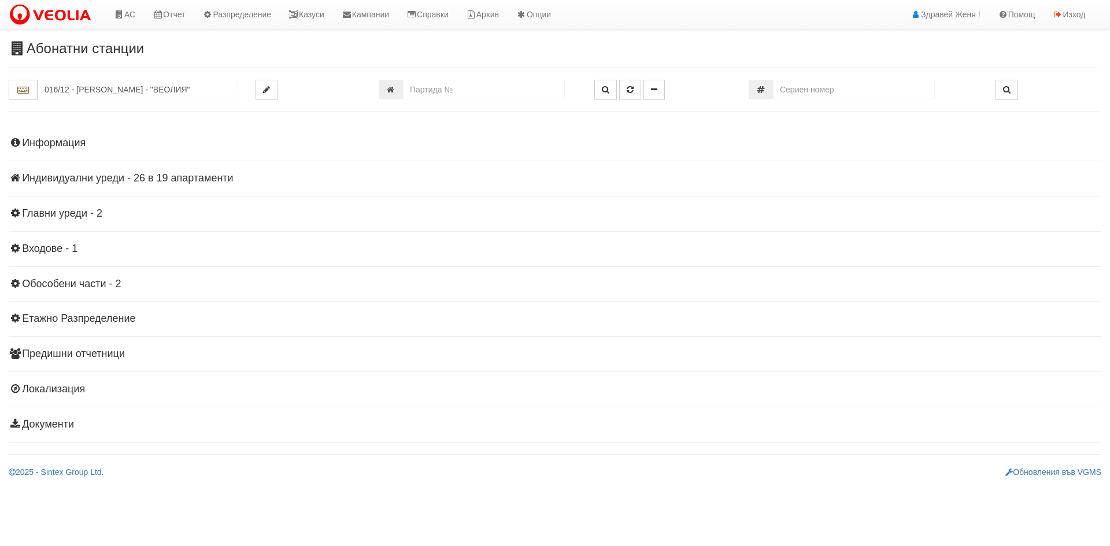
click at [92, 176] on h4 "Индивидуални уреди - 26 в 19 апартаменти" at bounding box center [555, 179] width 1093 height 12
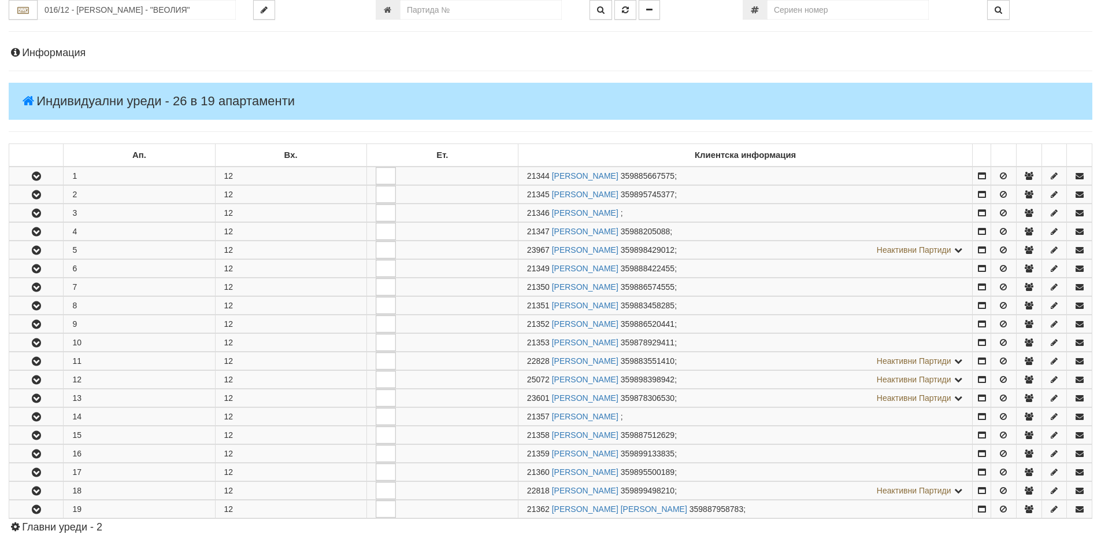
scroll to position [116, 0]
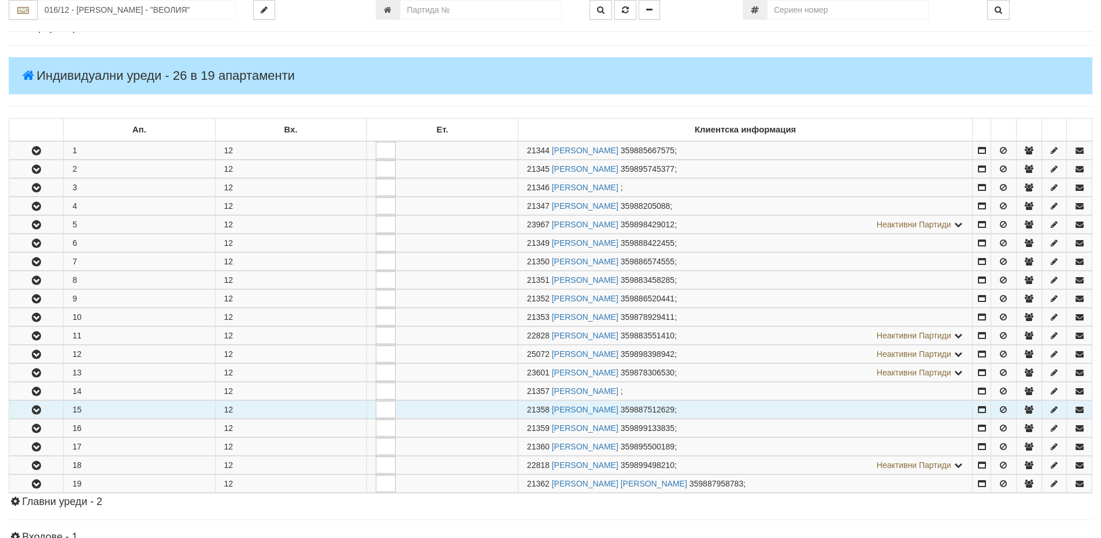
click at [44, 408] on button "button" at bounding box center [36, 409] width 54 height 17
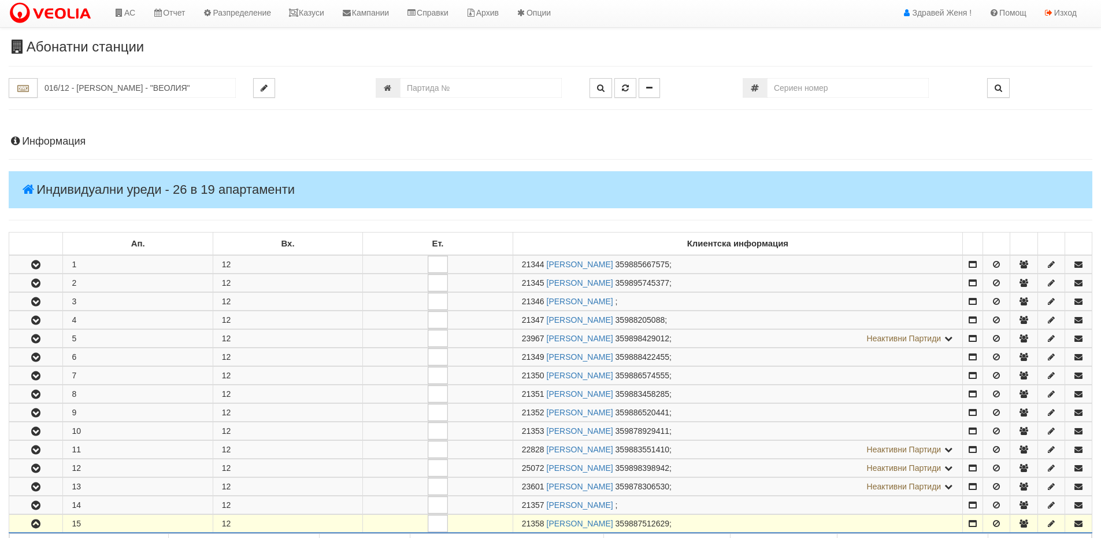
scroll to position [0, 0]
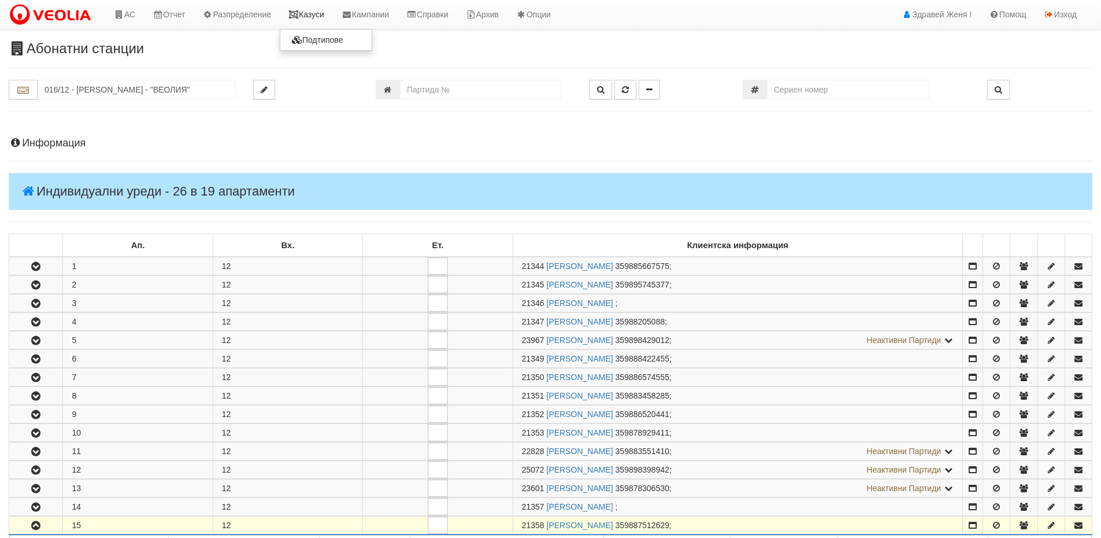
click at [310, 14] on link "Казуси" at bounding box center [306, 14] width 53 height 29
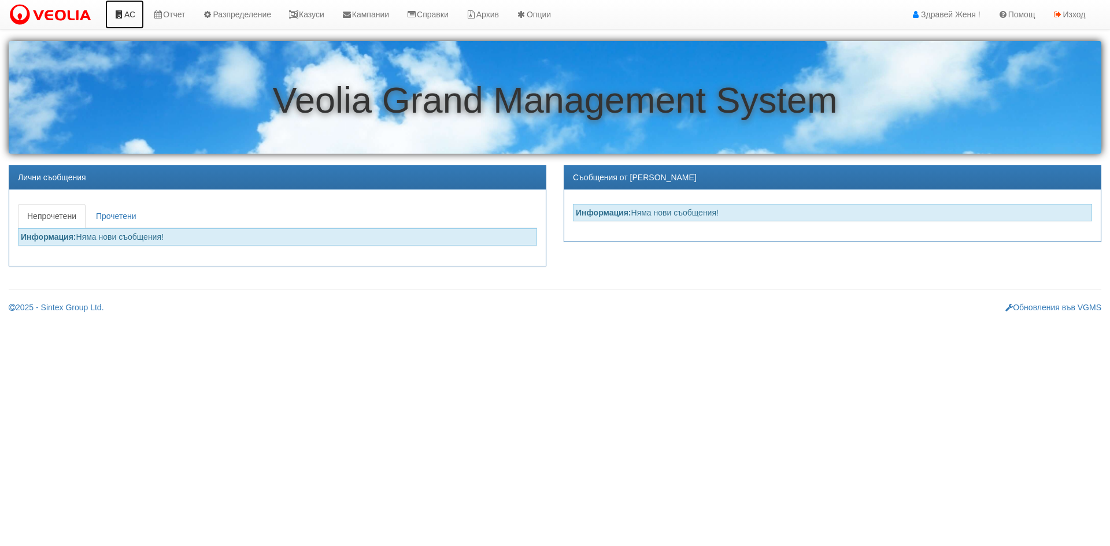
click at [129, 12] on link "АС" at bounding box center [124, 14] width 39 height 29
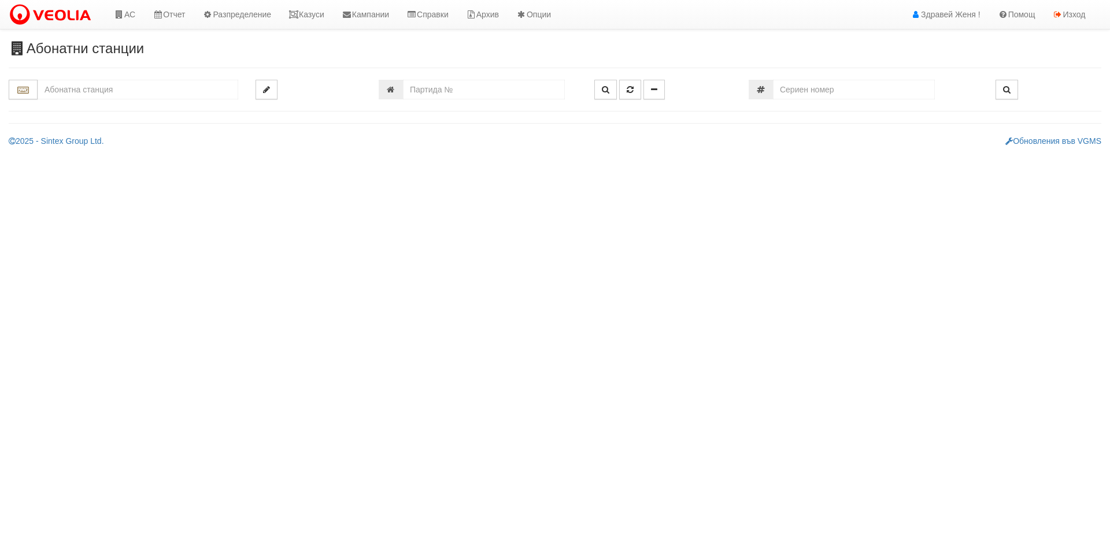
click at [132, 96] on input "text" at bounding box center [138, 90] width 201 height 20
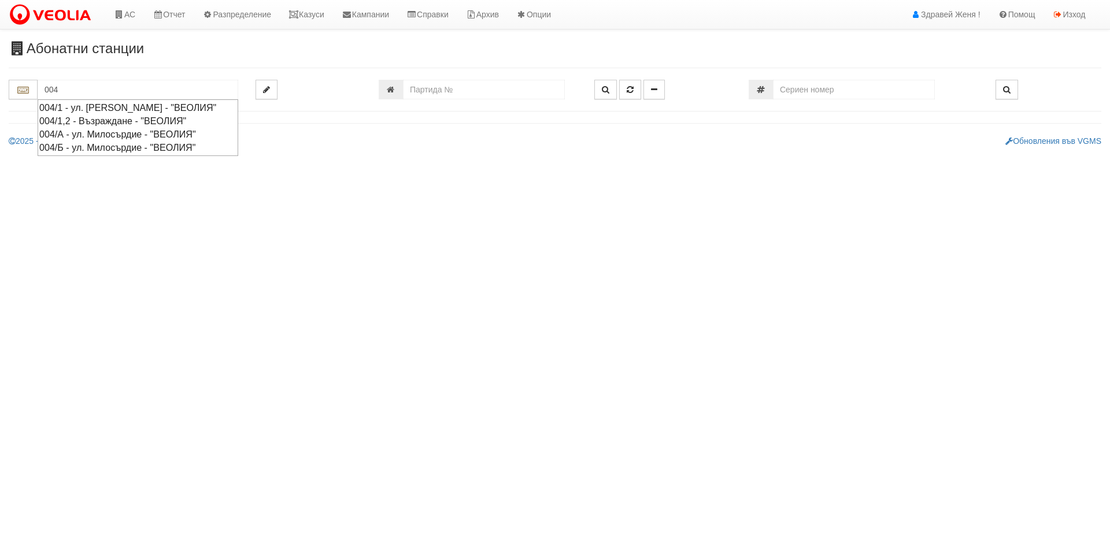
click at [86, 154] on div "004/Б - ул. Милосърдие - "ВЕОЛИЯ"" at bounding box center [137, 147] width 197 height 13
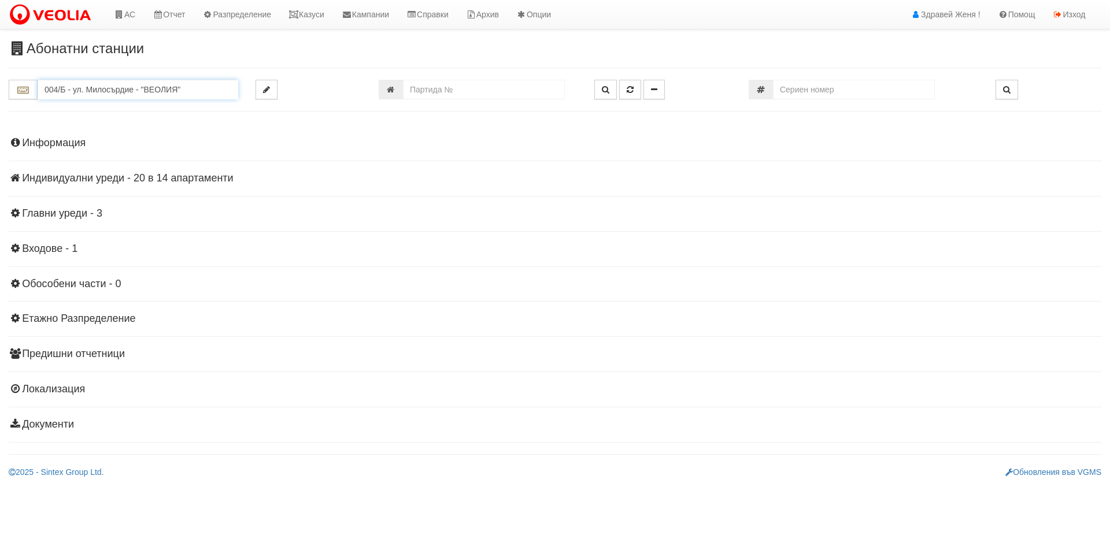
click at [86, 92] on input "004/Б - ул. Милосърдие - "ВЕОЛИЯ"" at bounding box center [138, 90] width 201 height 20
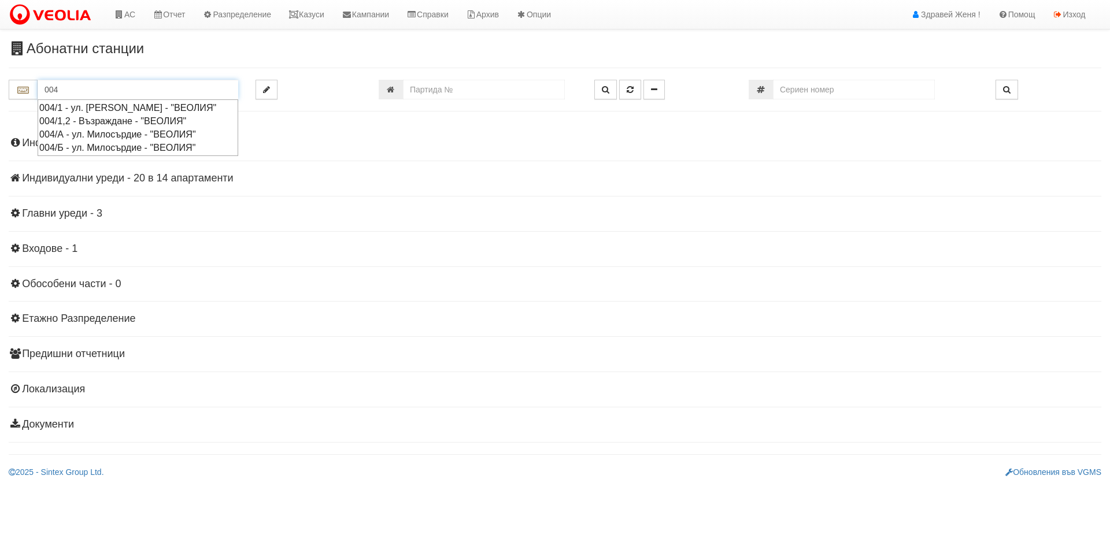
click at [85, 141] on div "004/А - ул. Милосърдие - "ВЕОЛИЯ"" at bounding box center [137, 134] width 197 height 13
type input "004/А - ул. Милосърдие - "ВЕОЛИЯ""
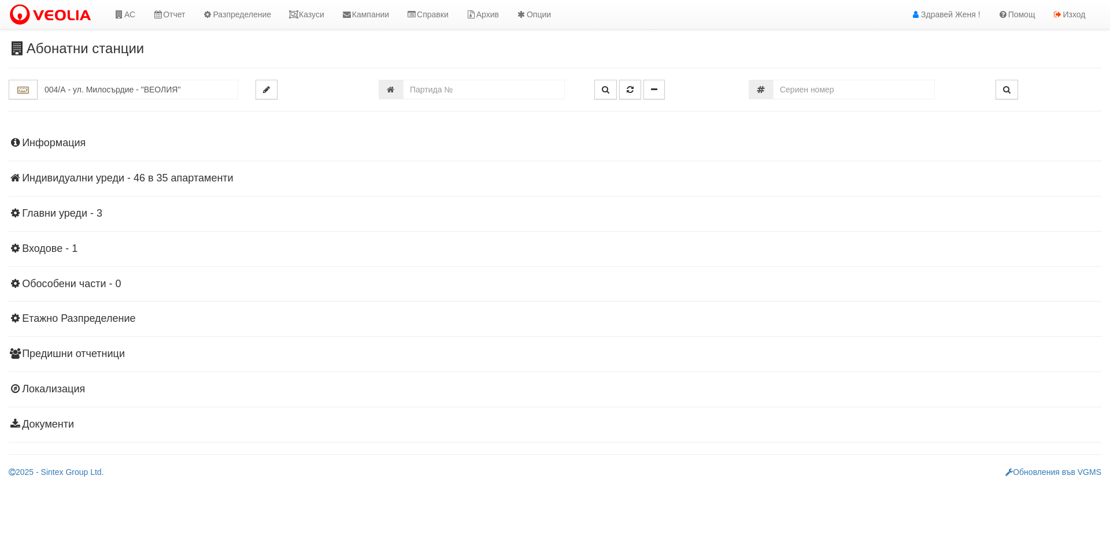
click at [104, 177] on h4 "Индивидуални уреди - 46 в 35 апартаменти" at bounding box center [555, 179] width 1093 height 12
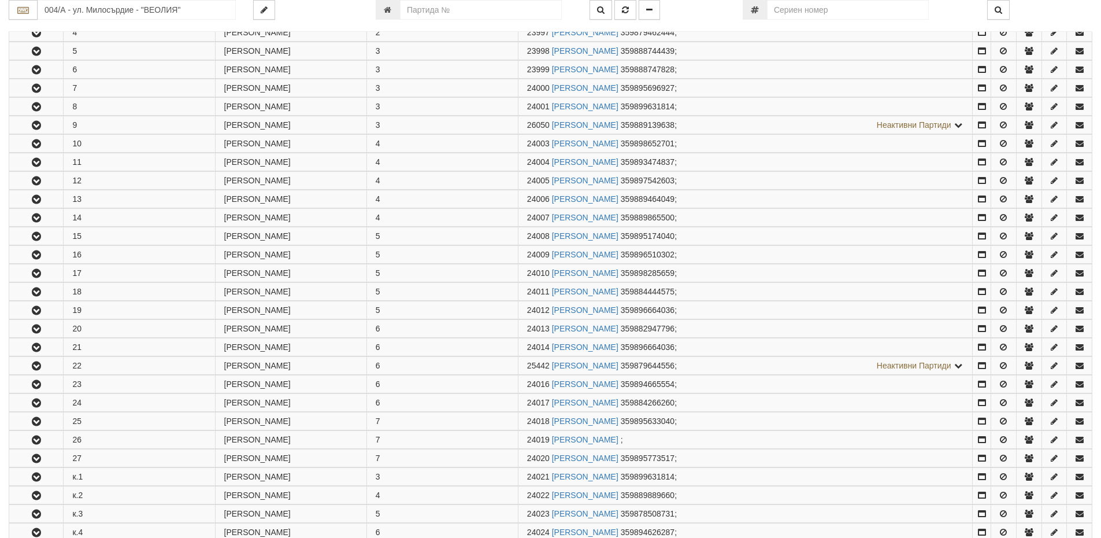
scroll to position [58, 0]
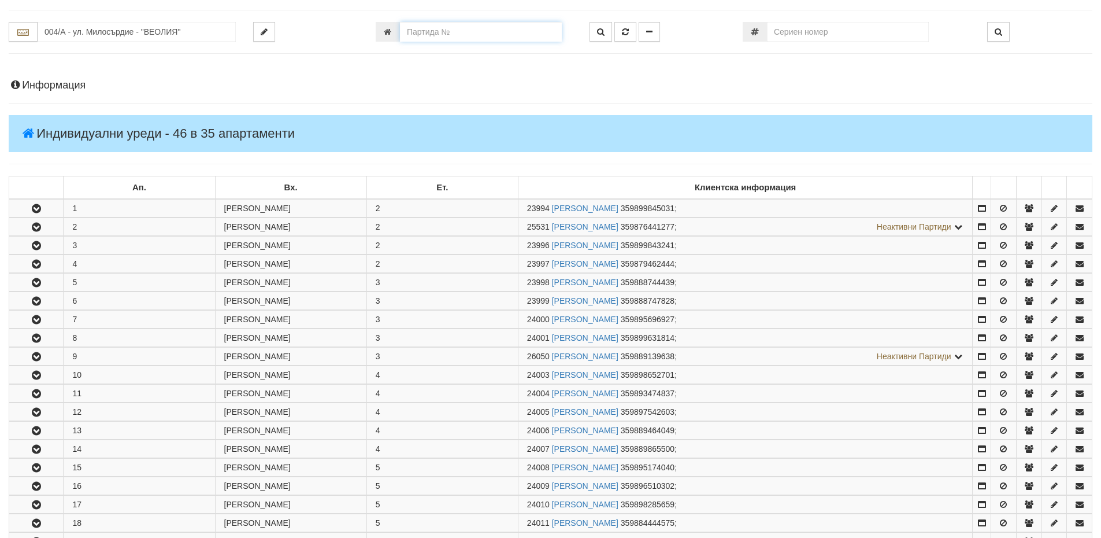
click at [452, 33] on input "number" at bounding box center [481, 32] width 162 height 20
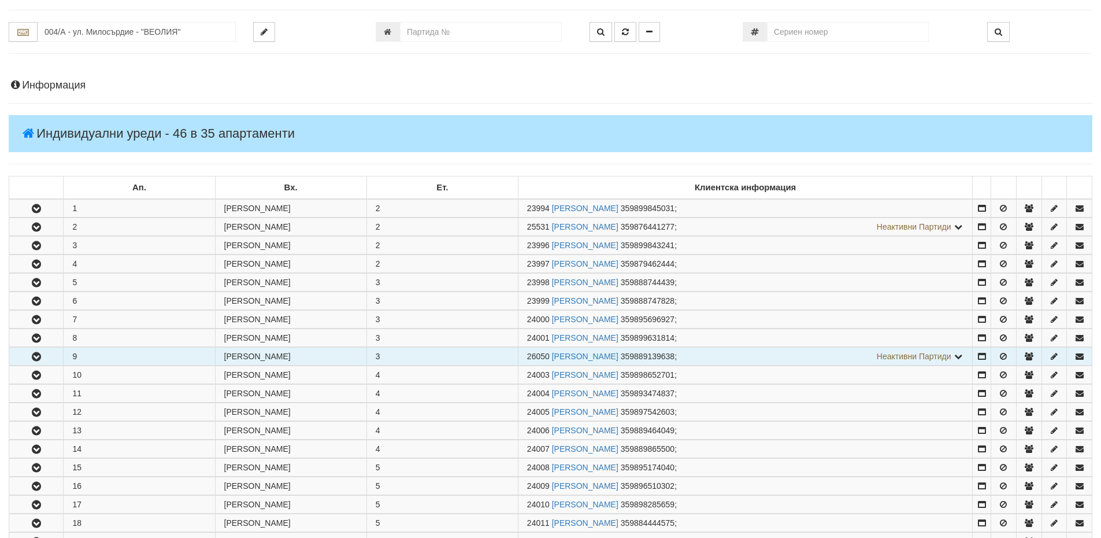
click at [38, 355] on icon "button" at bounding box center [36, 357] width 14 height 8
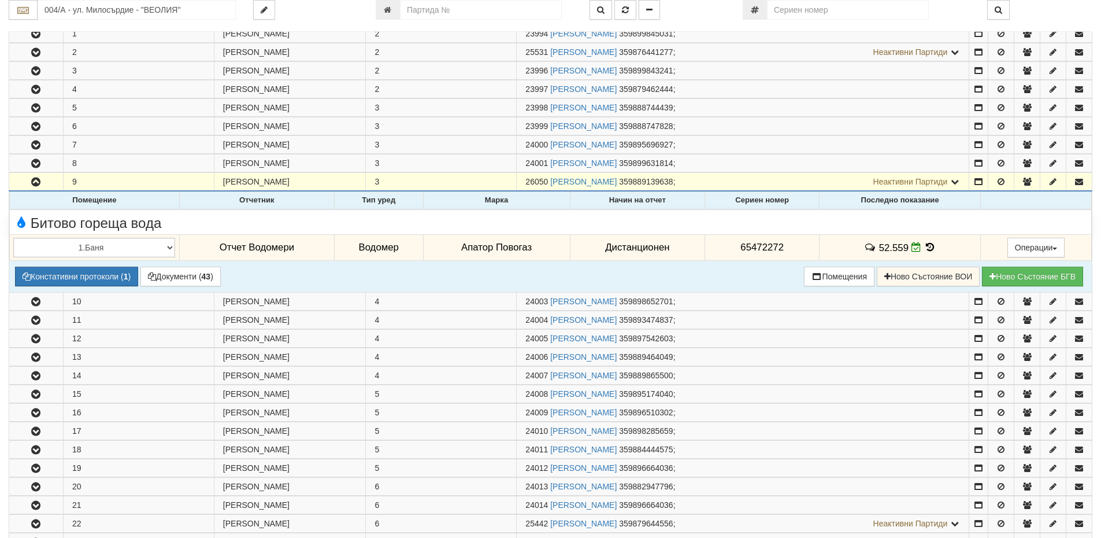
scroll to position [231, 0]
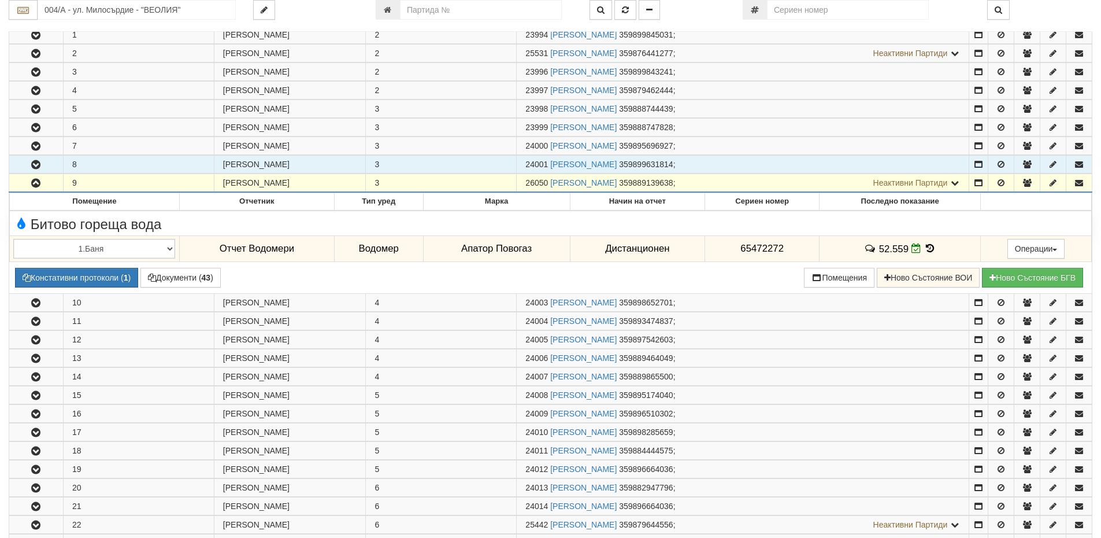
click at [45, 164] on button "button" at bounding box center [36, 164] width 54 height 17
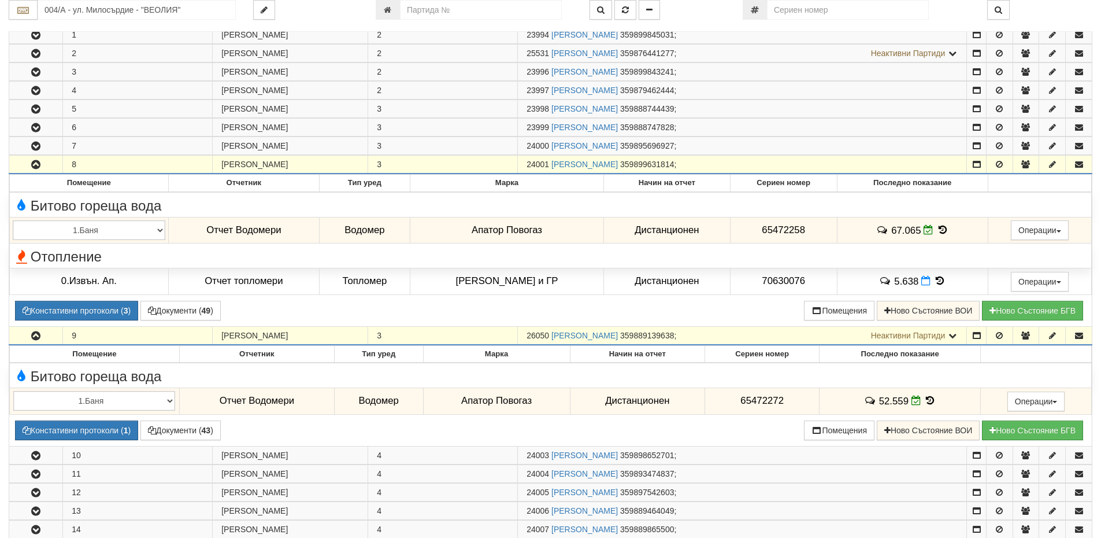
click at [45, 164] on button "button" at bounding box center [35, 164] width 53 height 17
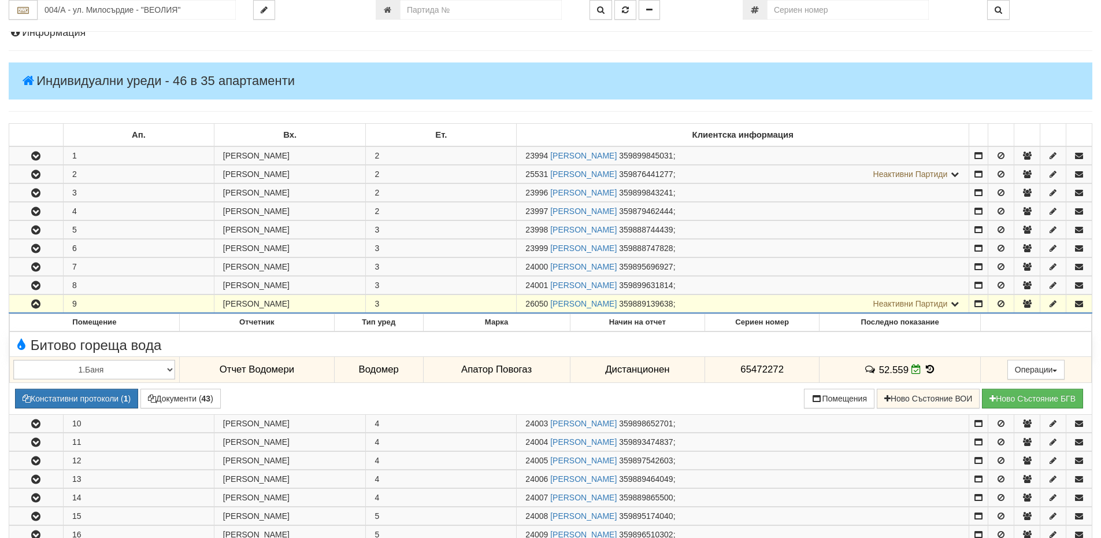
scroll to position [0, 0]
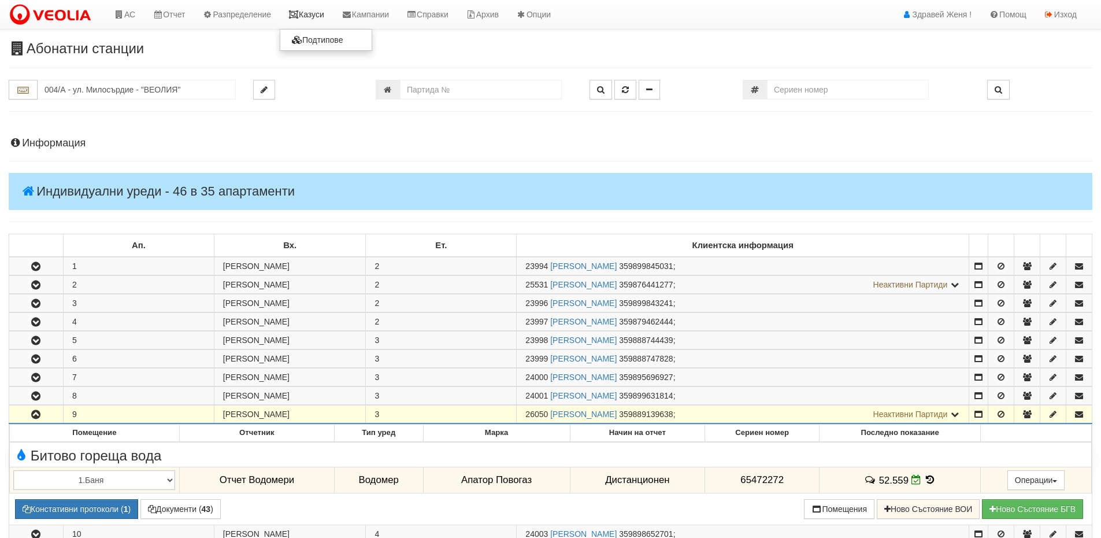
click at [320, 16] on link "Казуси" at bounding box center [306, 14] width 53 height 29
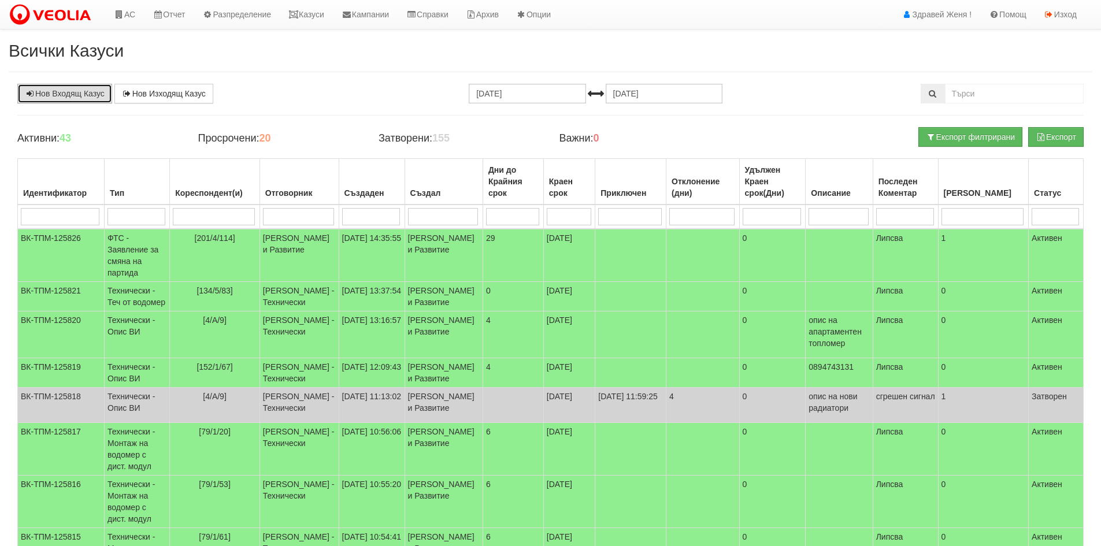
click at [73, 97] on link "Нов Входящ Казус" at bounding box center [64, 94] width 95 height 20
click at [123, 13] on icon at bounding box center [119, 14] width 10 height 8
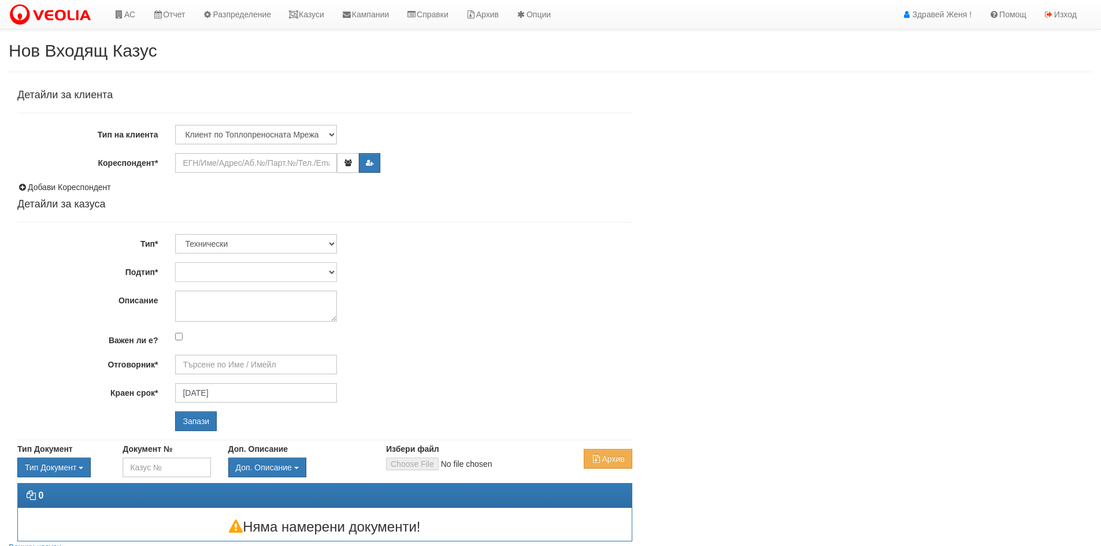
type input "[DATE]"
type input "[PERSON_NAME] - Технически"
click at [208, 161] on input "Кореспондент*" at bounding box center [256, 163] width 162 height 20
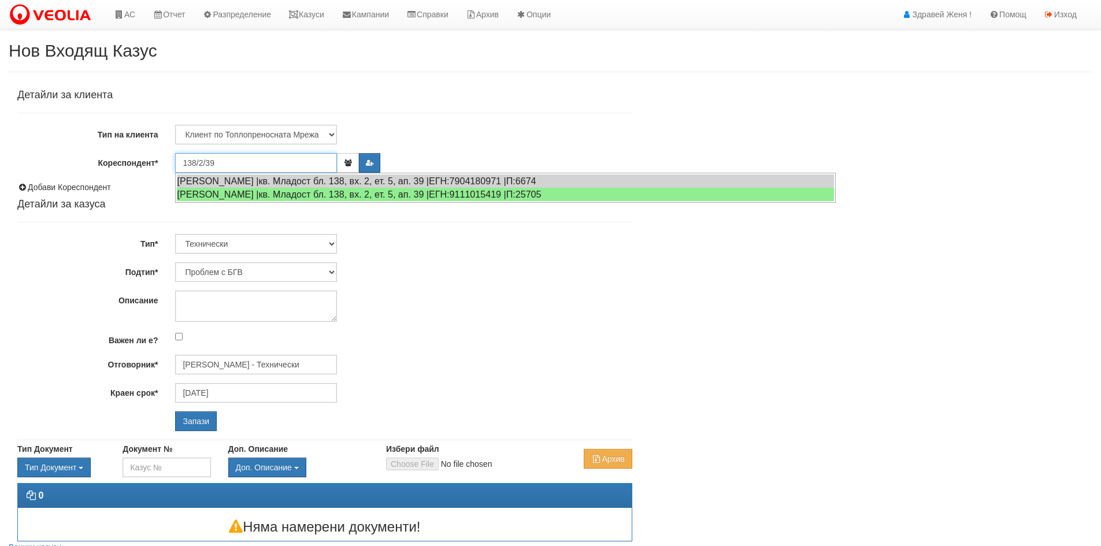
click at [294, 201] on ul "[PERSON_NAME] |кв. Младост бл. 138, вх. 2, ет. 5, ап. 39 |ЕГН:7904180971 |П:667…" at bounding box center [505, 188] width 661 height 30
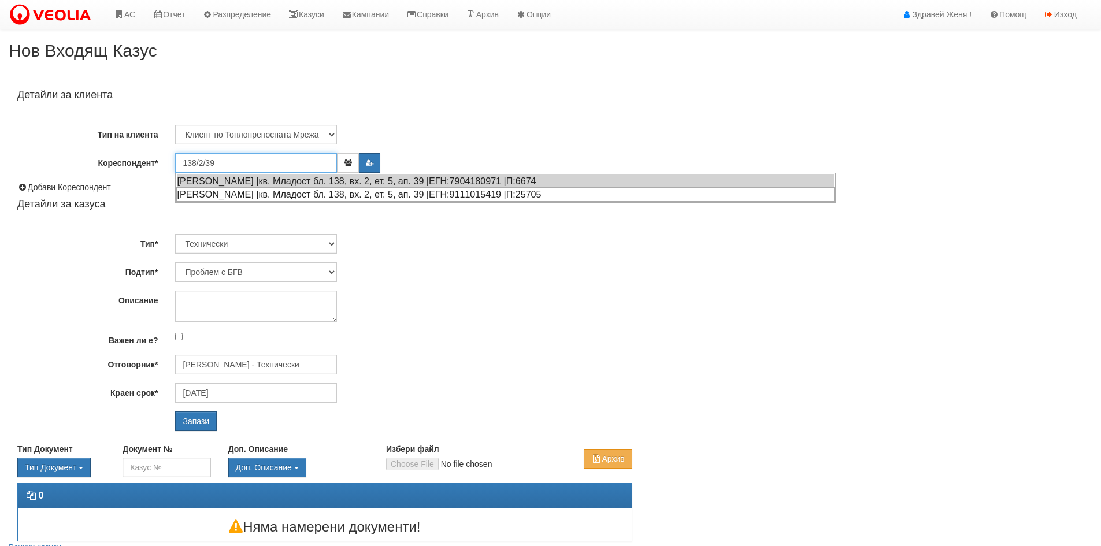
click at [274, 197] on div "[PERSON_NAME] |кв. Младост бл. 138, вх. 2, ет. 5, ап. 39 |ЕГН:9111015419 |П:257…" at bounding box center [505, 194] width 658 height 14
type input "[PERSON_NAME]"
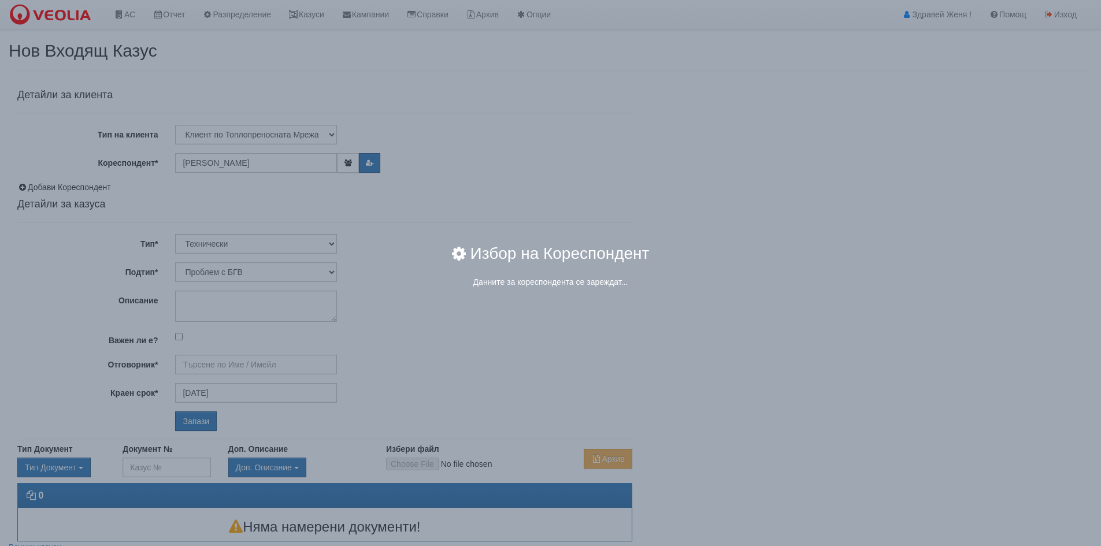
type input "[PERSON_NAME] - Технически"
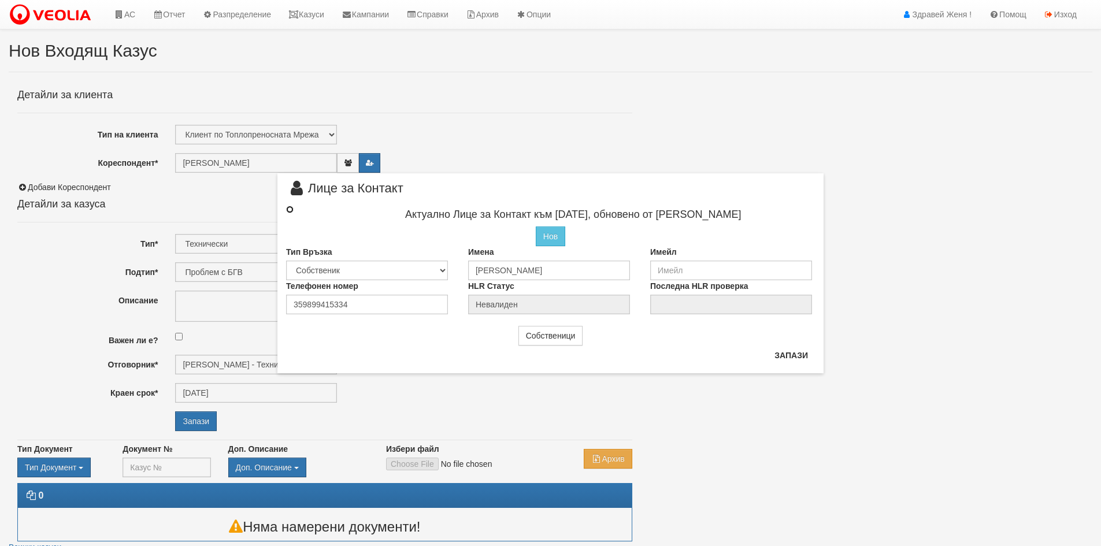
click at [292, 209] on input "radio" at bounding box center [290, 210] width 8 height 8
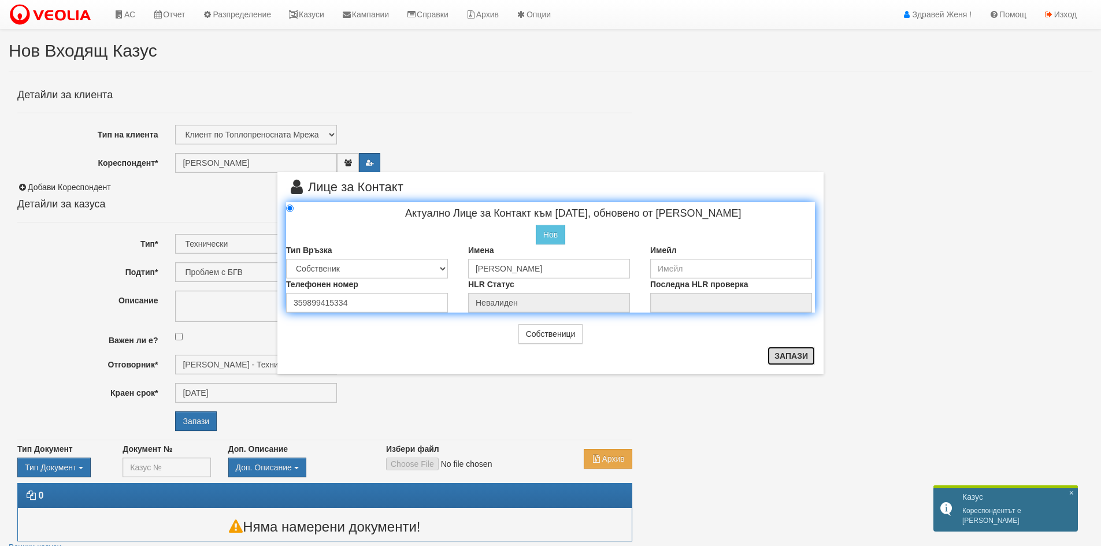
click at [786, 359] on button "Запази" at bounding box center [791, 356] width 47 height 18
radio input "true"
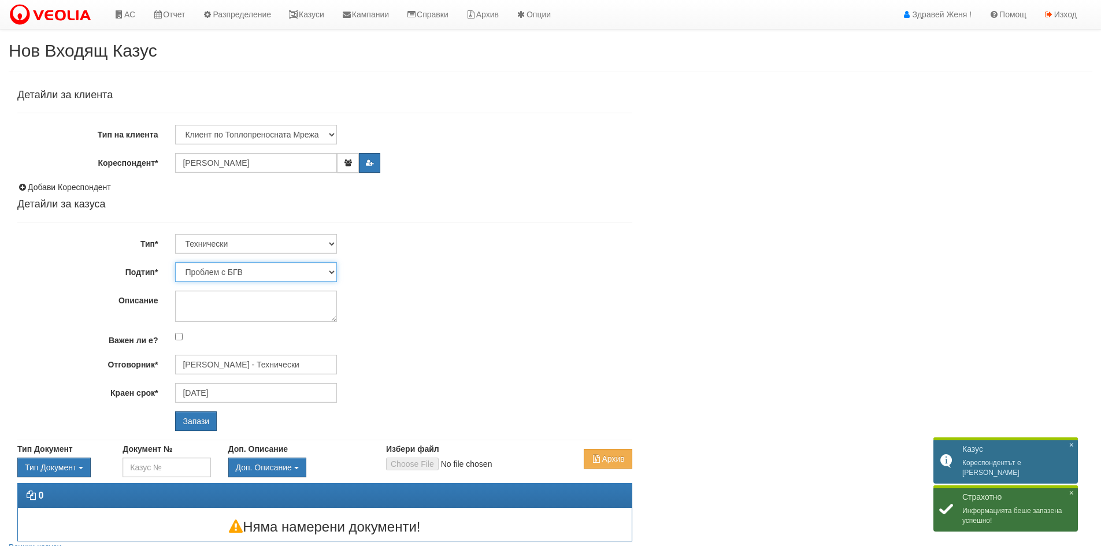
click at [331, 271] on select "Проблем с БГВ Теч ВОИ Теч БГВ Теч в АС Теч от водомер Проблем в АС Интервенция …" at bounding box center [256, 272] width 162 height 20
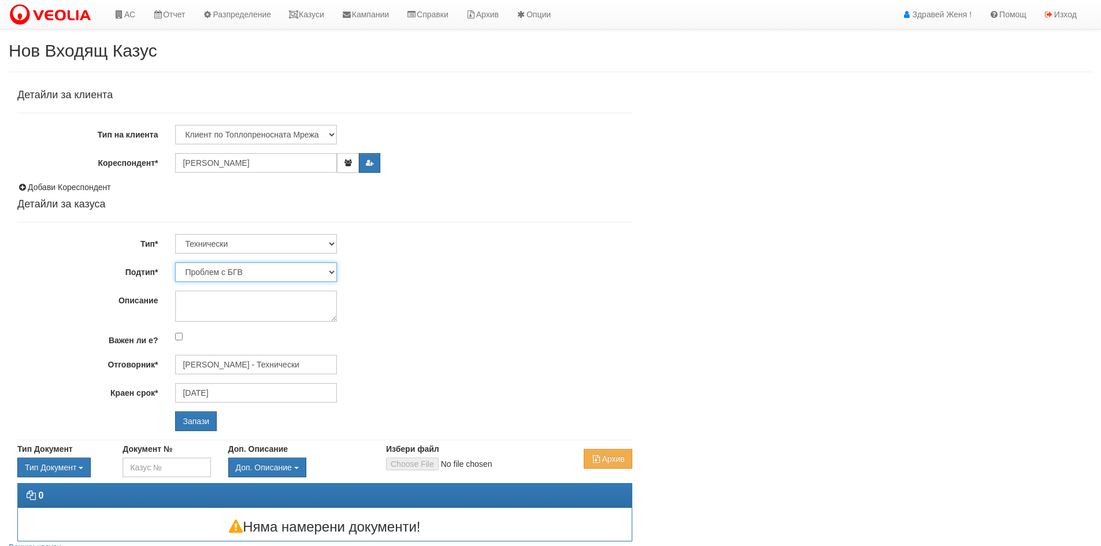
select select "Интервенция с УДР"
click at [175, 262] on select "Проблем с БГВ Теч ВОИ Теч БГВ Теч в АС Теч от водомер Проблем в АС Интервенция …" at bounding box center [256, 272] width 162 height 20
type input "[DATE]"
type input "[PERSON_NAME] - Технически"
click at [209, 306] on textarea "Описание" at bounding box center [256, 306] width 162 height 31
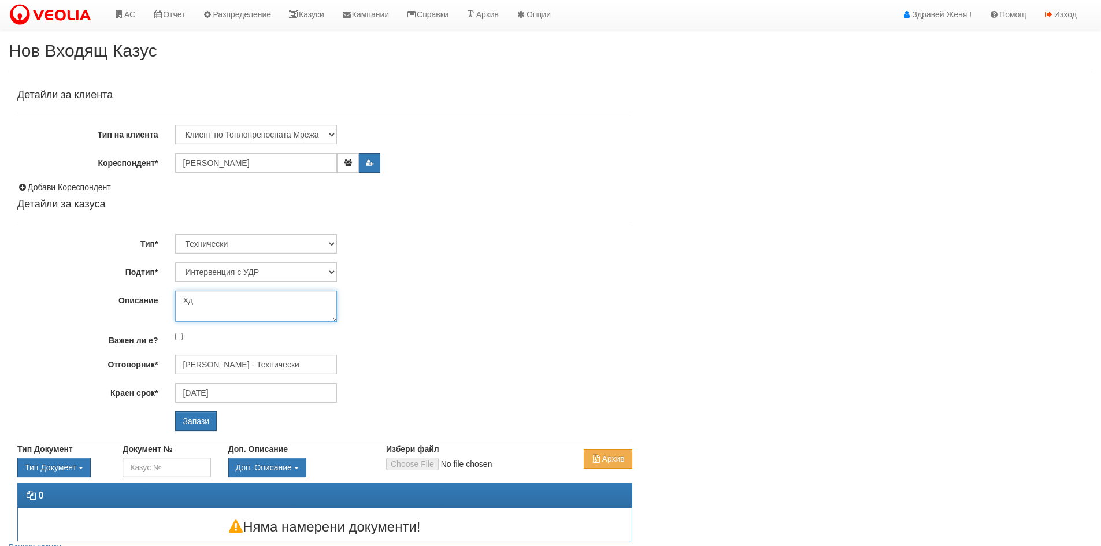
type textarea "Х"
click at [243, 309] on textarea "нов радиатор с [GEOGRAPHIC_DATA]" at bounding box center [256, 306] width 162 height 31
click at [306, 304] on textarea "нов радиатор с [GEOGRAPHIC_DATA]" at bounding box center [256, 306] width 162 height 31
type textarea "нов радиатор с ново УДР Техем"
click at [194, 421] on input "Запази" at bounding box center [196, 422] width 42 height 20
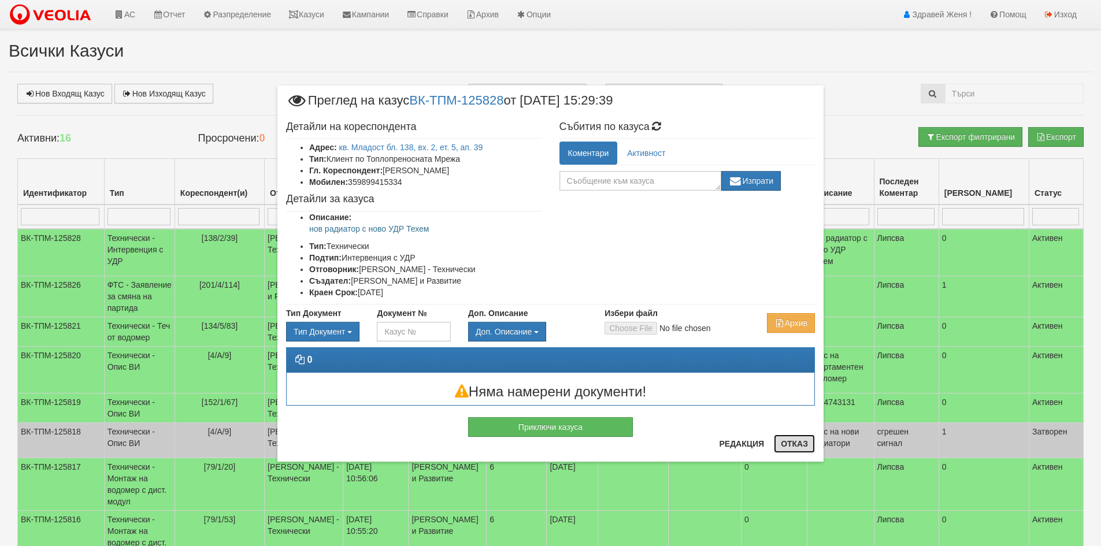
click at [809, 451] on button "Отказ" at bounding box center [794, 444] width 41 height 18
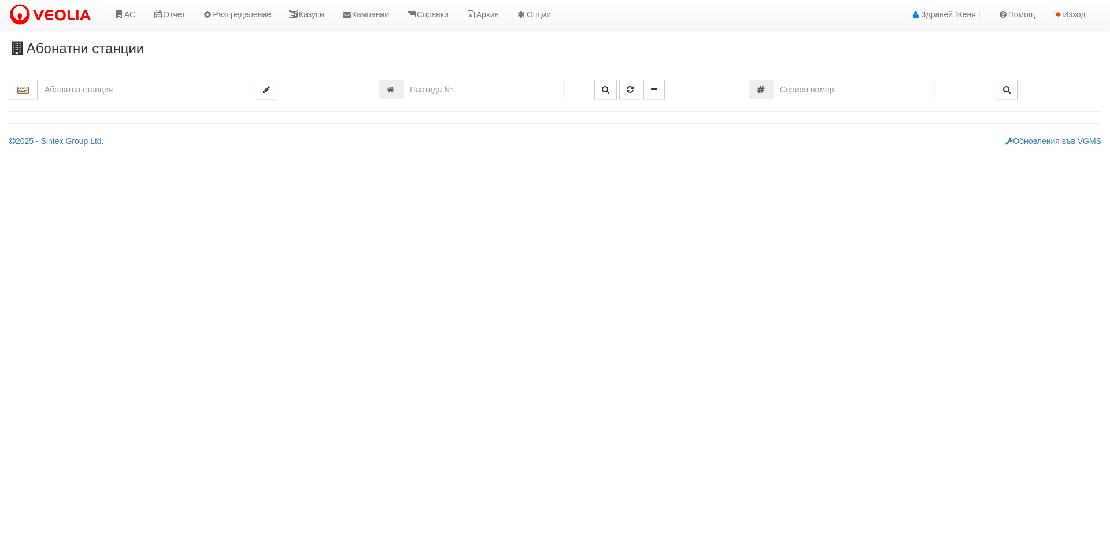
click at [112, 91] on input "text" at bounding box center [138, 90] width 201 height 20
click at [97, 105] on div "209/1 - Вл. Варненчик - "ТЕХЕМ"" at bounding box center [137, 107] width 197 height 13
type input "209/1 - Вл. Варненчик - "ТЕХЕМ""
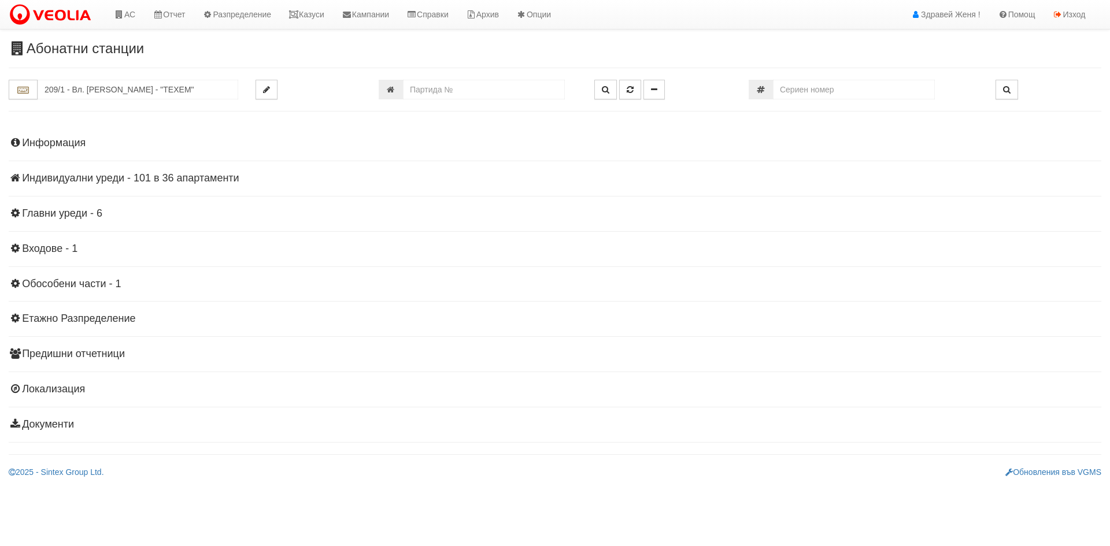
click at [94, 177] on h4 "Индивидуални уреди - 101 в 36 апартаменти" at bounding box center [555, 179] width 1093 height 12
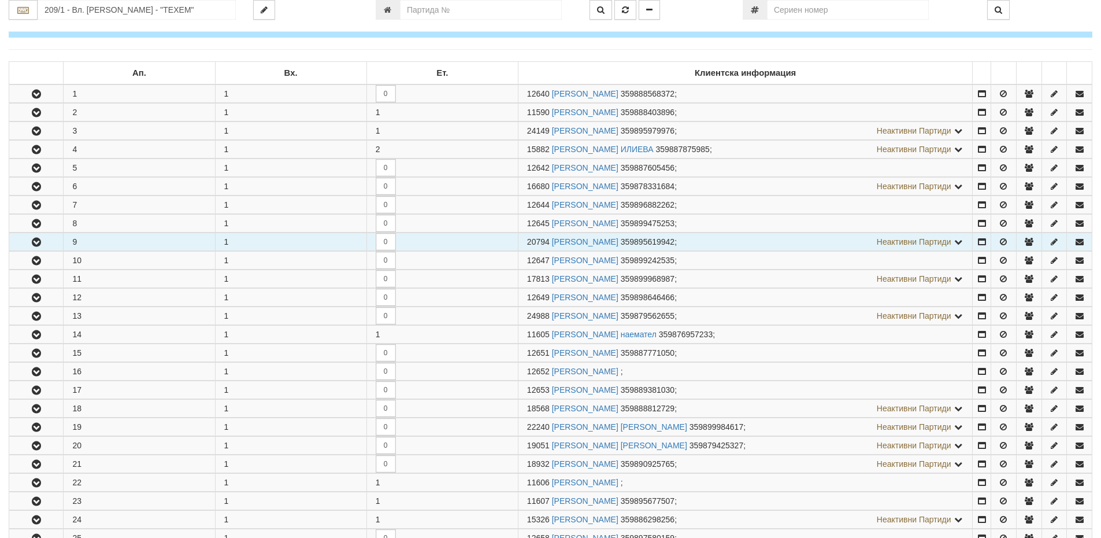
scroll to position [173, 0]
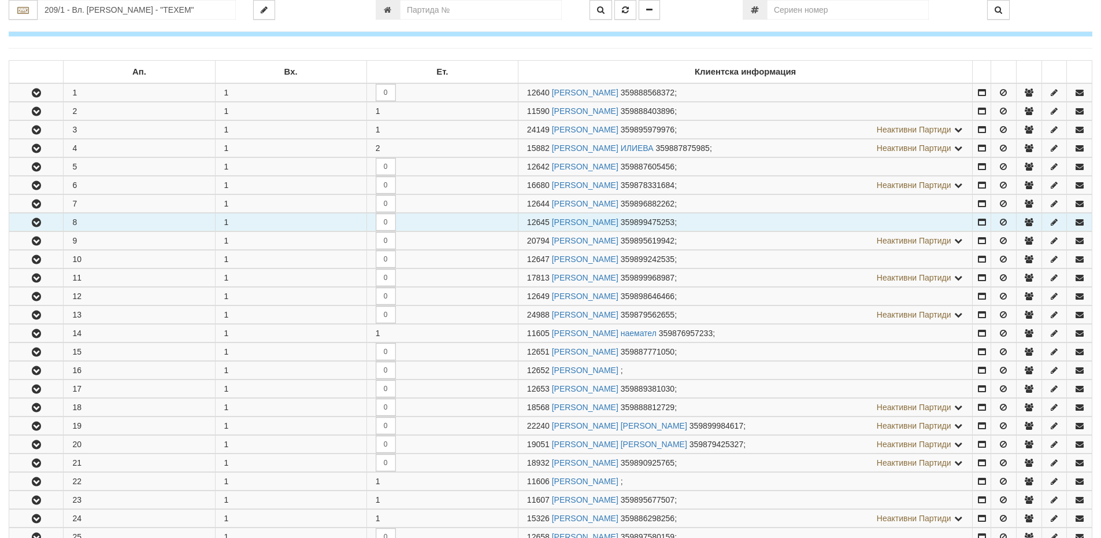
click at [47, 225] on button "button" at bounding box center [36, 221] width 54 height 17
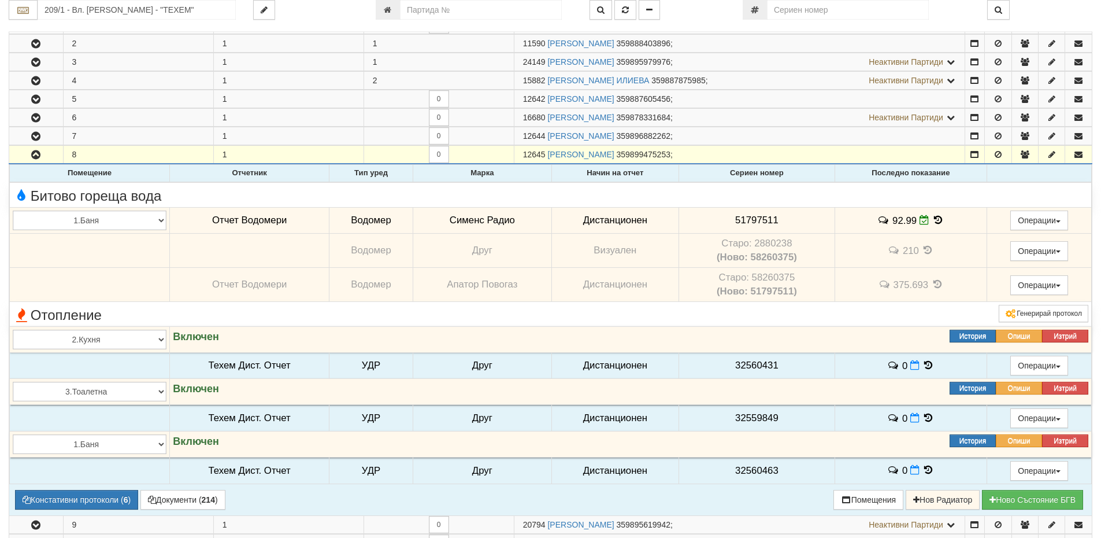
scroll to position [289, 0]
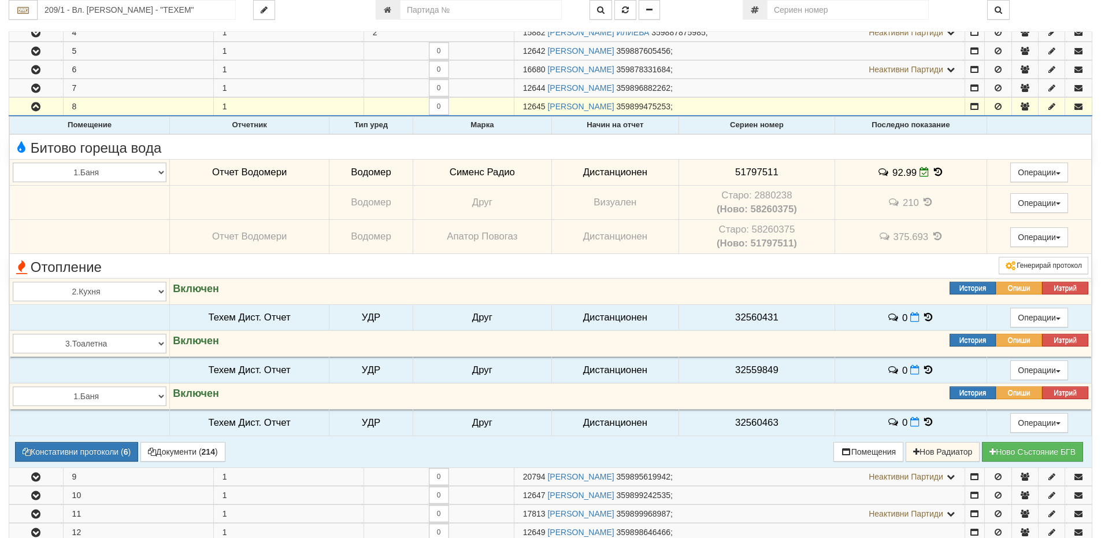
click at [923, 321] on icon at bounding box center [929, 317] width 13 height 10
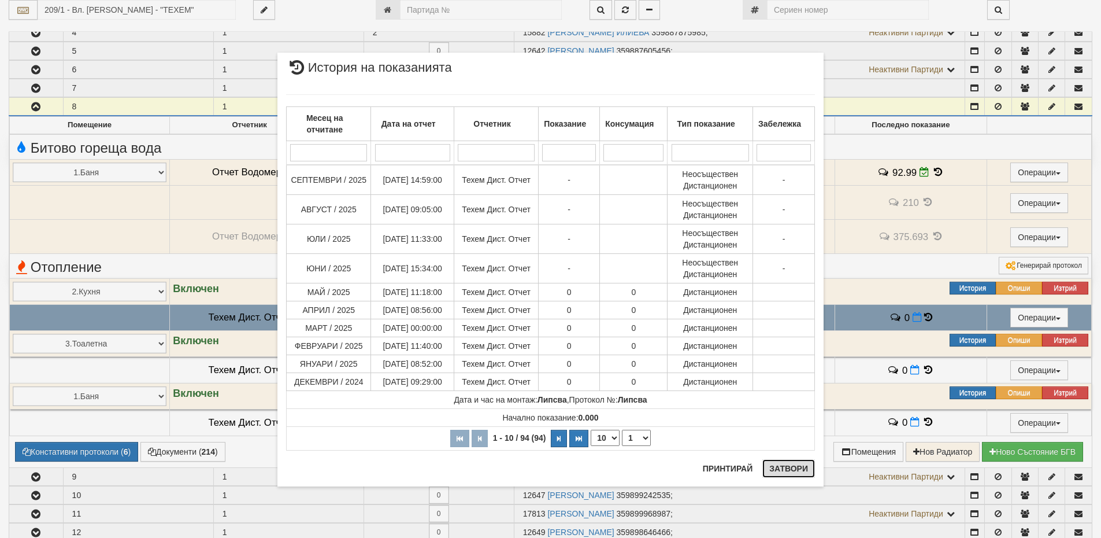
click at [791, 468] on button "Затвори" at bounding box center [789, 468] width 53 height 18
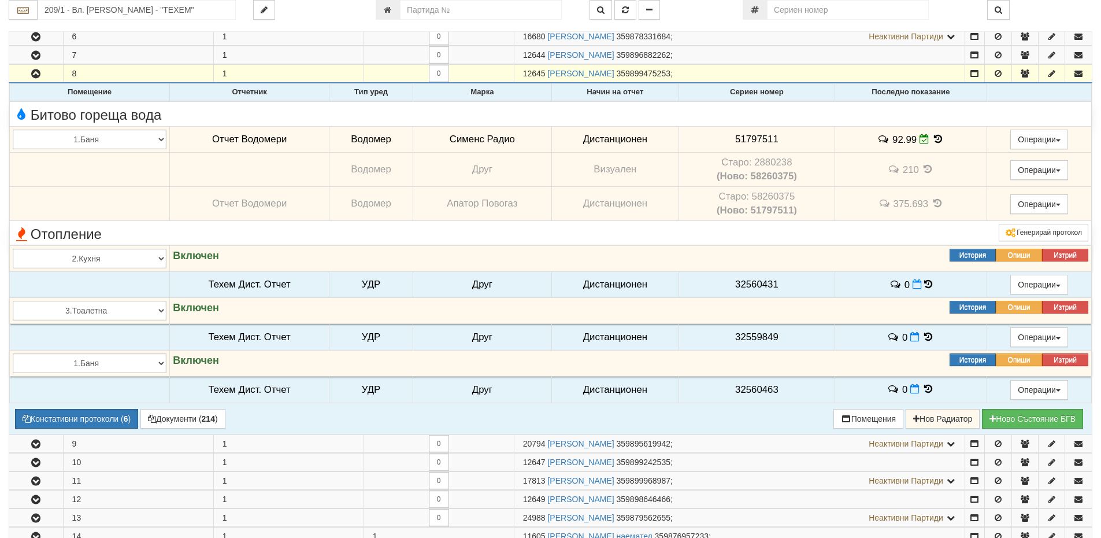
scroll to position [320, 0]
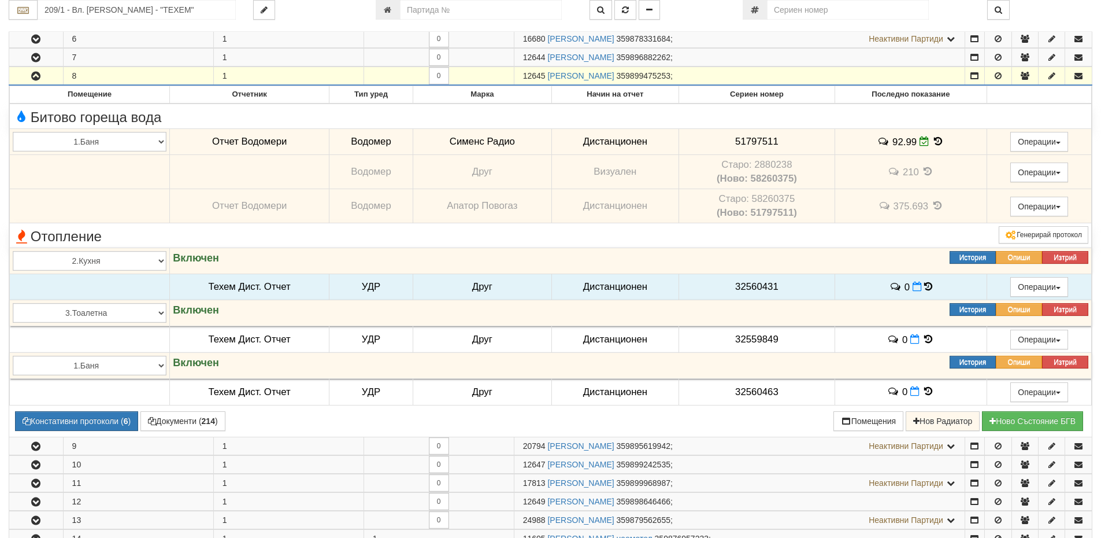
drag, startPoint x: 545, startPoint y: 76, endPoint x: 523, endPoint y: 76, distance: 22.0
click at [523, 76] on span "12645" at bounding box center [534, 75] width 23 height 9
copy span "12645"
drag, startPoint x: 547, startPoint y: 76, endPoint x: 702, endPoint y: 72, distance: 155.0
click at [702, 72] on td "12645 АДЕМ МЕХМЕД ХЮСЕИН 359899475253 ;" at bounding box center [739, 76] width 451 height 18
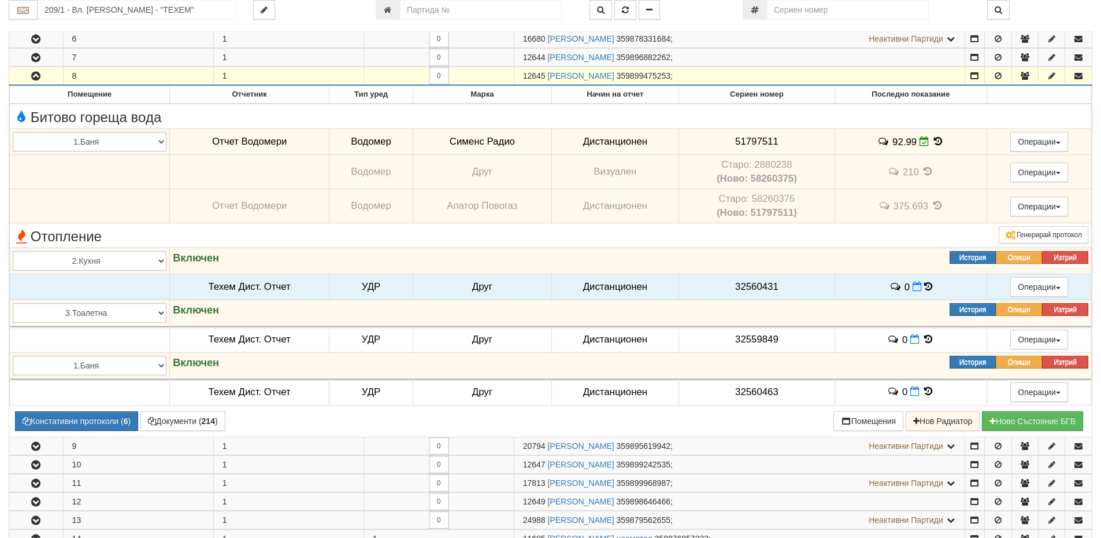
copy td "АДЕМ МЕХМЕД ХЮСЕИН 359899475253"
drag, startPoint x: 523, startPoint y: 73, endPoint x: 545, endPoint y: 73, distance: 22.0
click at [545, 73] on span "12645" at bounding box center [534, 75] width 23 height 9
copy span "12645"
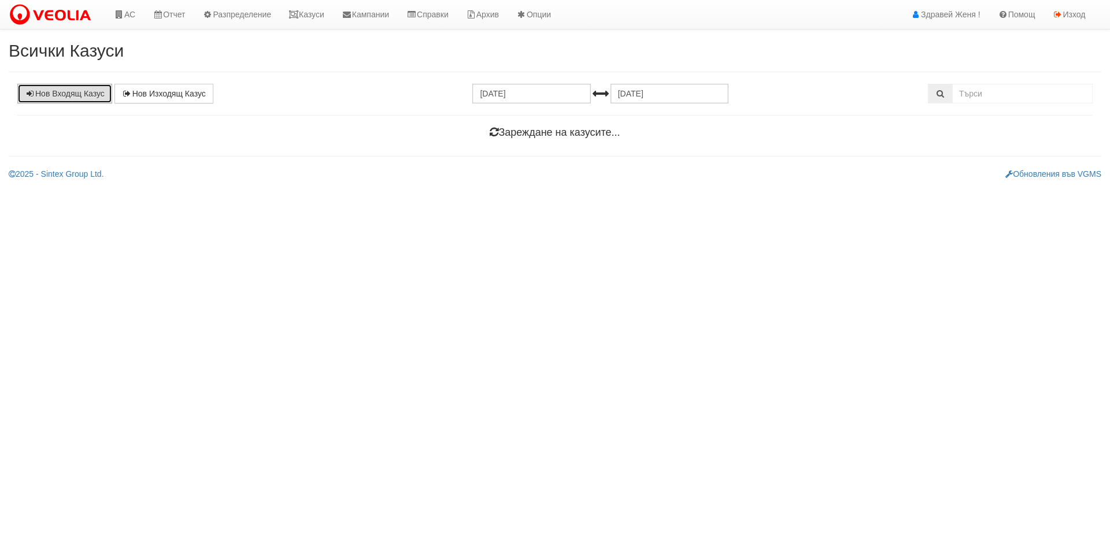
click at [59, 90] on link "Нов Входящ Казус" at bounding box center [64, 94] width 95 height 20
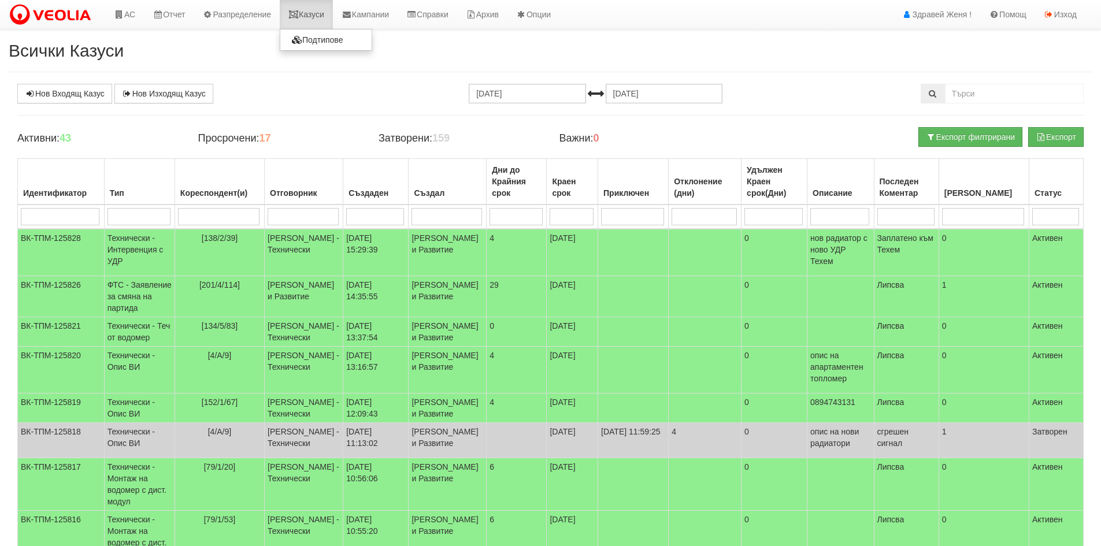
click at [325, 22] on link "Казуси" at bounding box center [306, 14] width 53 height 29
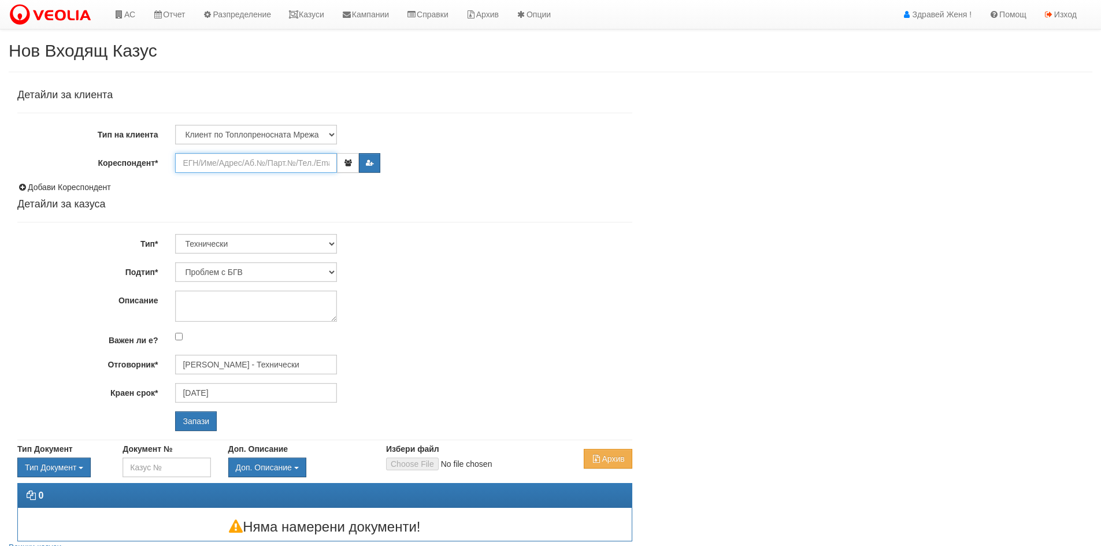
click at [204, 163] on input "Кореспондент*" at bounding box center [256, 163] width 162 height 20
paste input "12645"
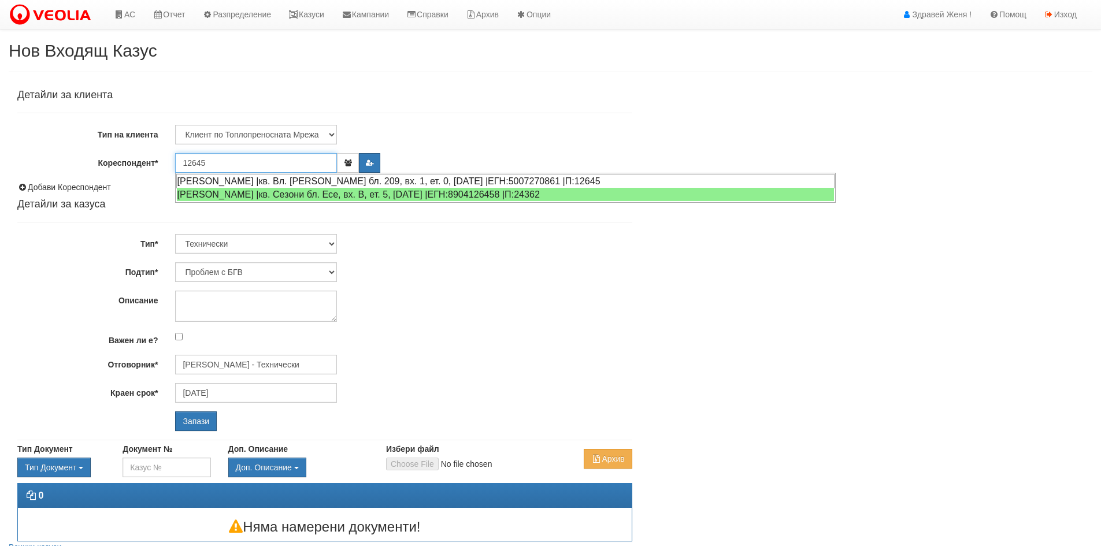
click at [290, 180] on div "[PERSON_NAME] |кв. Вл. [PERSON_NAME] бл. 209, вх. 1, ет. 0, [DATE] |ЕГН:5007270…" at bounding box center [505, 181] width 658 height 14
type input "[PERSON_NAME]"
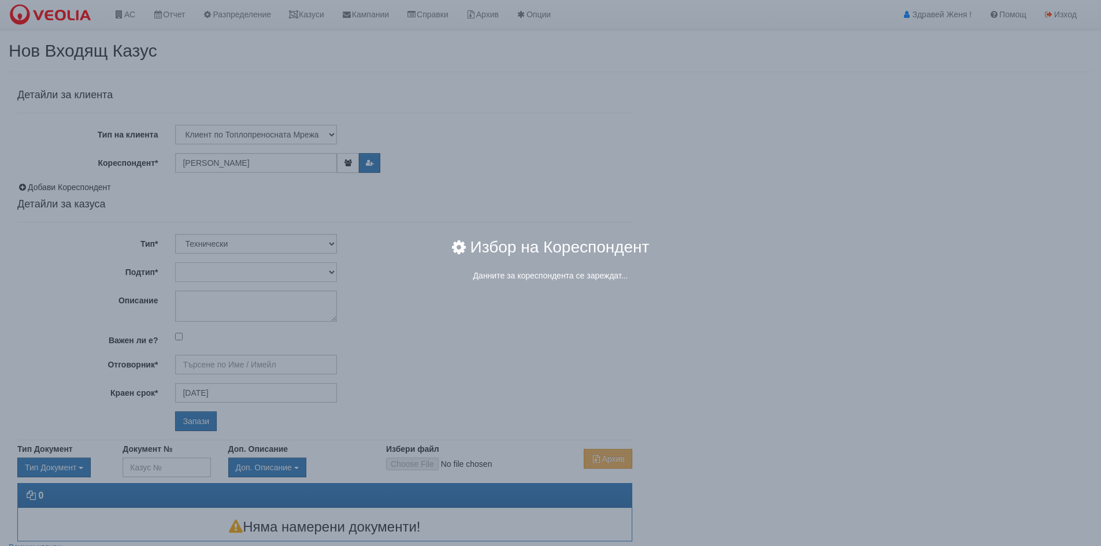
type input "[PERSON_NAME] - Технически"
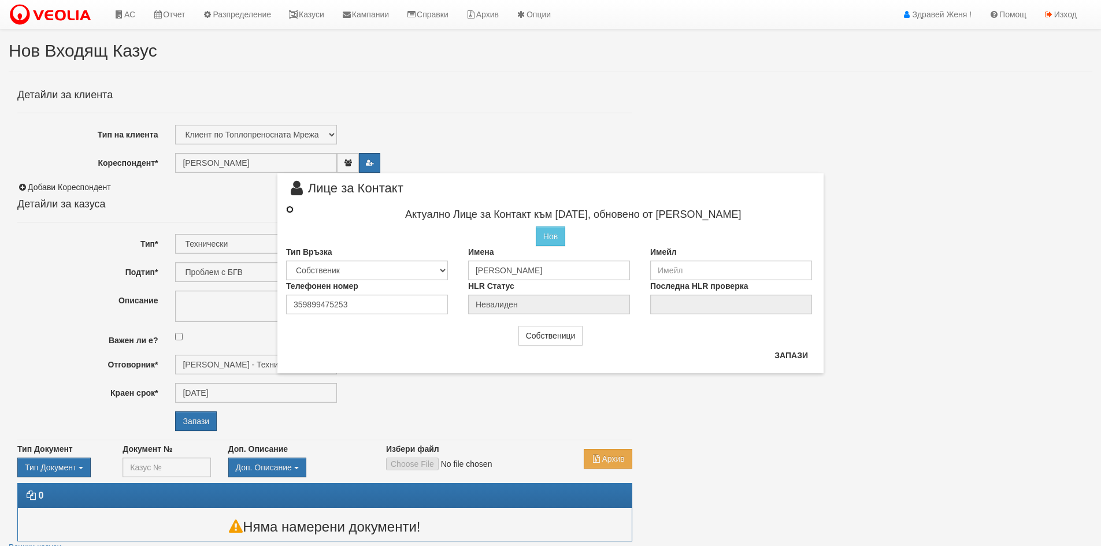
click at [290, 209] on input "radio" at bounding box center [290, 210] width 8 height 8
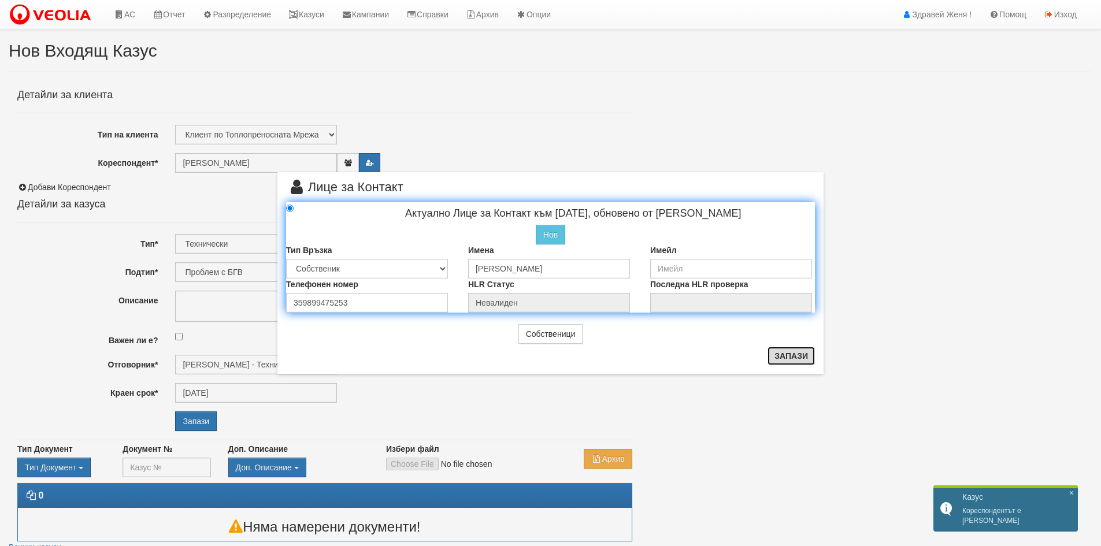
click at [780, 356] on button "Запази" at bounding box center [791, 356] width 47 height 18
radio input "true"
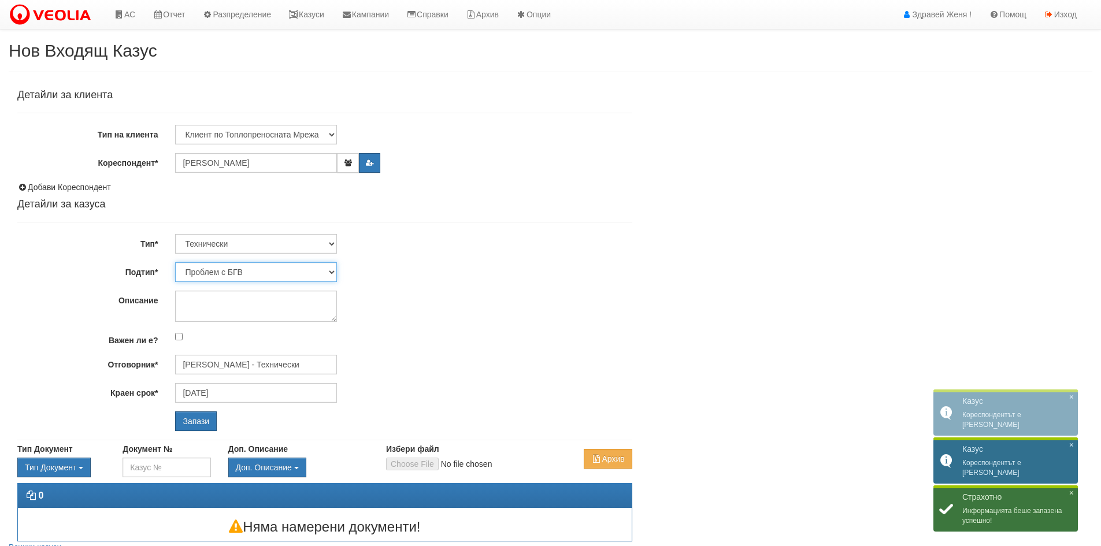
click at [332, 273] on select "Проблем с БГВ Теч ВОИ Теч БГВ Теч в АС Теч от водомер Проблем в АС Интервенция …" at bounding box center [256, 272] width 162 height 20
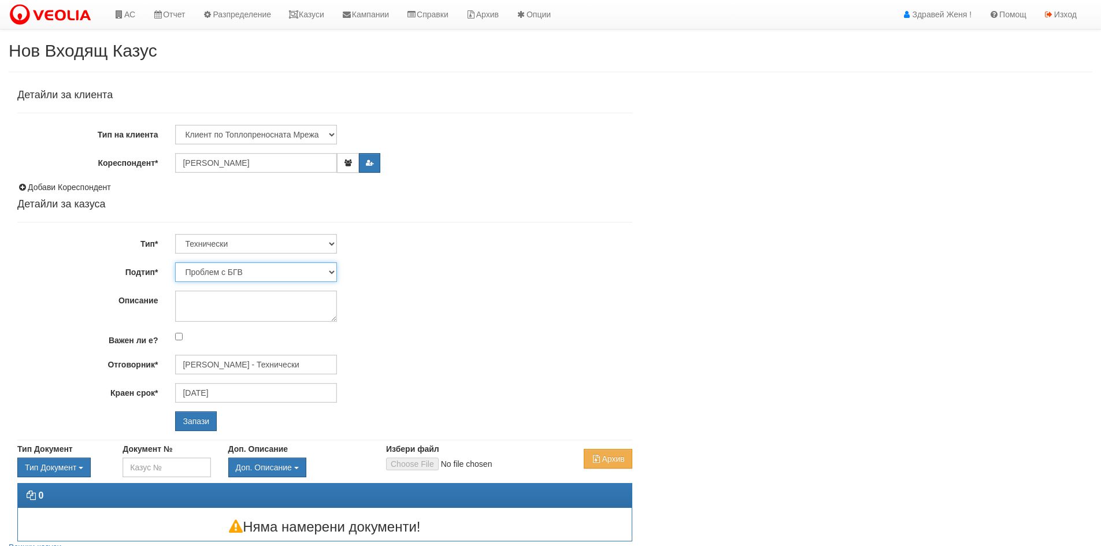
select select "[PERSON_NAME](отказ) от услуга"
click at [175, 262] on select "Проблем с БГВ Теч ВОИ Теч БГВ Теч в АС Теч от водомер Проблем в АС Интервенция …" at bounding box center [256, 272] width 162 height 20
type input "11/10/2025"
type input "Дончо Дончев - Технически"
click at [204, 293] on textarea "Описание" at bounding box center [256, 306] width 162 height 31
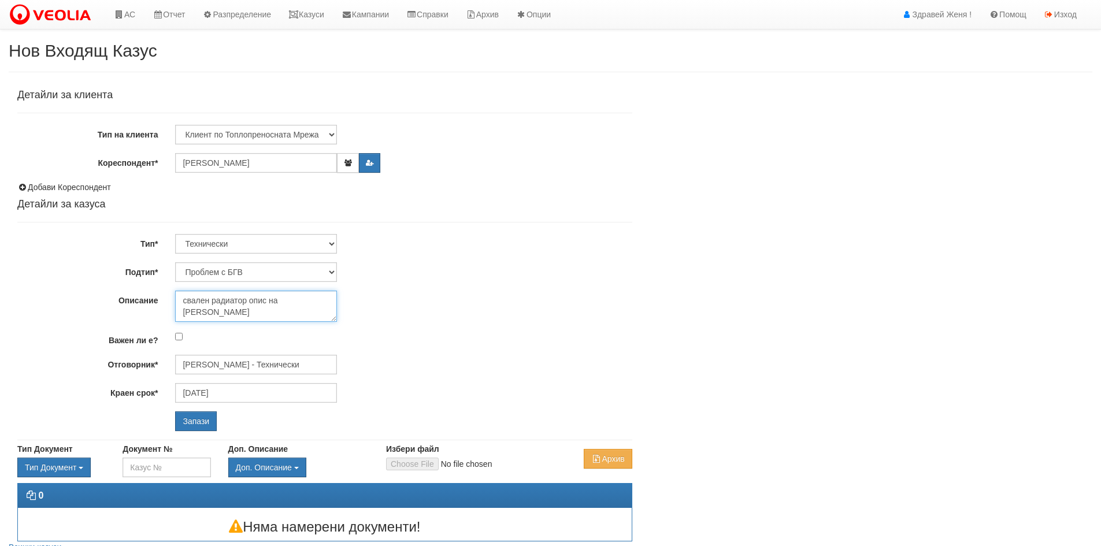
type textarea "свален радиатор опис на [PERSON_NAME]"
click at [330, 270] on select "Проблем с БГВ Теч ВОИ Теч БГВ Теч в АС Теч от водомер Проблем в АС Интервенция …" at bounding box center [256, 272] width 162 height 20
drag, startPoint x: 198, startPoint y: 419, endPoint x: 210, endPoint y: 421, distance: 11.9
click at [198, 419] on input "Запази" at bounding box center [196, 422] width 42 height 20
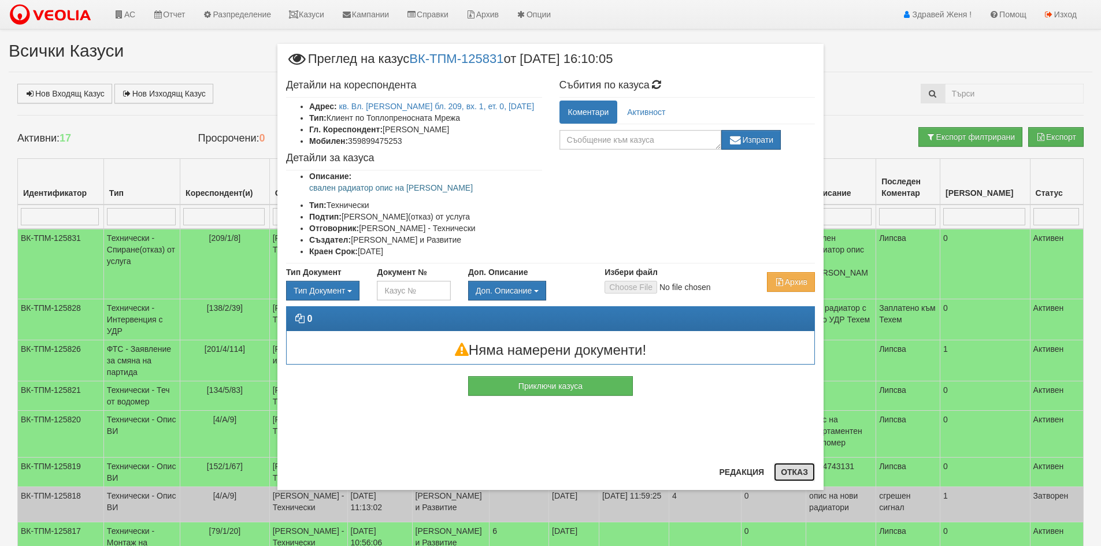
click at [797, 471] on button "Отказ" at bounding box center [794, 472] width 41 height 18
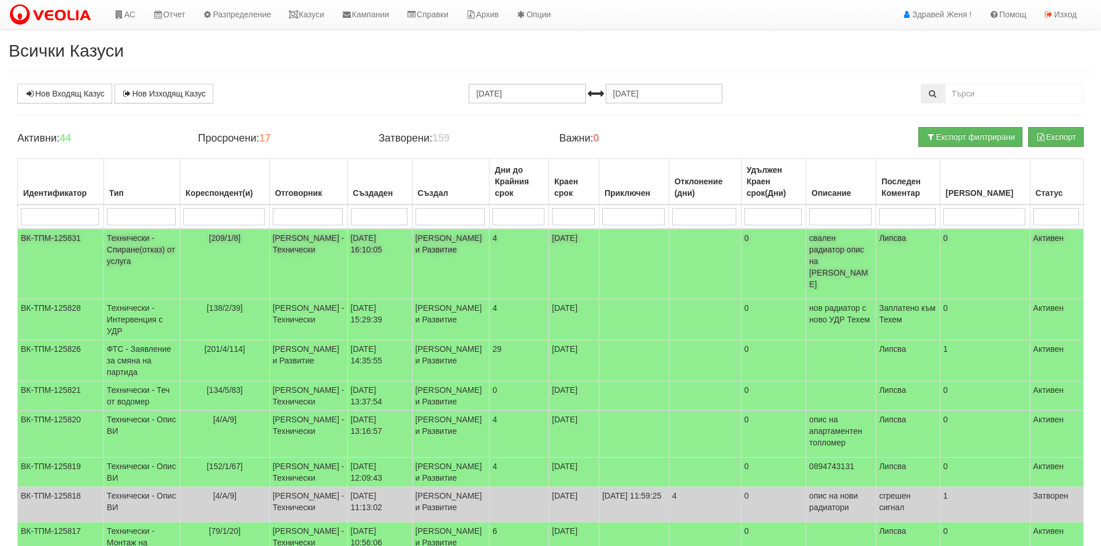
click at [264, 238] on td "[209/1/8]" at bounding box center [225, 264] width 90 height 71
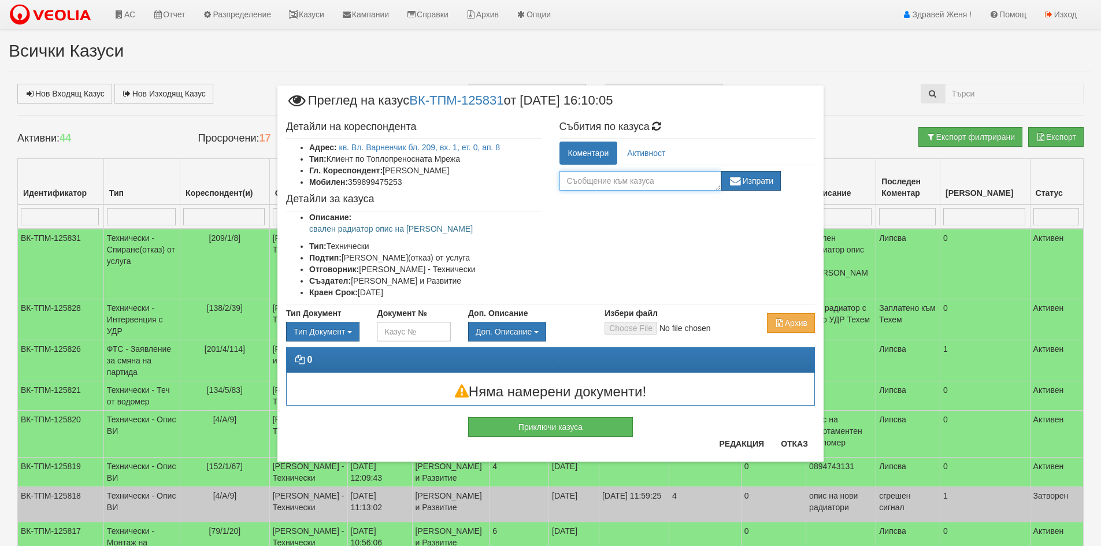
click at [588, 179] on textarea at bounding box center [641, 181] width 162 height 20
type textarea "Предадено на техем"
click at [764, 179] on button "Изпрати" at bounding box center [751, 181] width 60 height 20
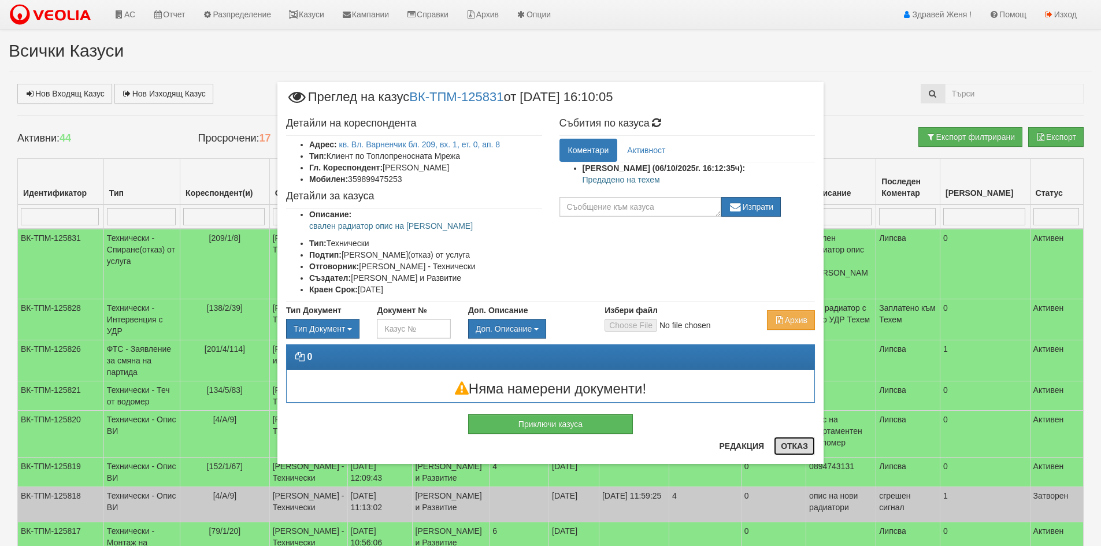
click at [802, 443] on button "Отказ" at bounding box center [794, 446] width 41 height 18
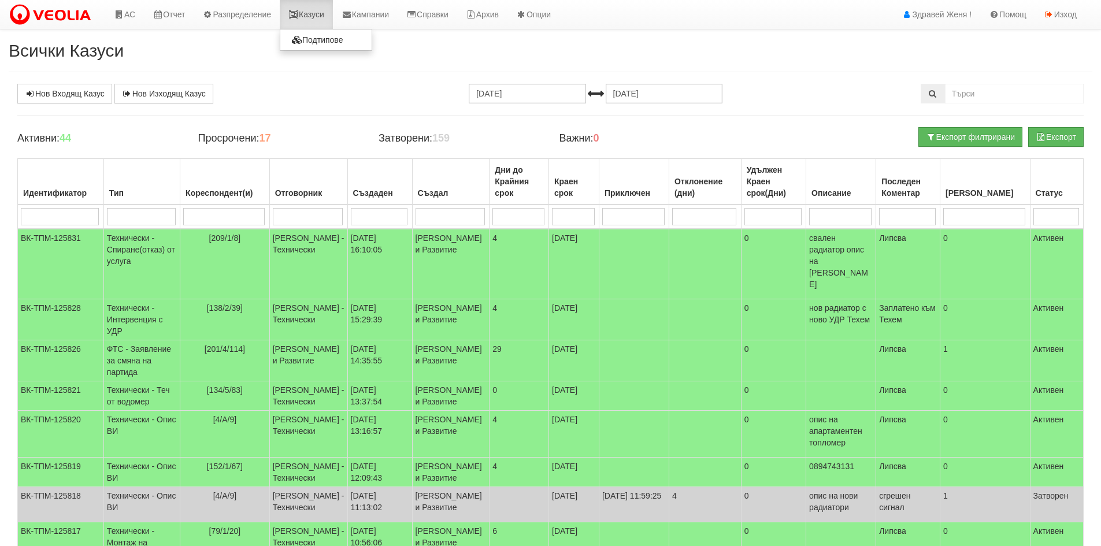
click at [317, 19] on link "Казуси" at bounding box center [306, 14] width 53 height 29
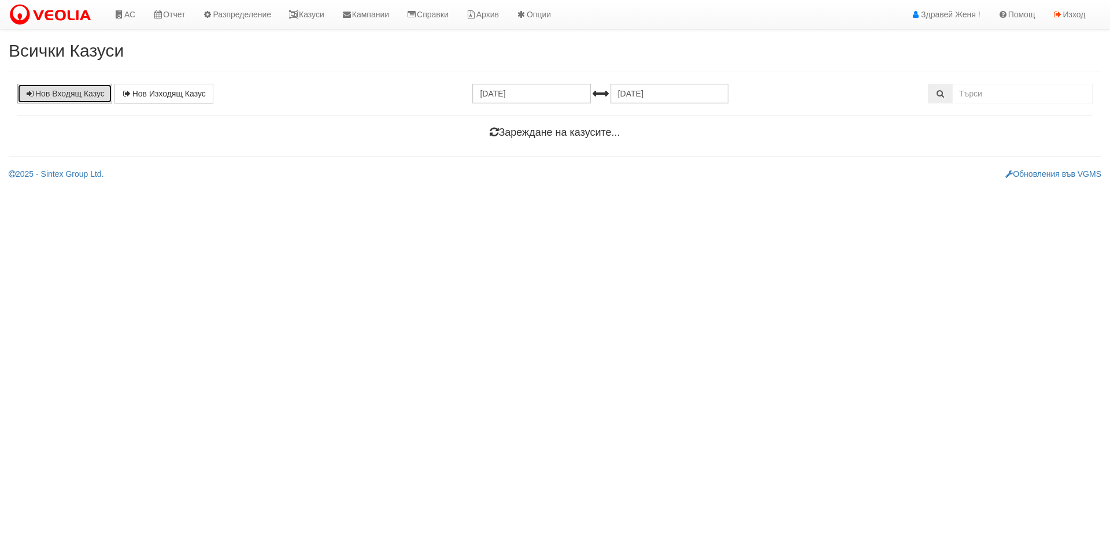
click at [60, 95] on link "Нов Входящ Казус" at bounding box center [64, 94] width 95 height 20
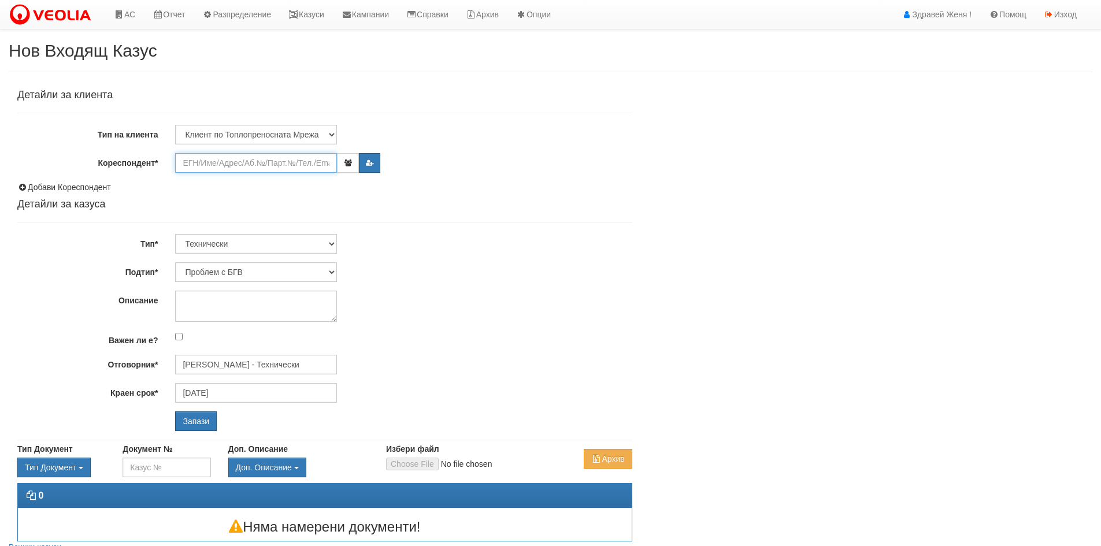
click at [219, 162] on input "Кореспондент*" at bounding box center [256, 163] width 162 height 20
click at [256, 162] on input "Кореспондент*" at bounding box center [256, 163] width 162 height 20
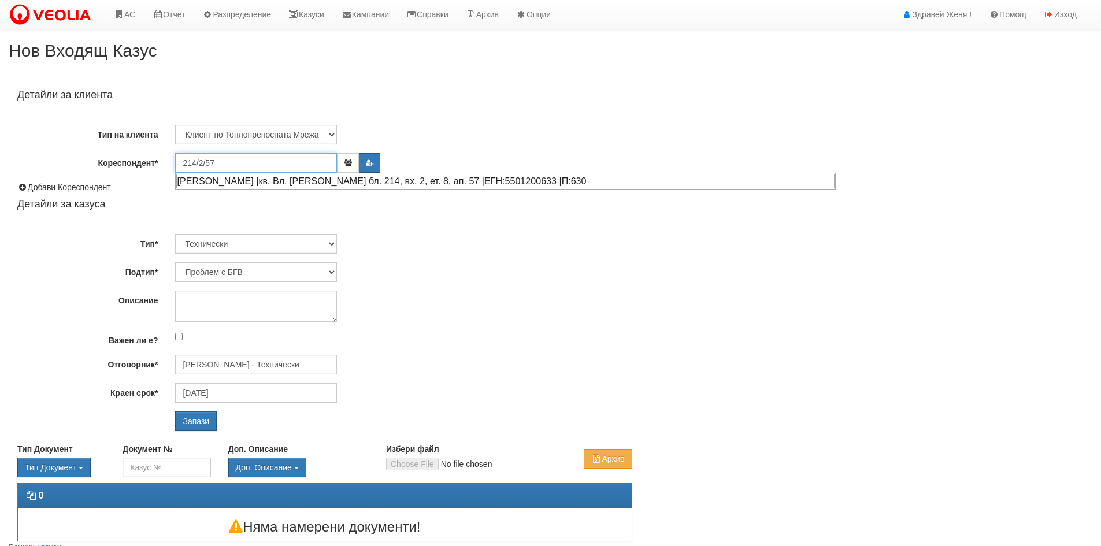
click at [263, 182] on div "[PERSON_NAME] |кв. Вл. [PERSON_NAME] бл. 214, вх. 2, ет. 8, ап. 57 |ЕГН:5501200…" at bounding box center [505, 181] width 658 height 14
type input "[PERSON_NAME]"
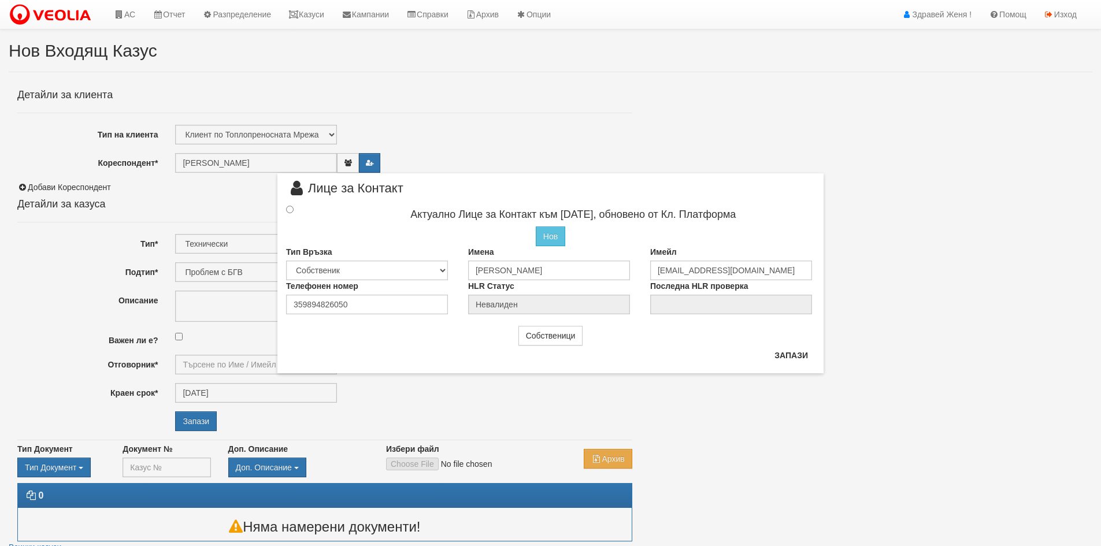
type input "[PERSON_NAME] - Технически"
click at [287, 208] on input "radio" at bounding box center [290, 209] width 8 height 8
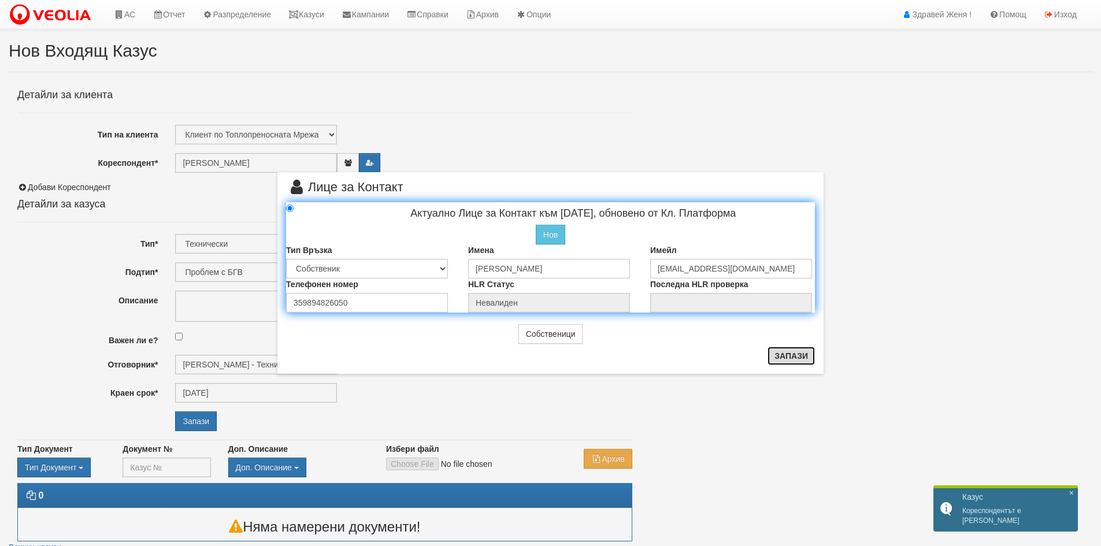
click at [790, 355] on button "Запази" at bounding box center [791, 356] width 47 height 18
radio input "true"
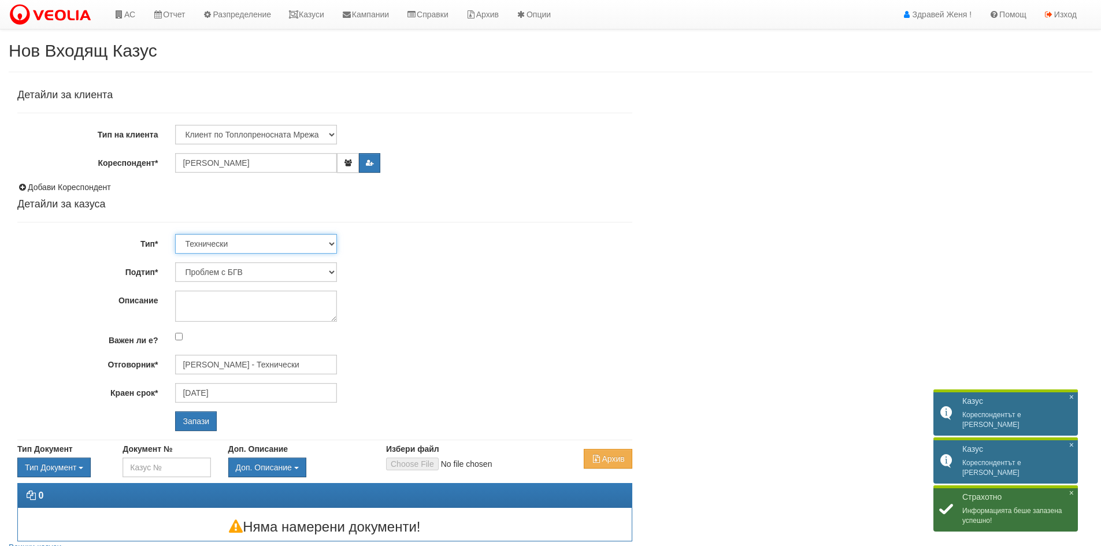
click at [329, 244] on select "Технически ФТС Търговски Административен Производствен Експлоатационен Финансов…" at bounding box center [256, 244] width 162 height 20
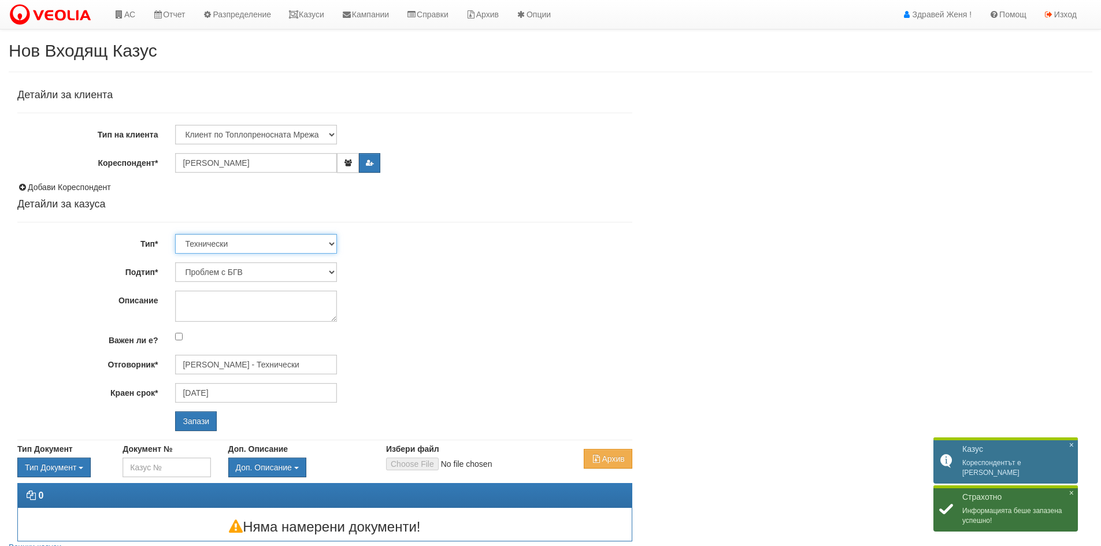
click at [175, 234] on select "Технически ФТС Търговски Административен Производствен Експлоатационен Финансов…" at bounding box center [256, 244] width 162 height 20
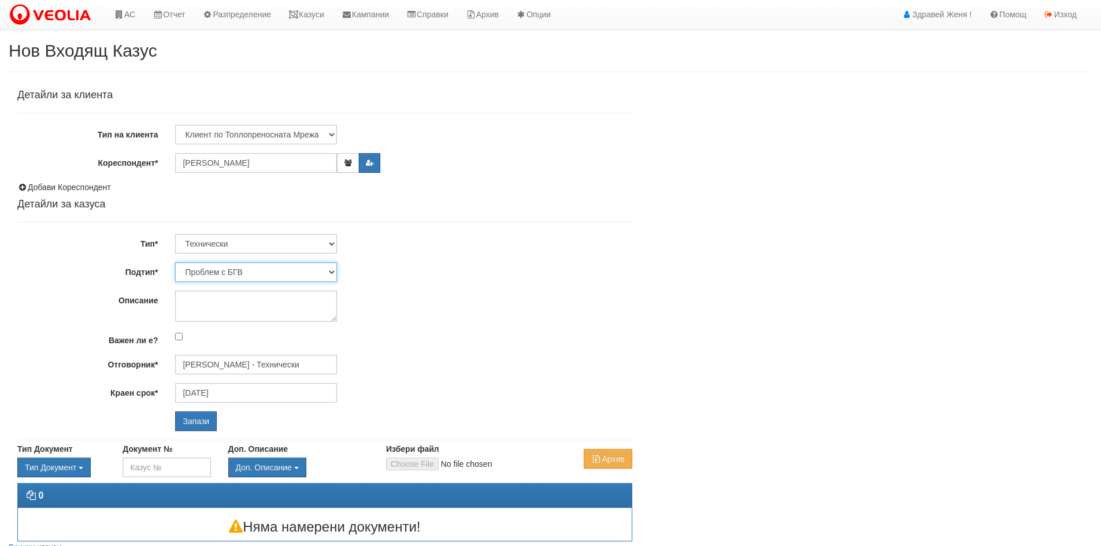
click at [334, 269] on select "Проблем с БГВ Теч ВОИ Теч БГВ Теч в АС Теч от водомер Проблем в АС Интервенция …" at bounding box center [256, 272] width 162 height 20
select select "Пломбиране на водомер"
click at [175, 262] on select "Проблем с БГВ Теч ВОИ Теч БГВ Теч в АС Теч от водомер Проблем в АС Интервенция …" at bounding box center [256, 272] width 162 height 20
type input "[DATE]"
type input "[PERSON_NAME] - Технически"
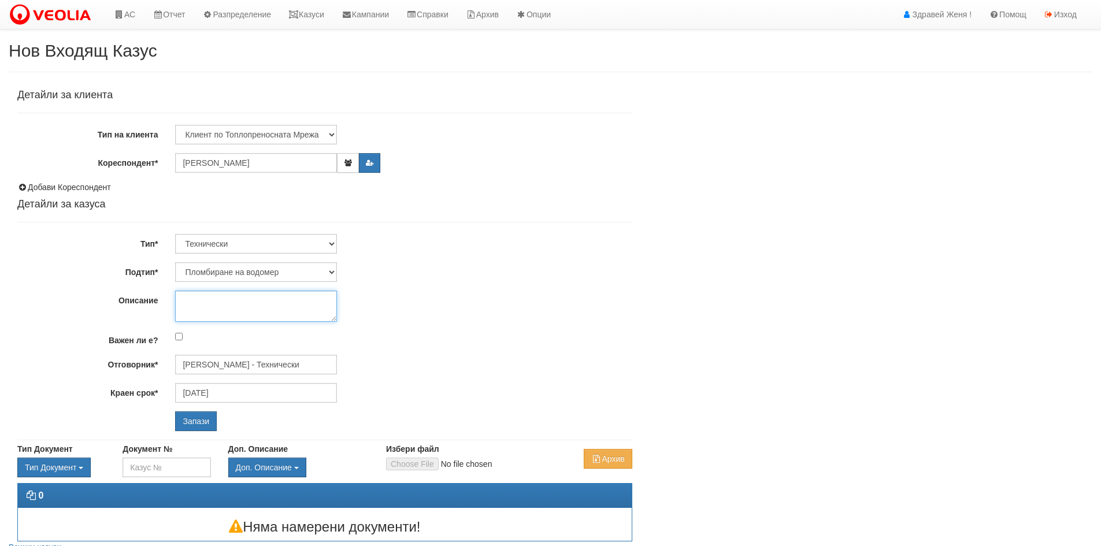
click at [209, 305] on textarea "Описание" at bounding box center [256, 306] width 162 height 31
type textarea "по ценоразпис"
click at [193, 418] on input "Запази" at bounding box center [196, 422] width 42 height 20
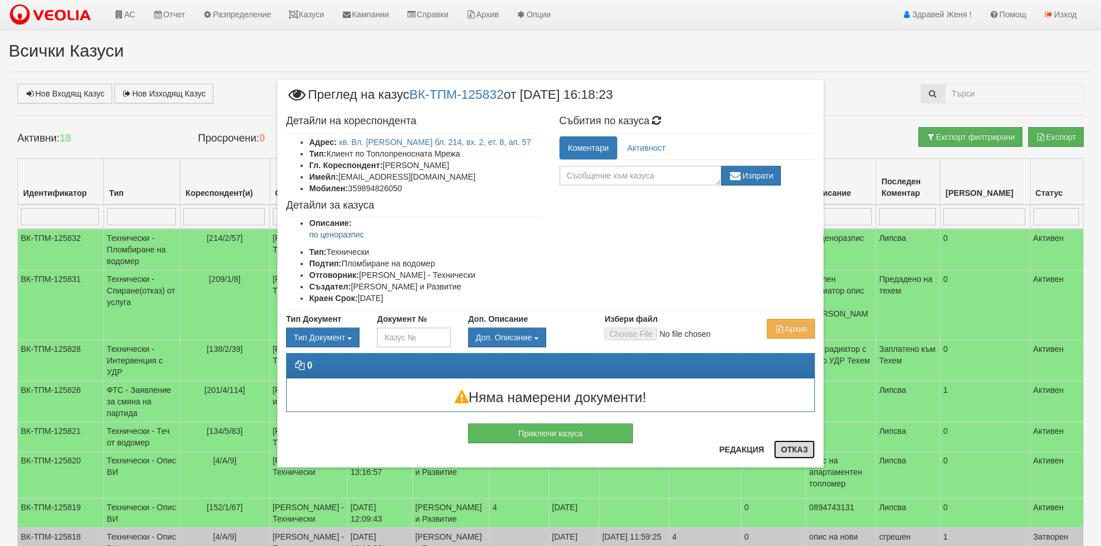
click at [800, 450] on button "Отказ" at bounding box center [794, 450] width 41 height 18
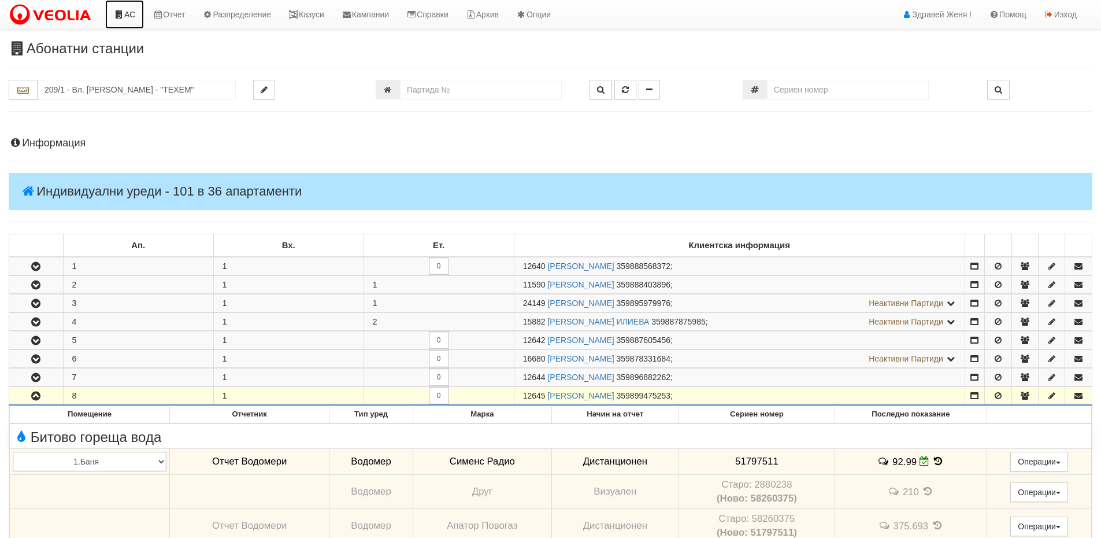
click at [131, 16] on link "АС" at bounding box center [124, 14] width 39 height 29
